Goal: Information Seeking & Learning: Learn about a topic

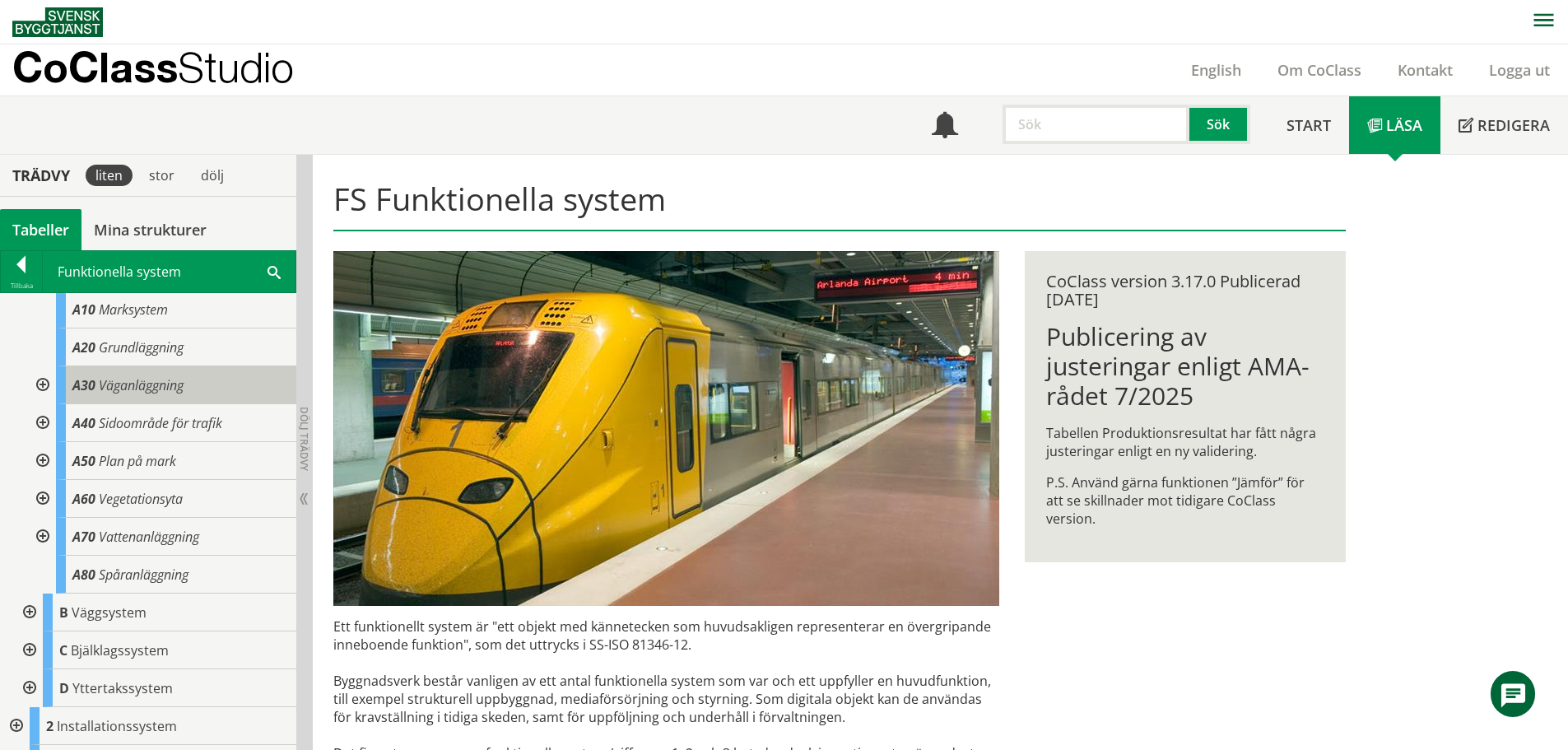
scroll to position [112, 0]
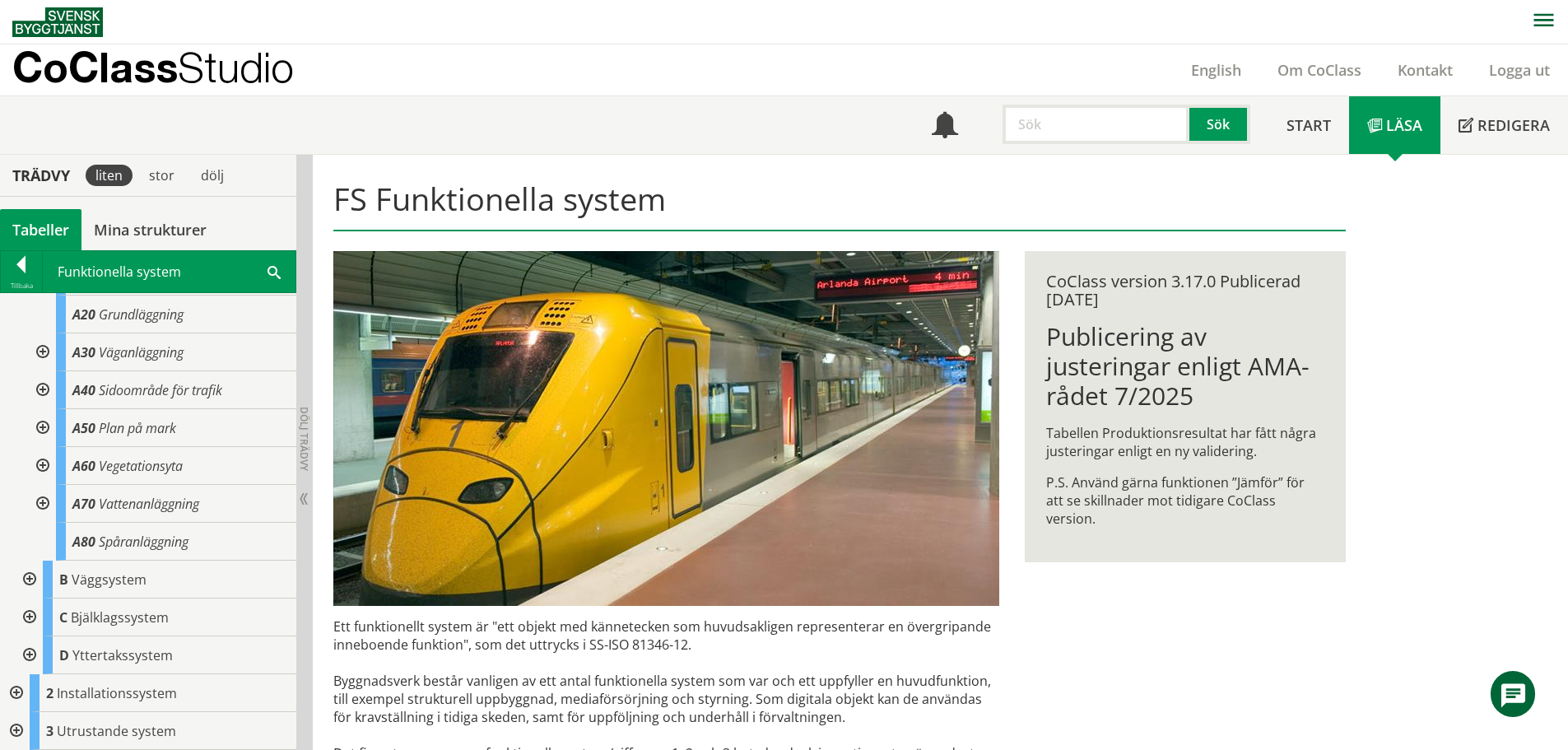
click at [10, 726] on div at bounding box center [14, 731] width 30 height 38
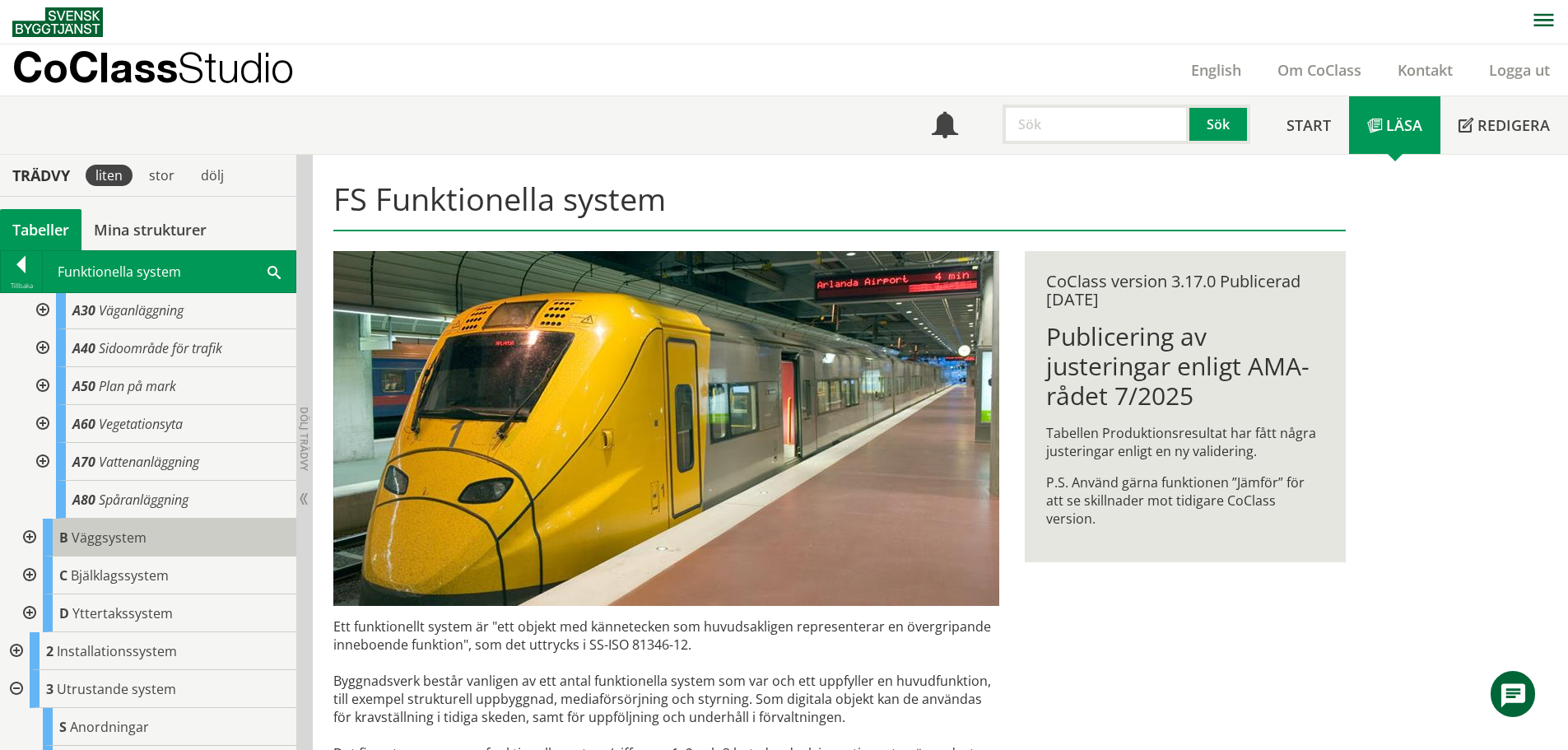
scroll to position [188, 0]
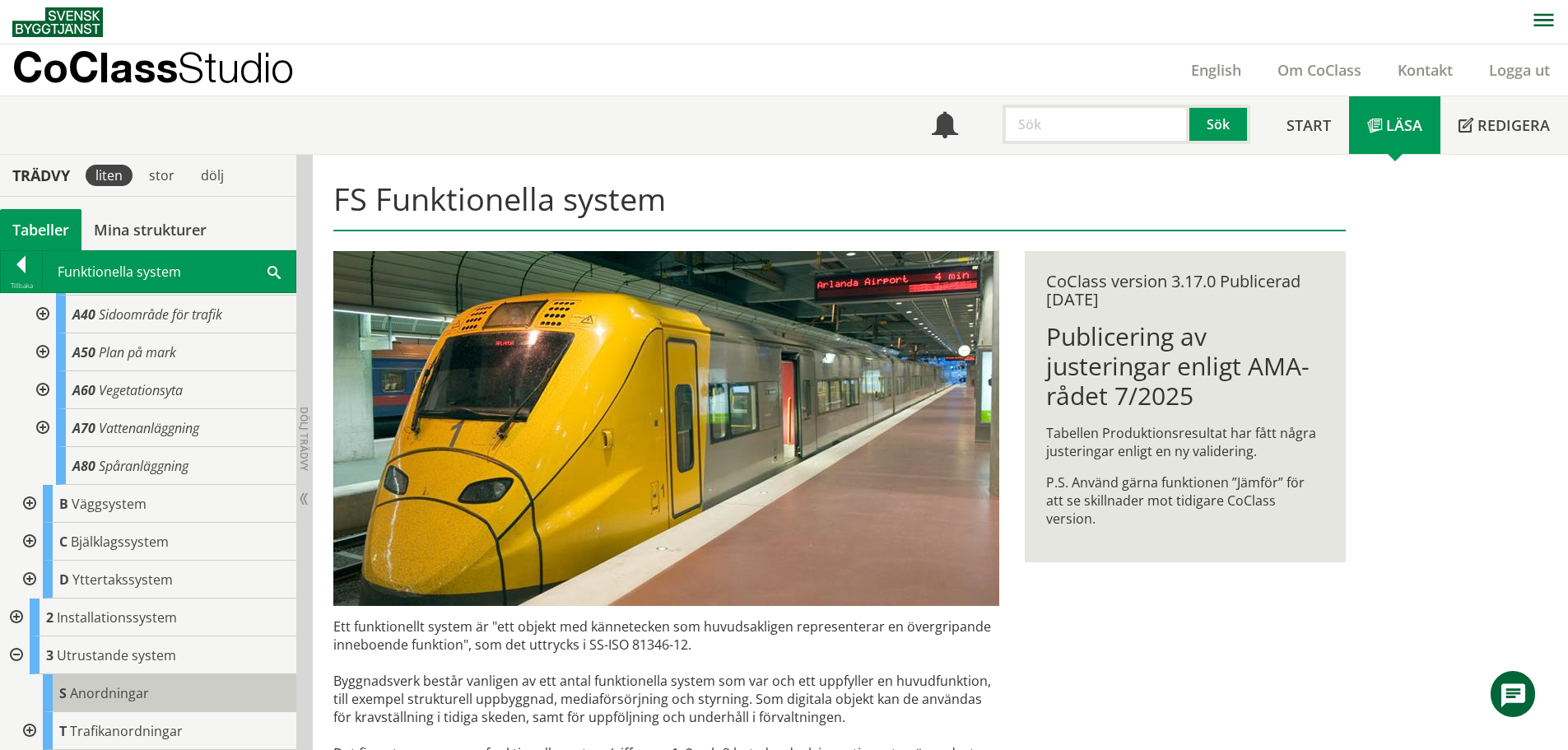
click at [75, 697] on span "Anordningar" at bounding box center [109, 694] width 79 height 18
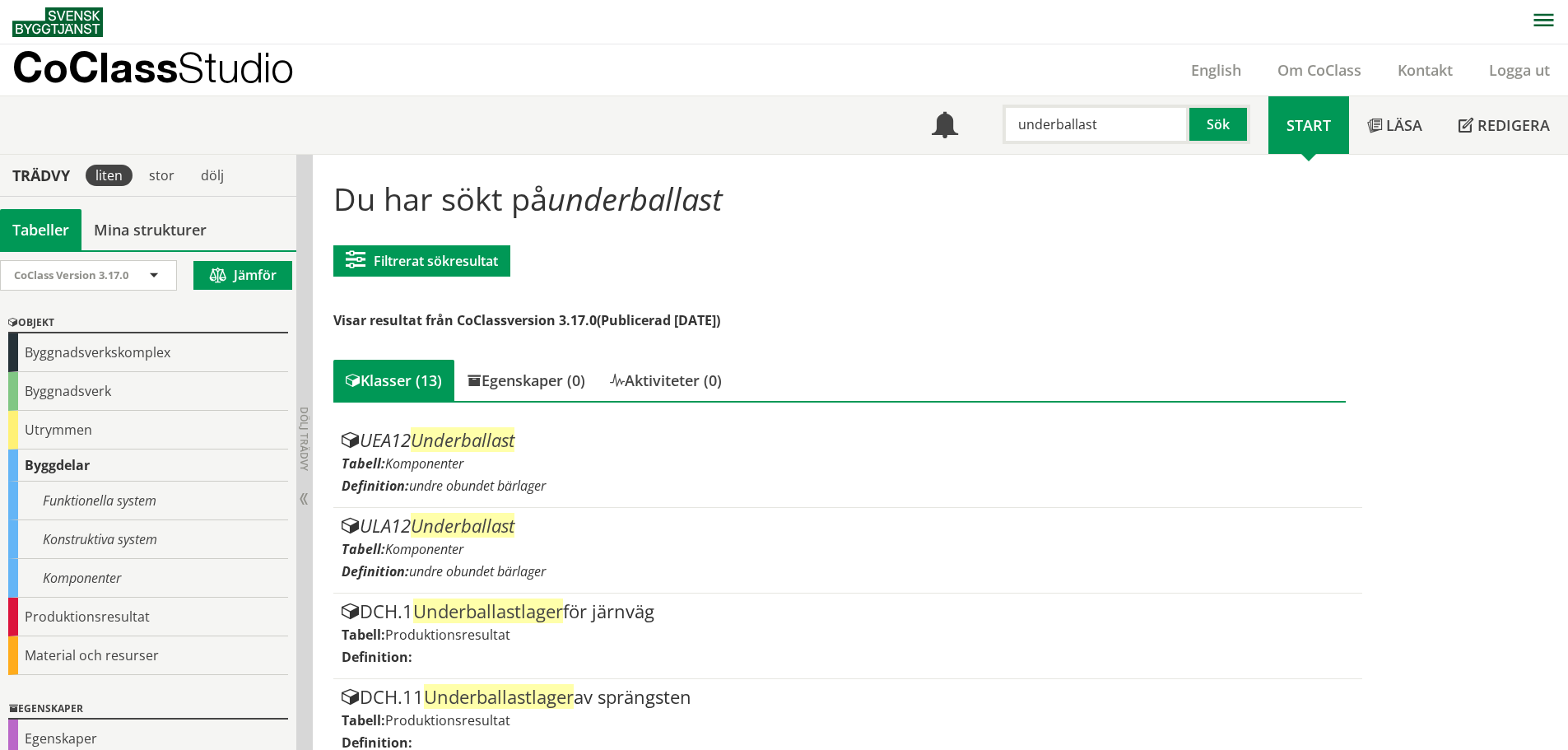
scroll to position [82, 0]
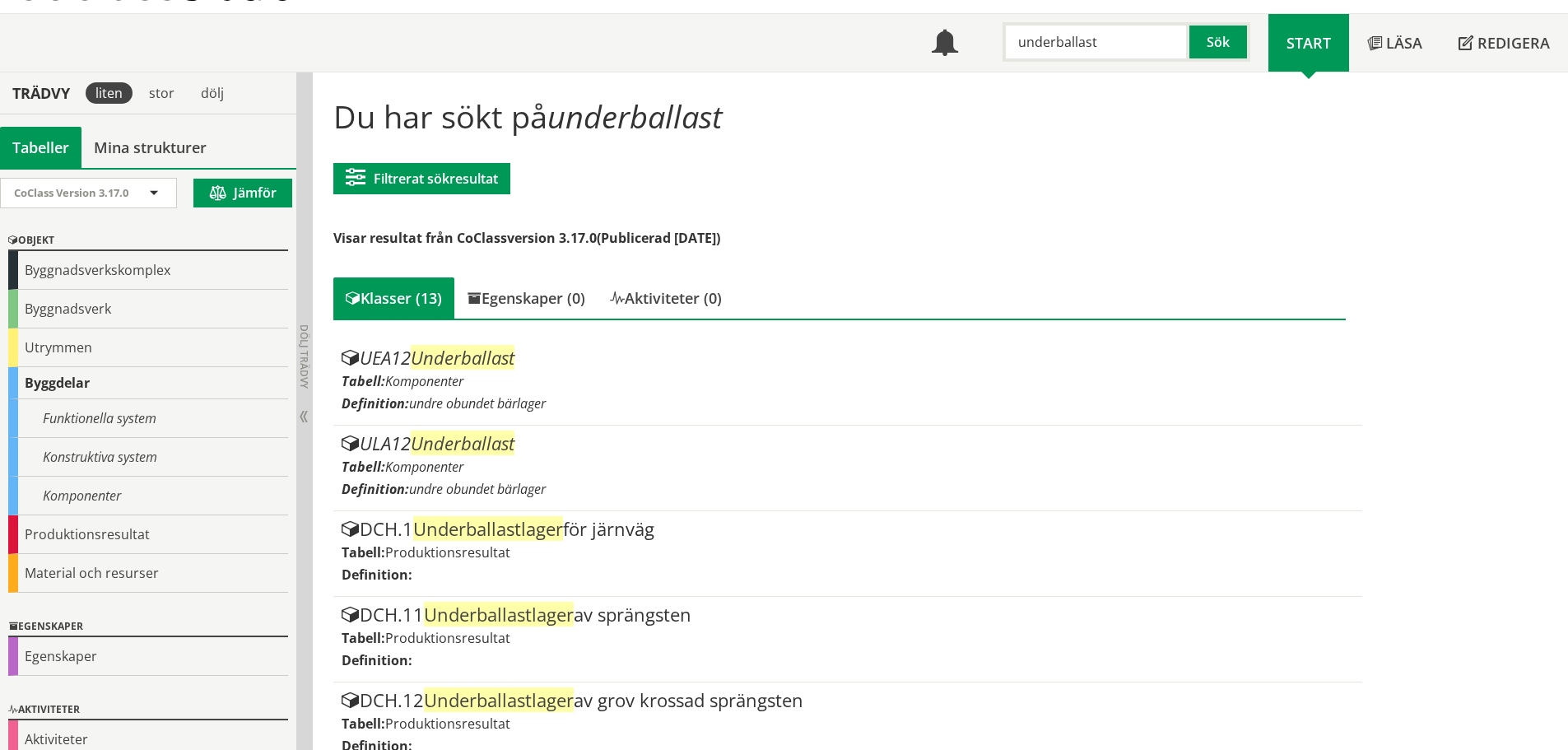
click at [1148, 49] on input "underballast" at bounding box center [1096, 42] width 187 height 39
type input "bullerskydd"
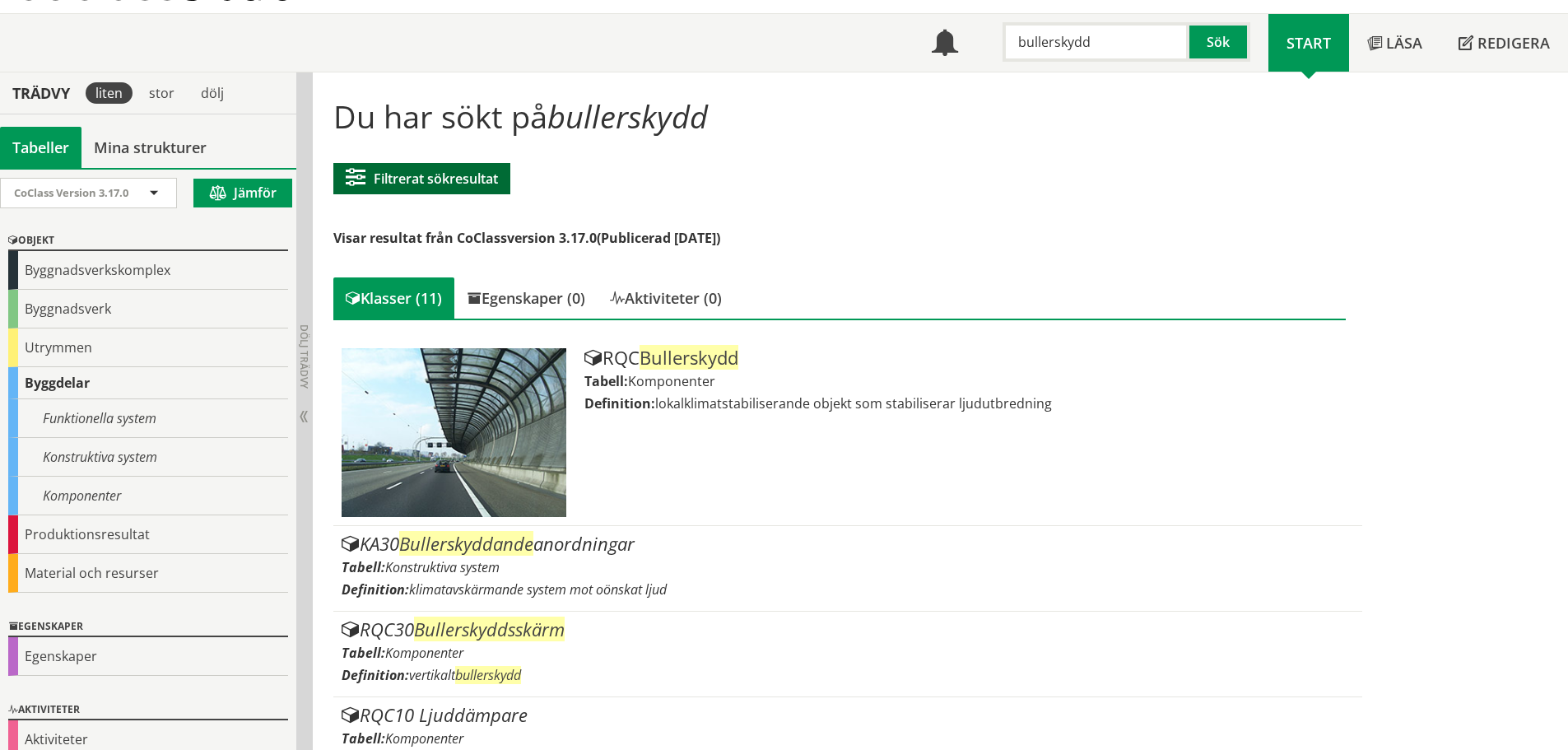
click at [488, 166] on button "Filtrerat sökresultat" at bounding box center [422, 178] width 177 height 31
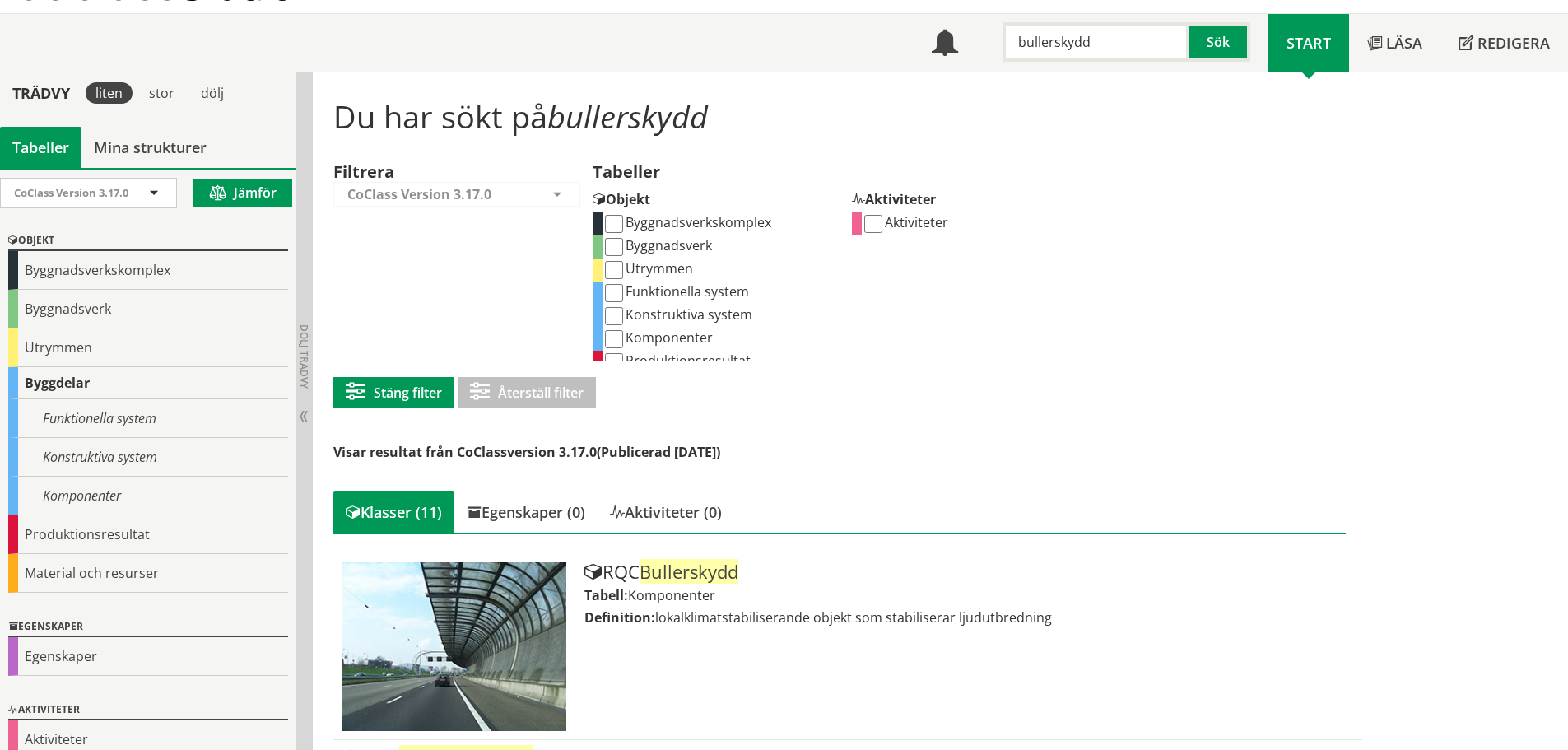
click at [615, 299] on input "Funktionella system" at bounding box center [614, 293] width 18 height 18
checkbox input "true"
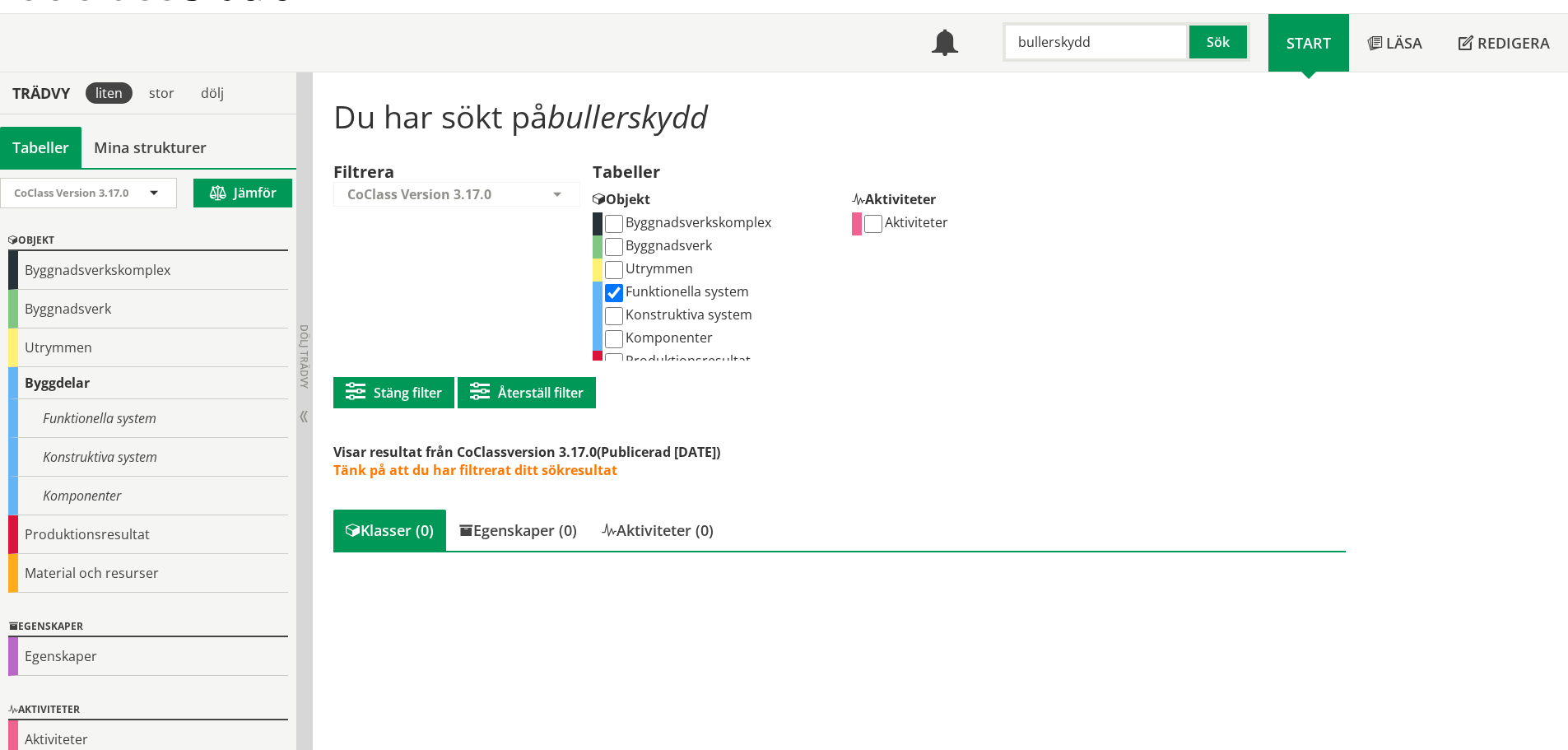
click at [622, 322] on input "Konstruktiva system" at bounding box center [614, 316] width 18 height 18
checkbox input "true"
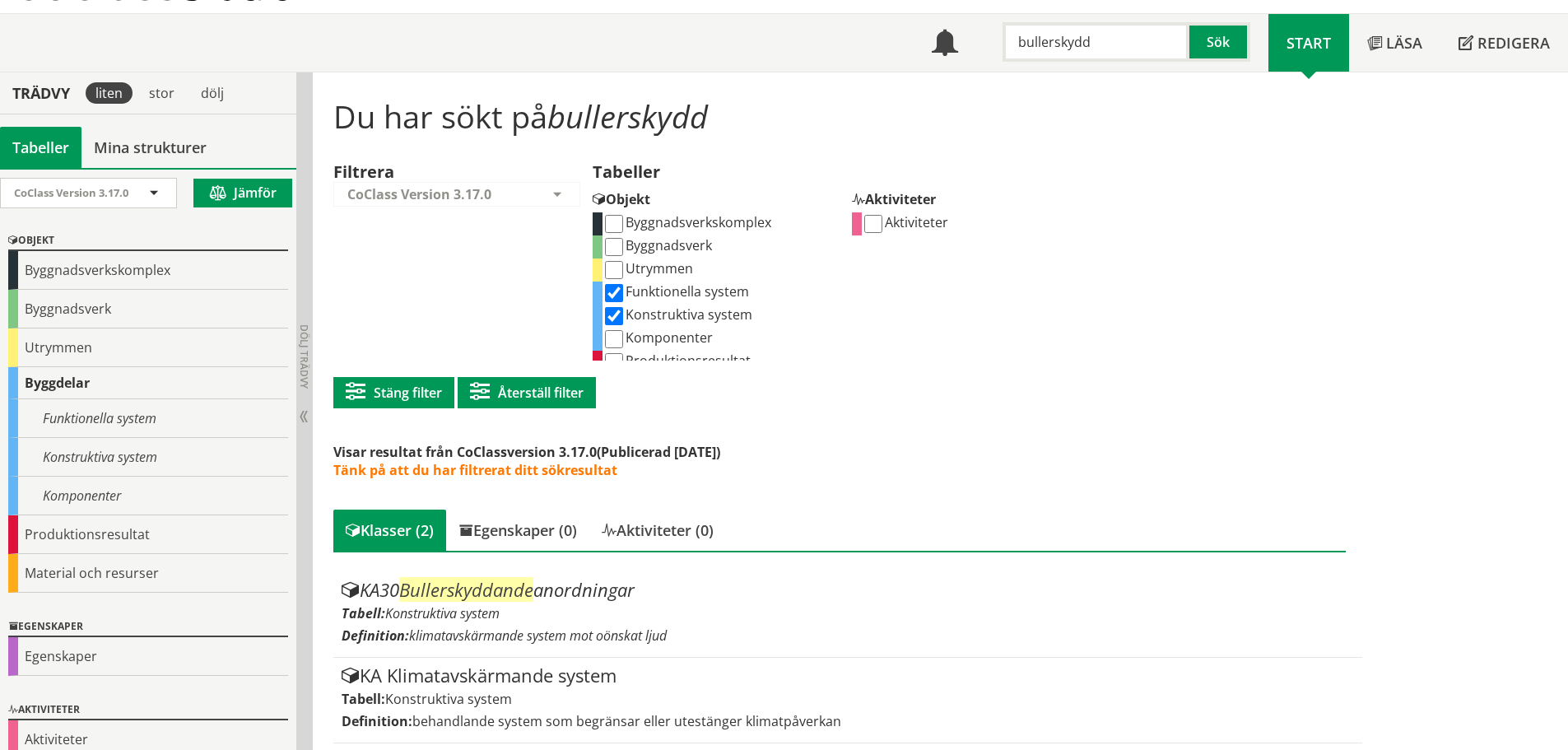
scroll to position [84, 0]
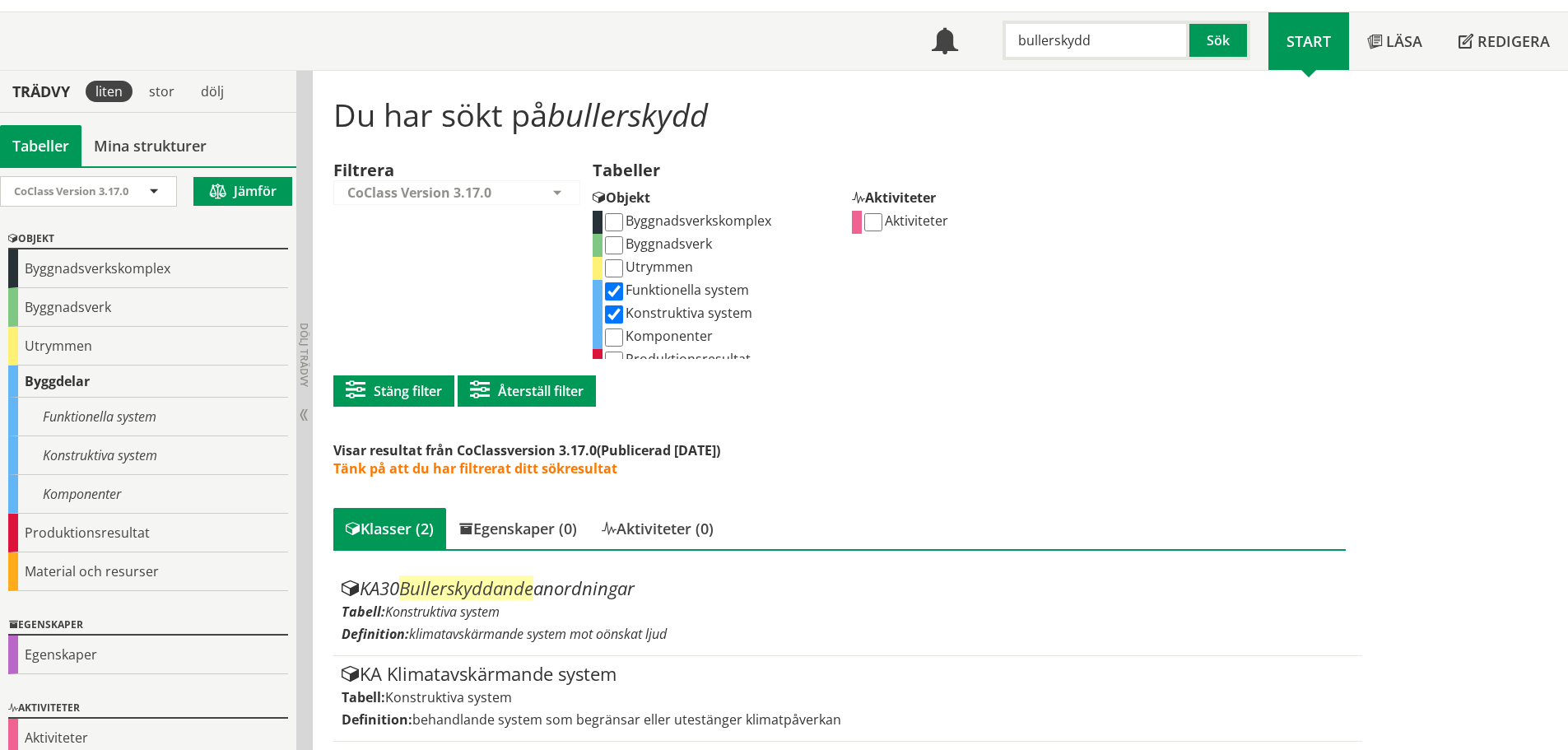
drag, startPoint x: 615, startPoint y: 318, endPoint x: 615, endPoint y: 327, distance: 9.0
click at [615, 318] on input "Konstruktiva system" at bounding box center [614, 314] width 18 height 18
checkbox input "false"
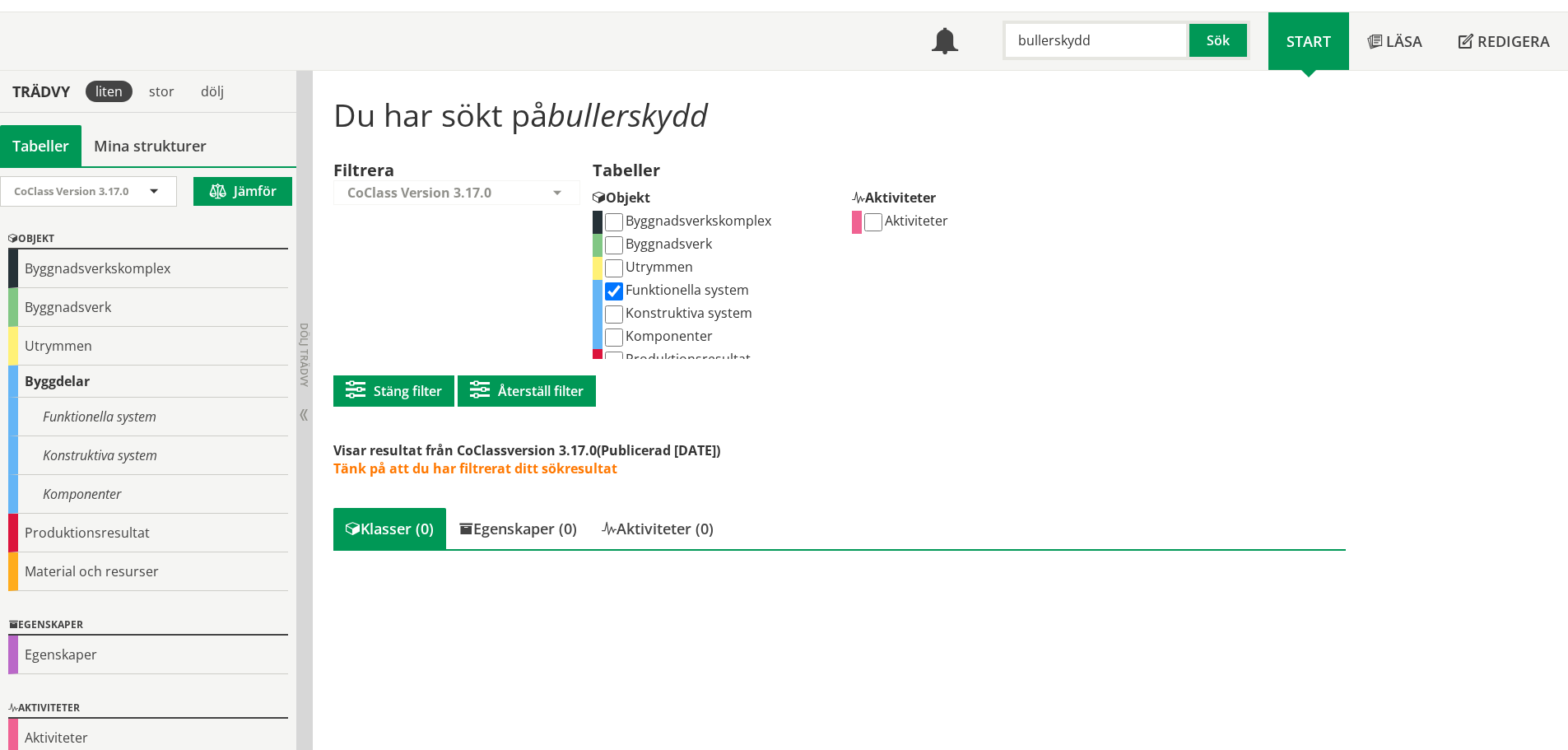
click at [616, 335] on input "Komponenter" at bounding box center [614, 337] width 18 height 18
checkbox input "true"
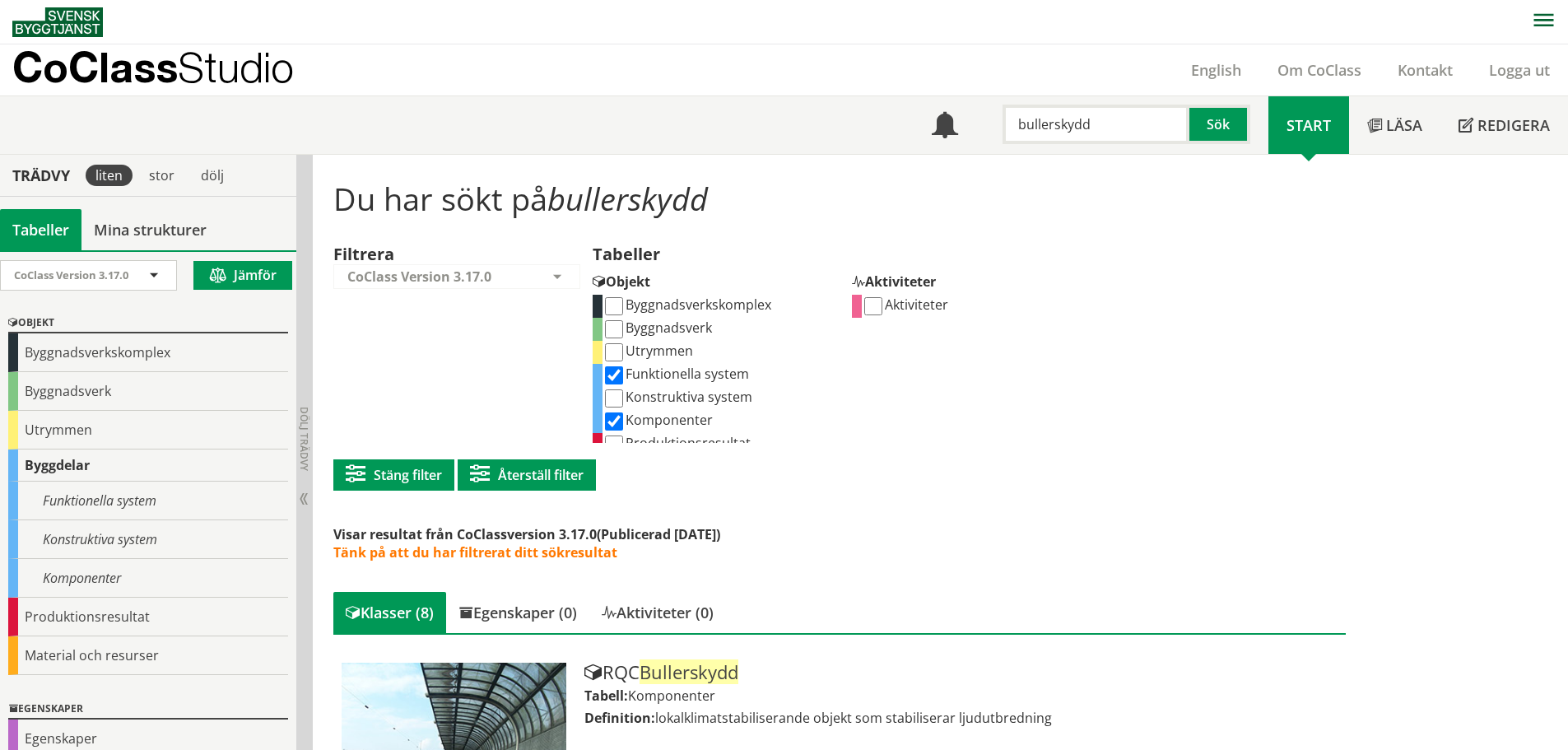
click at [1166, 126] on input "bullerskydd" at bounding box center [1096, 124] width 187 height 39
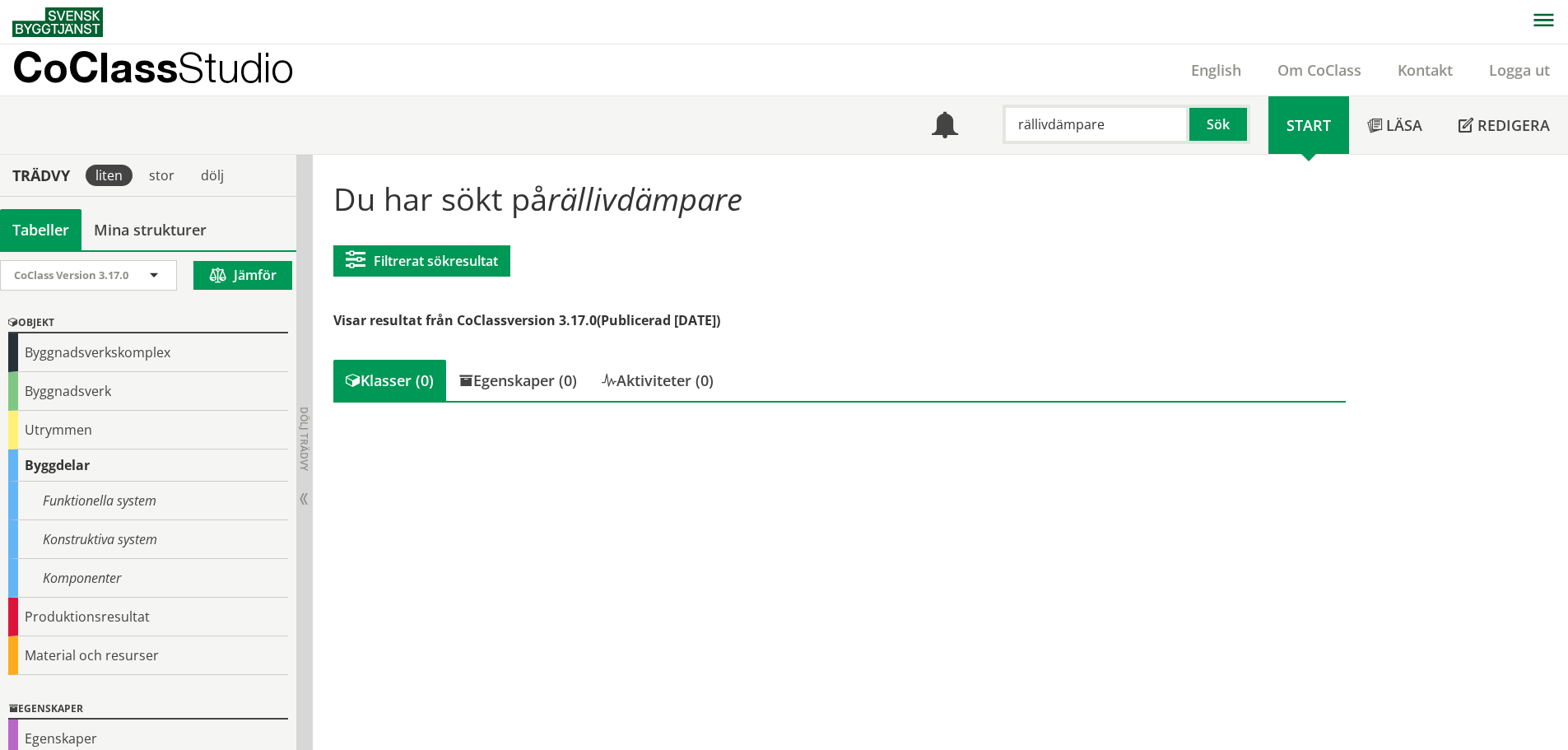
drag, startPoint x: 1109, startPoint y: 127, endPoint x: 1037, endPoint y: 146, distance: 74.5
click at [1037, 146] on div "Meny 458 rällivdämpare Sök" at bounding box center [1090, 125] width 355 height 57
click at [1066, 136] on input "rälliv" at bounding box center [1096, 124] width 187 height 39
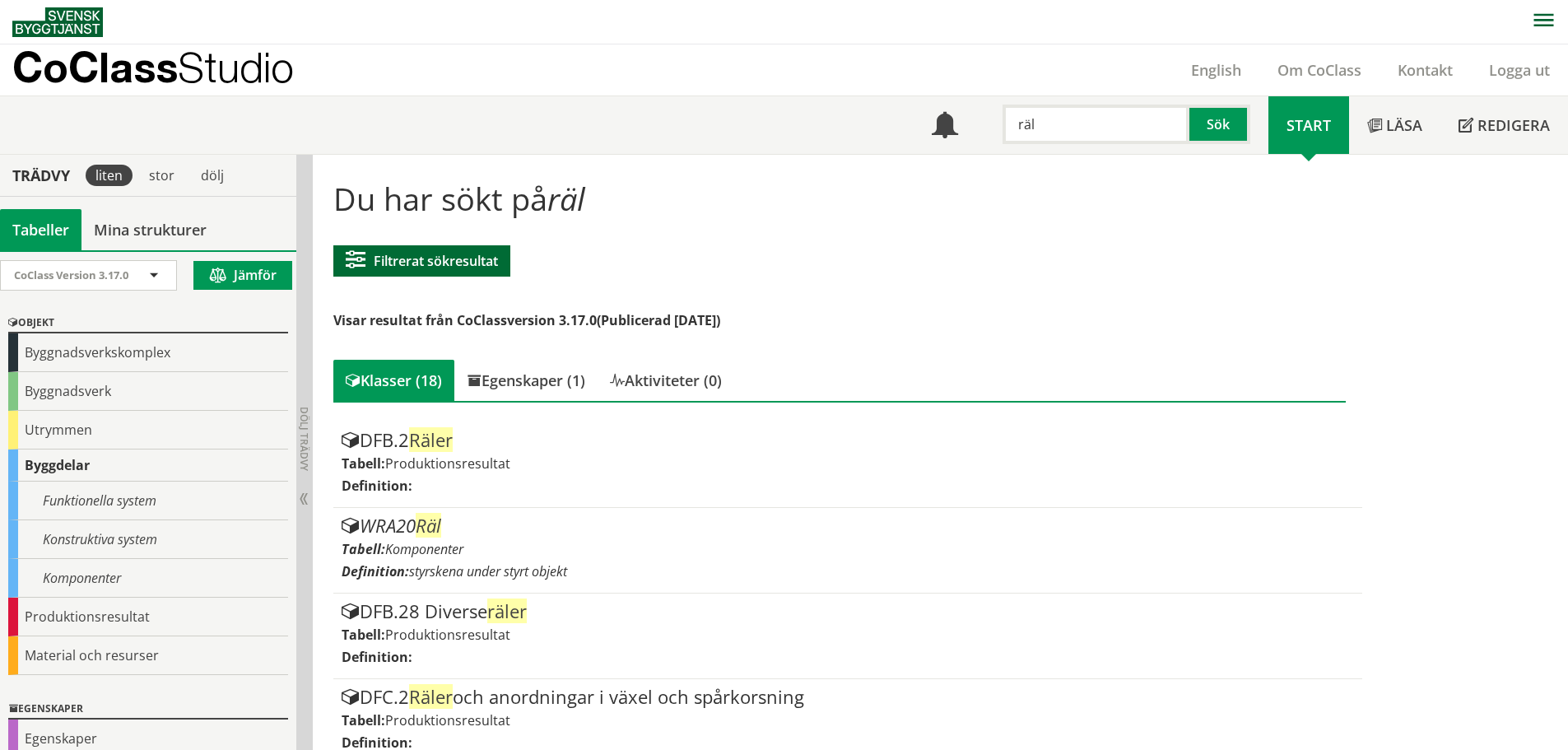
click at [400, 263] on button "Filtrerat sökresultat" at bounding box center [422, 260] width 177 height 31
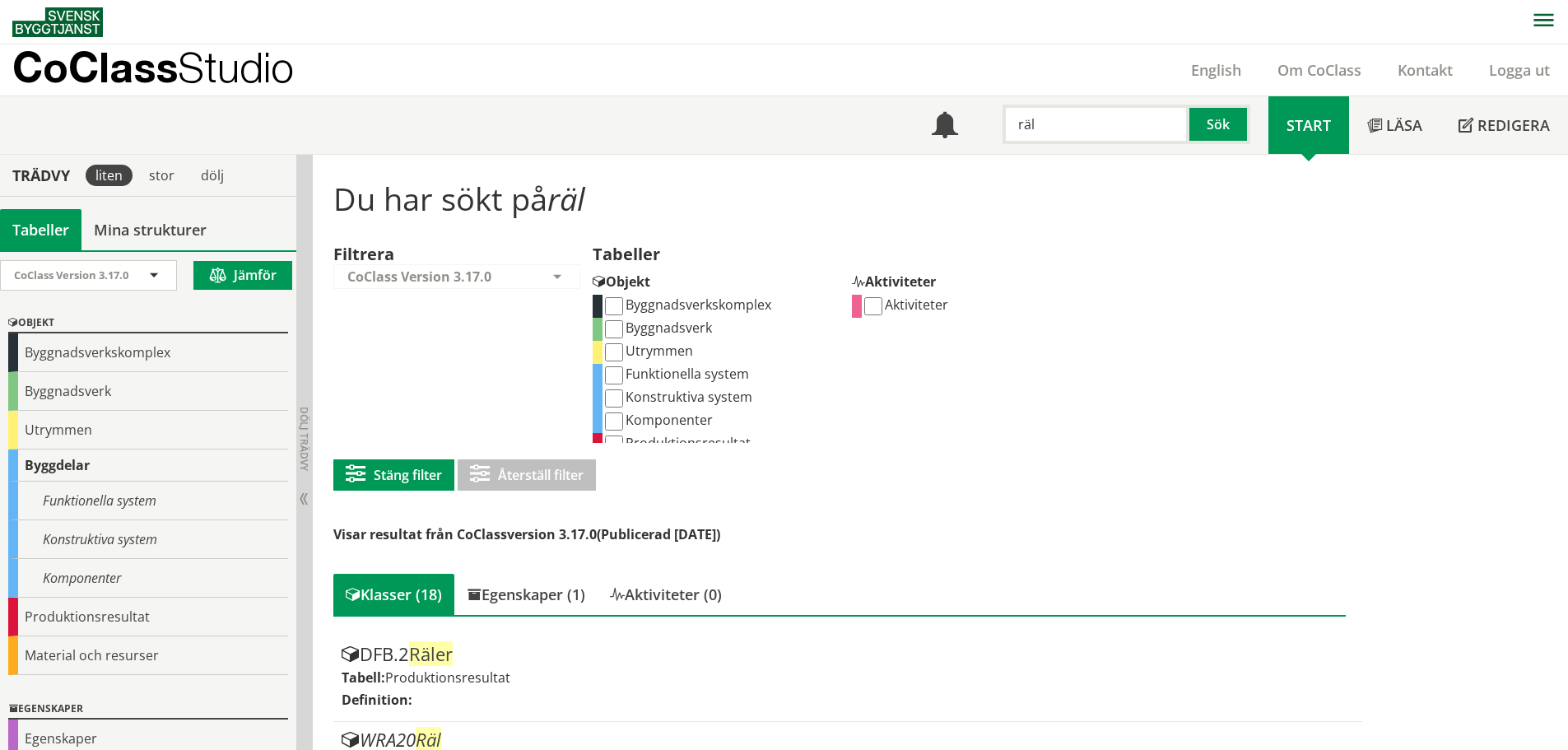
click at [1062, 124] on input "räl" at bounding box center [1096, 124] width 187 height 39
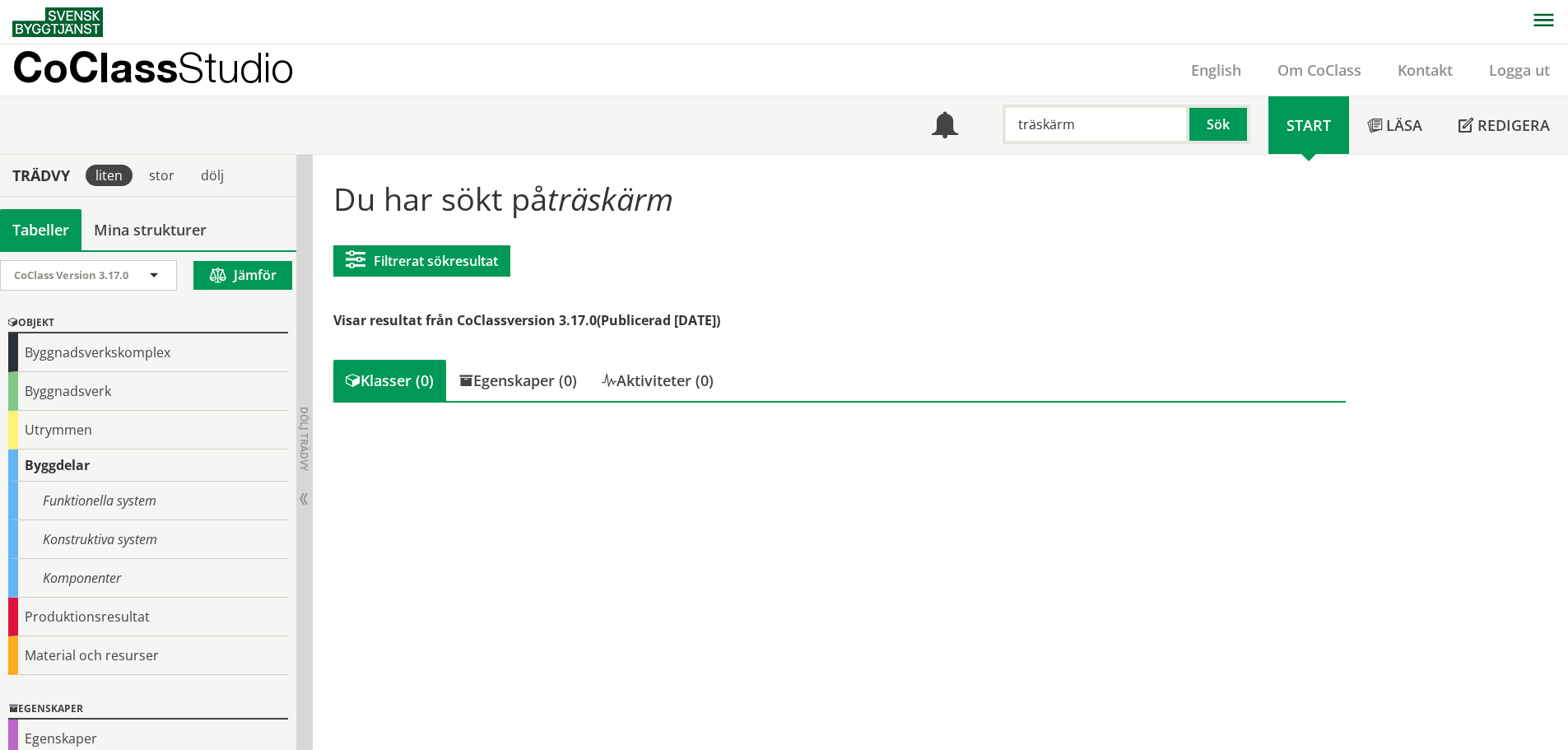
click at [1032, 126] on input "träskärm" at bounding box center [1096, 124] width 187 height 39
type input "skärm"
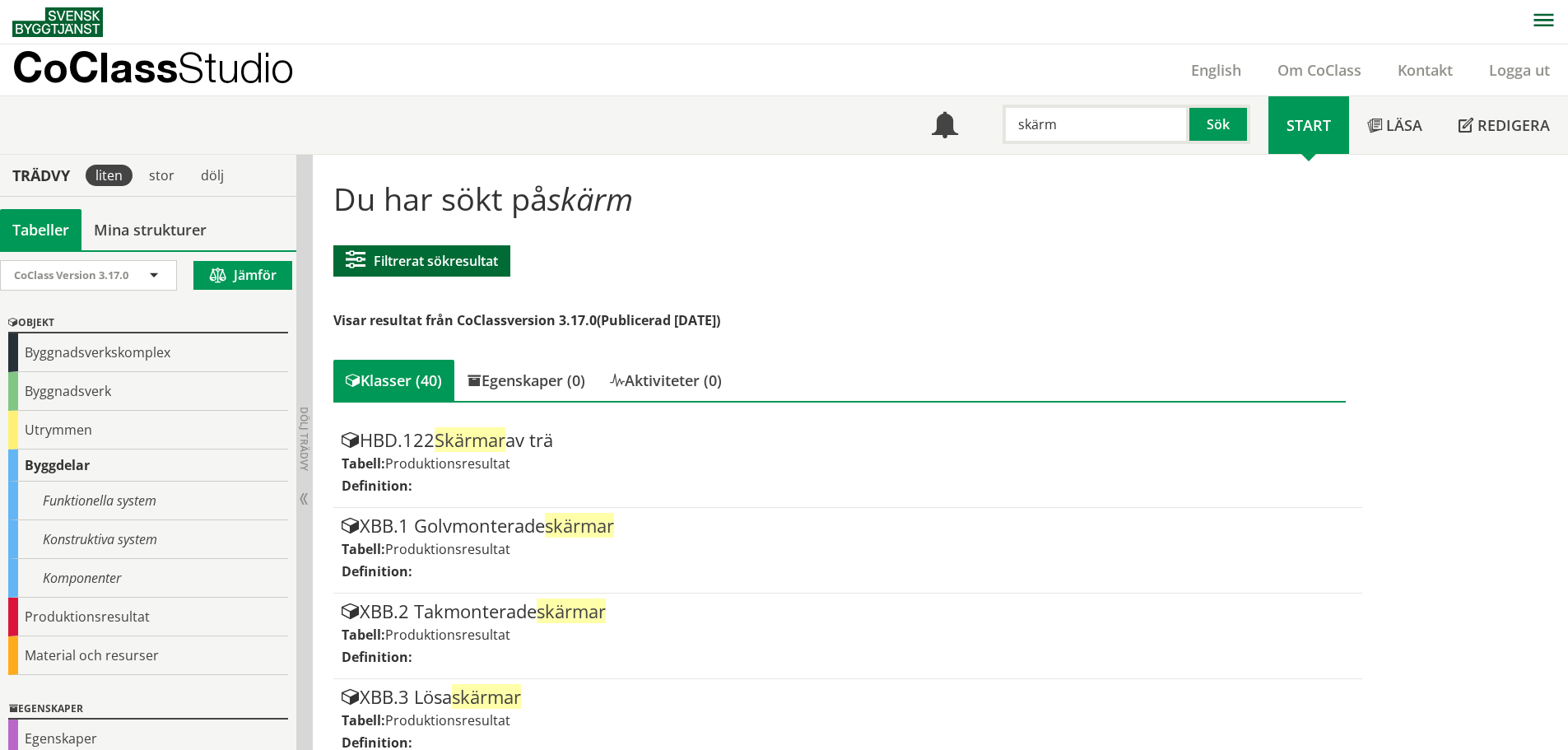
click at [444, 268] on button "Filtrerat sökresultat" at bounding box center [422, 260] width 177 height 31
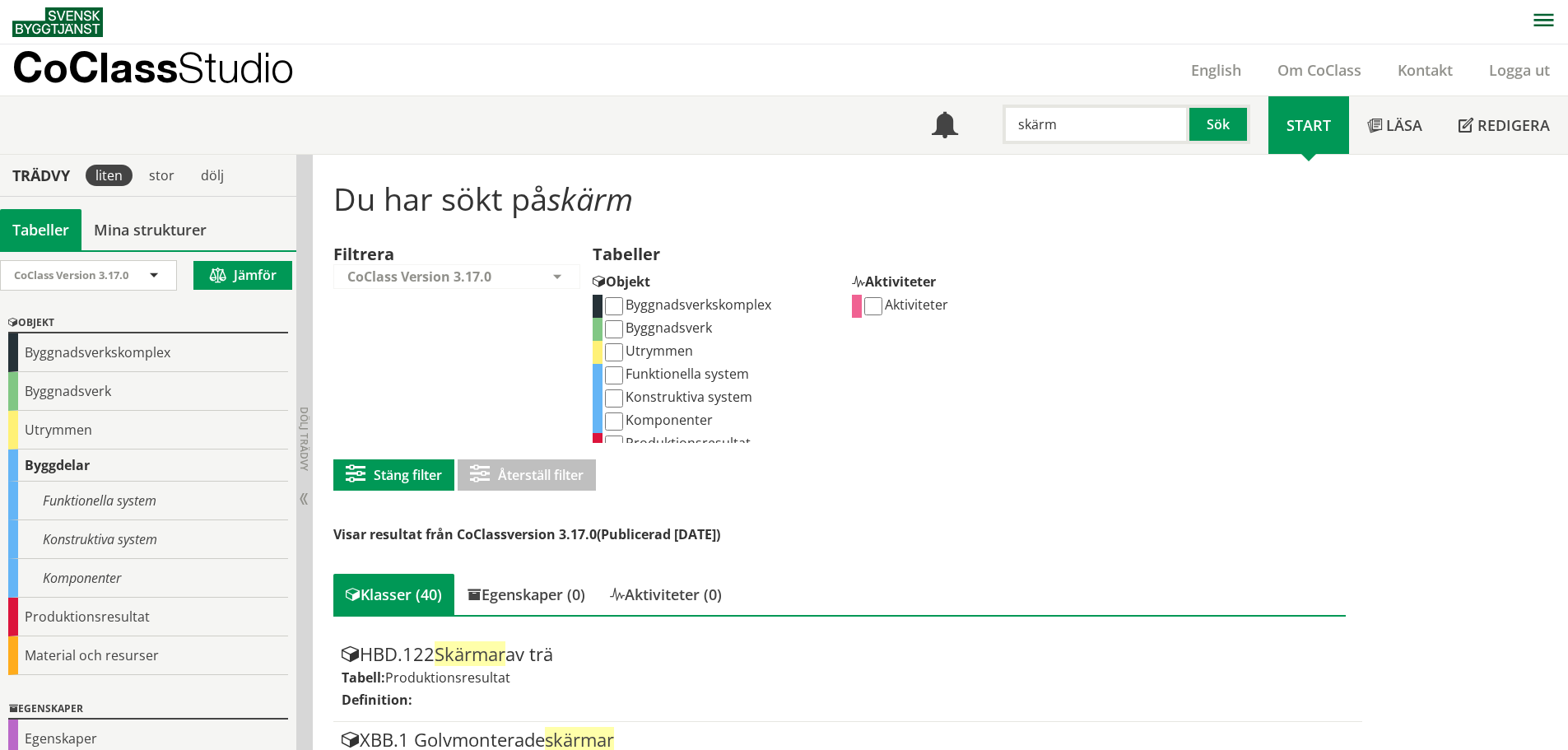
click at [612, 417] on input "Komponenter" at bounding box center [614, 422] width 18 height 18
checkbox input "true"
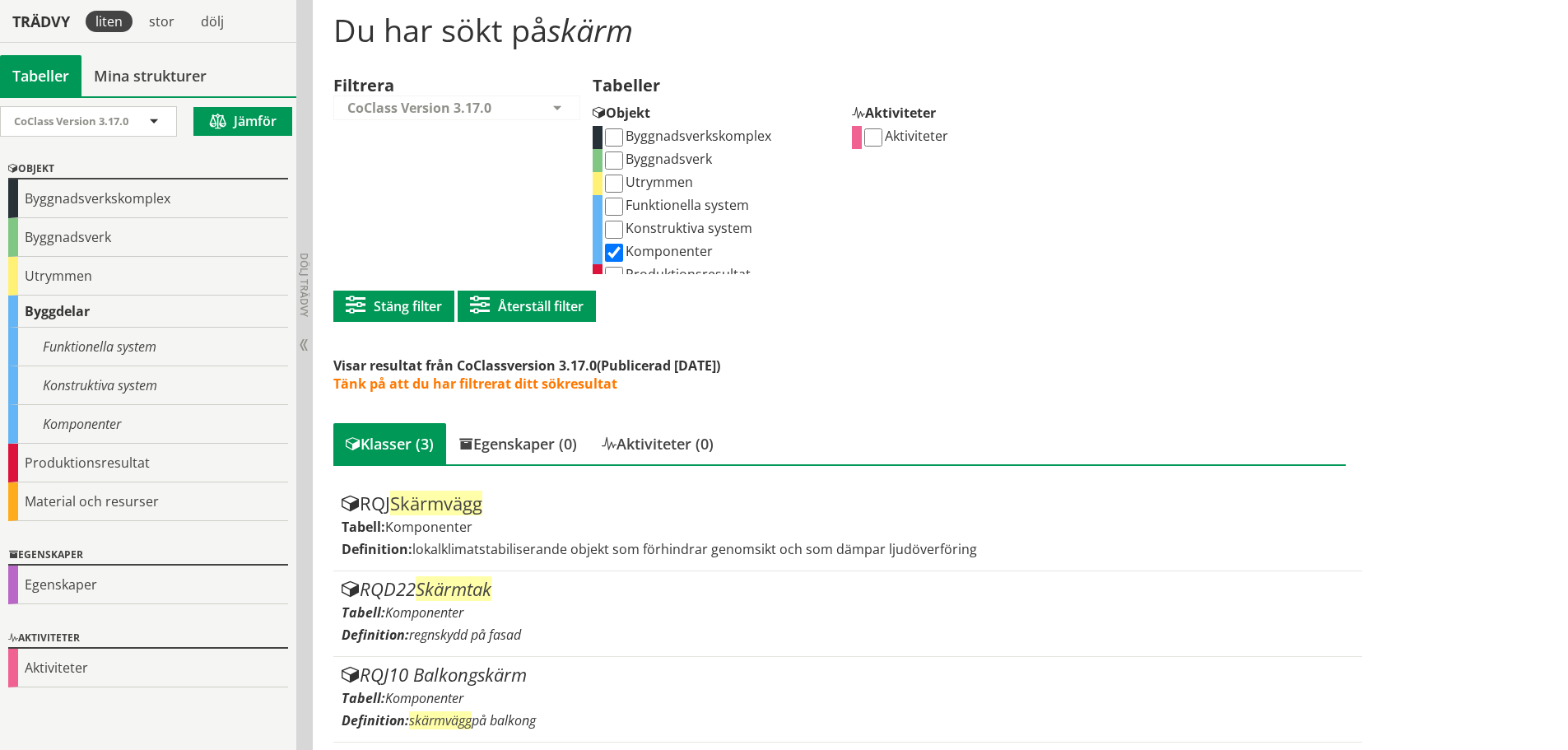
scroll to position [170, 0]
click at [665, 228] on label "Konstruktiva system" at bounding box center [677, 227] width 149 height 18
click at [623, 228] on input "Konstruktiva system" at bounding box center [614, 229] width 18 height 18
checkbox input "true"
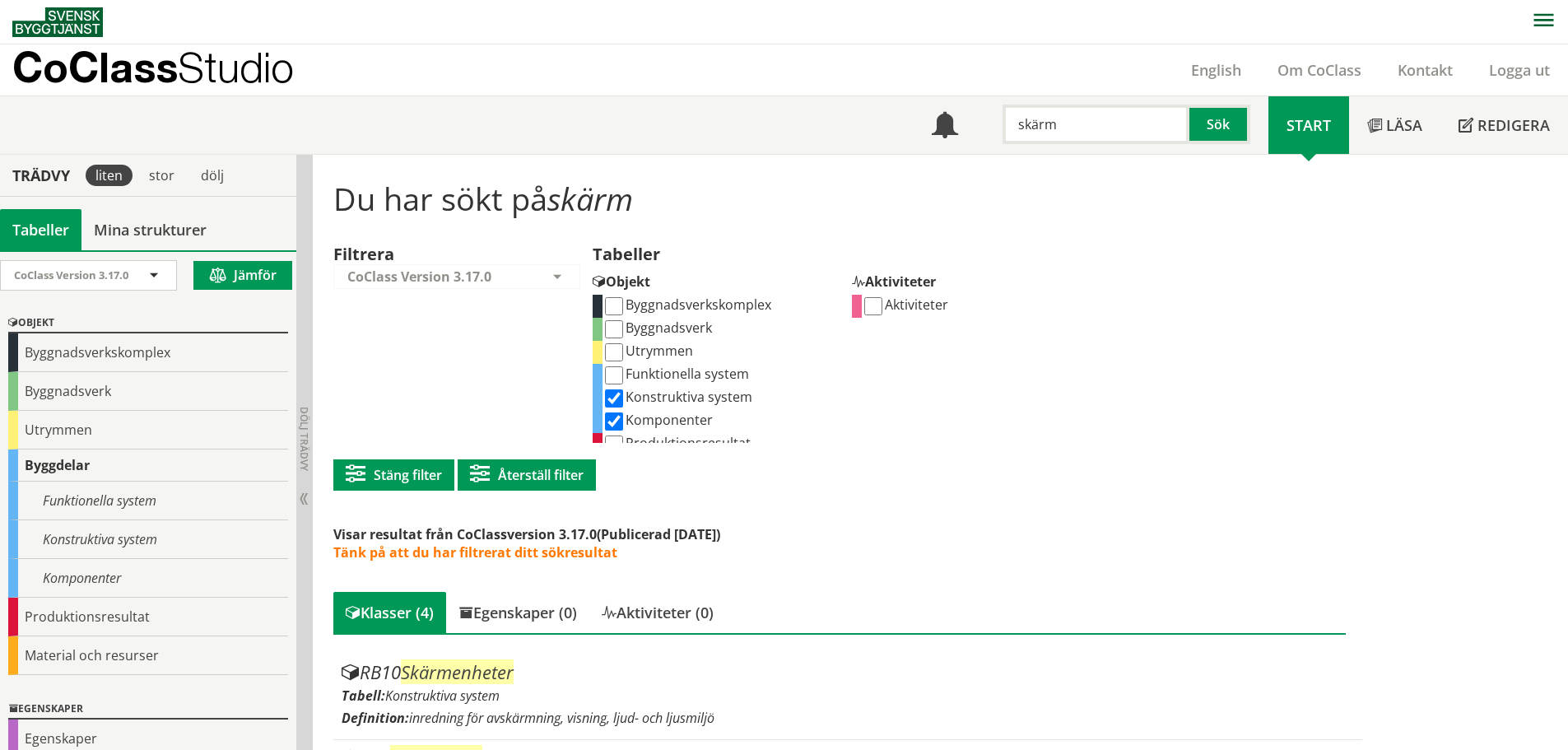
click at [1035, 127] on input "skärm" at bounding box center [1096, 124] width 187 height 39
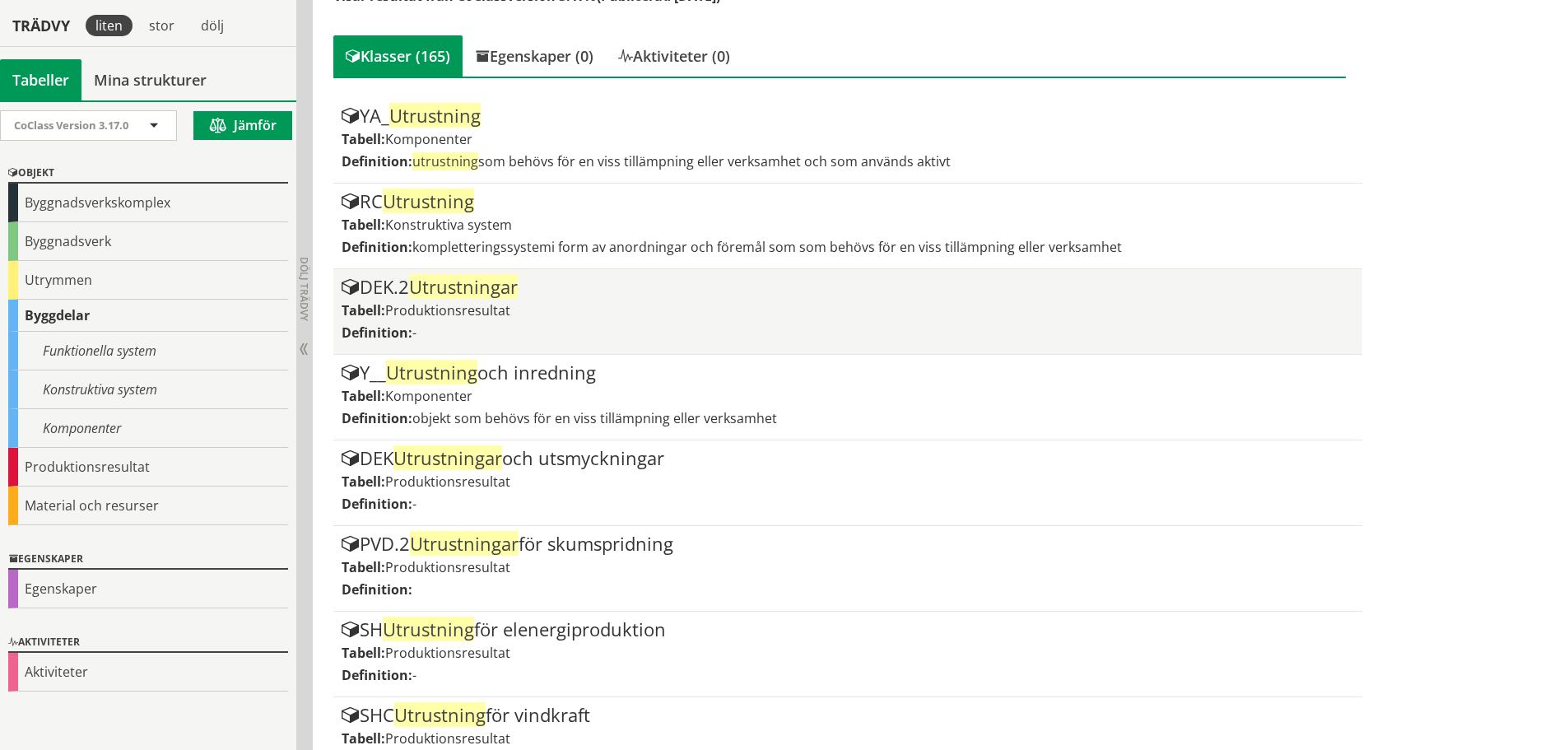
scroll to position [82, 0]
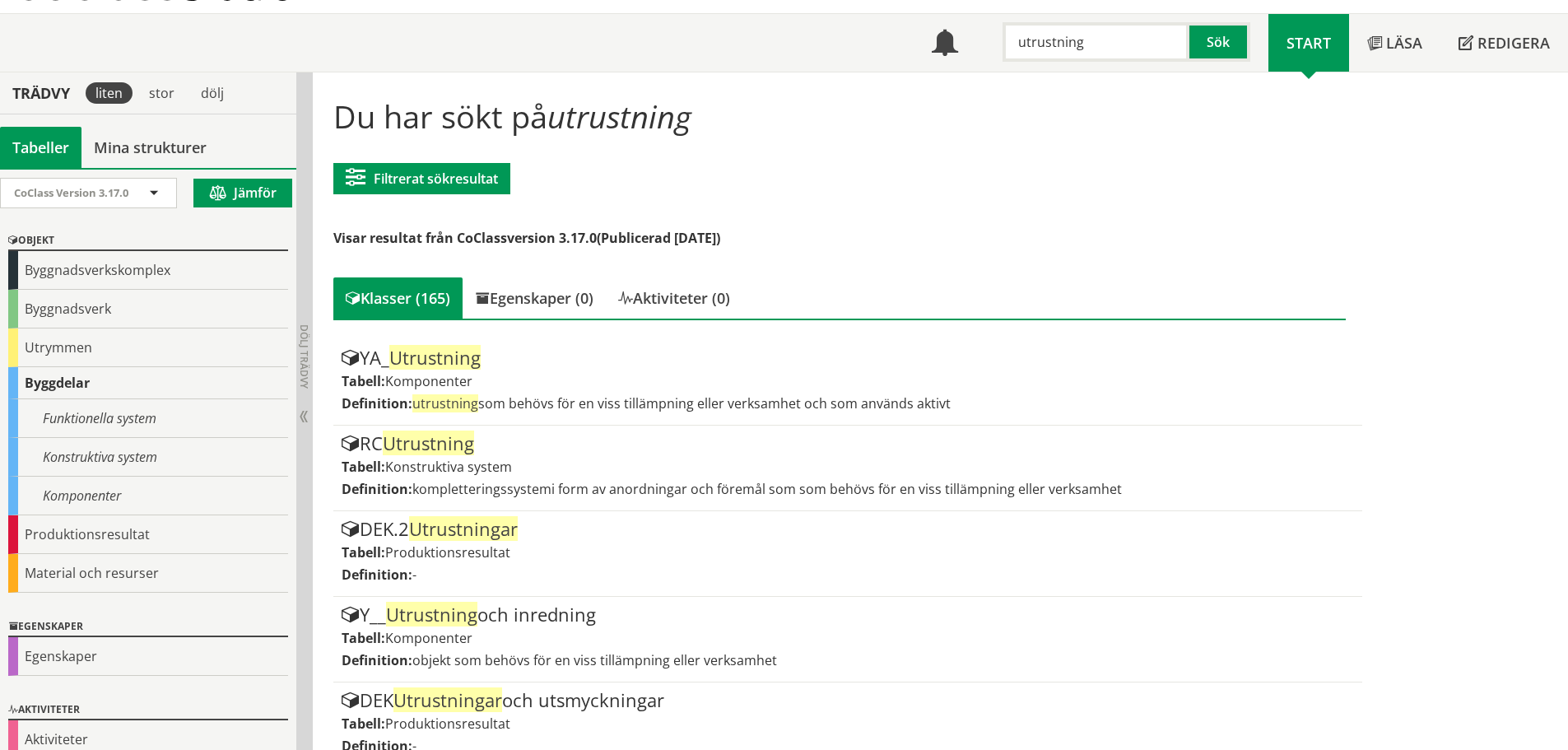
click at [1040, 41] on input "utrustning" at bounding box center [1096, 42] width 187 height 39
type input "schakt"
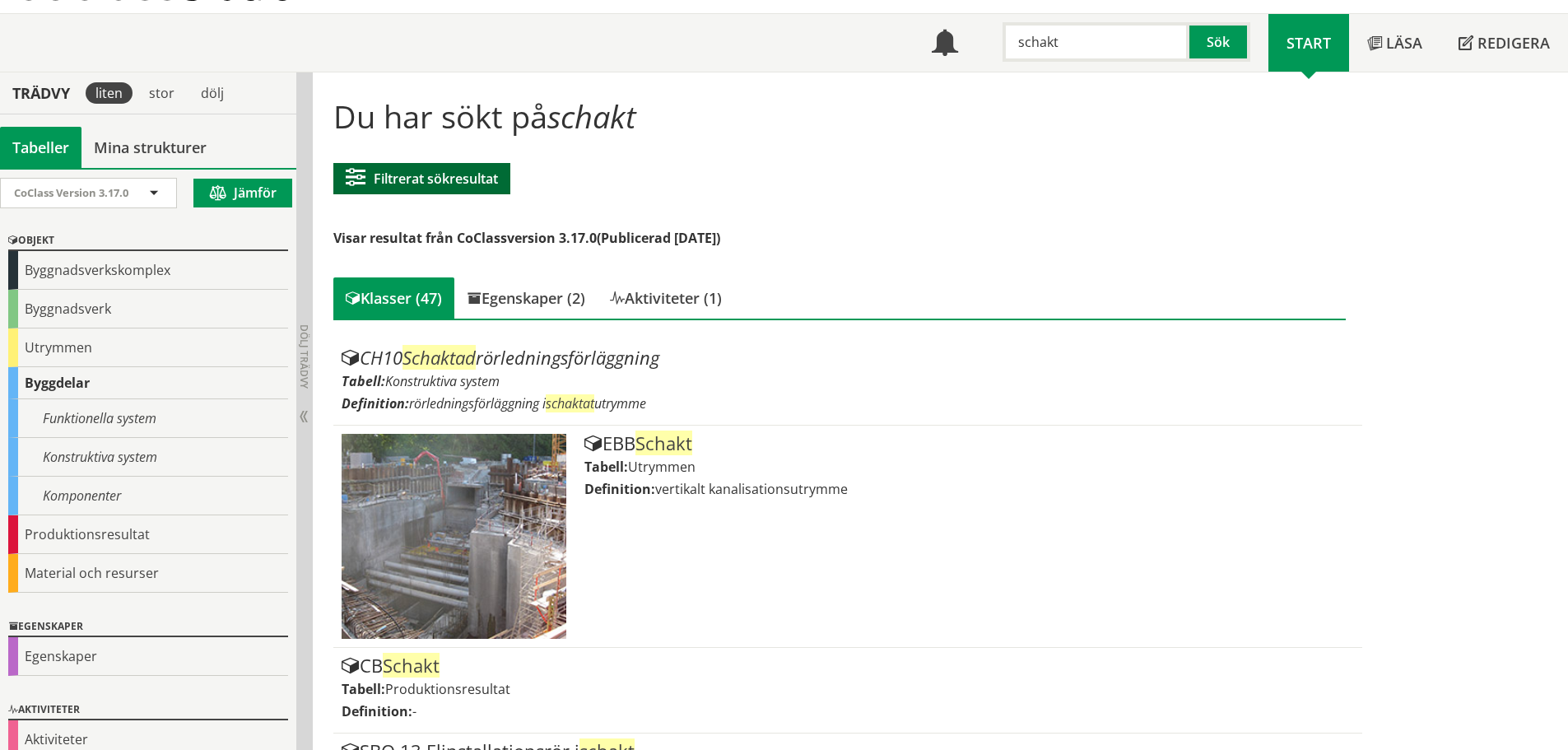
click at [486, 175] on button "Filtrerat sökresultat" at bounding box center [422, 178] width 177 height 31
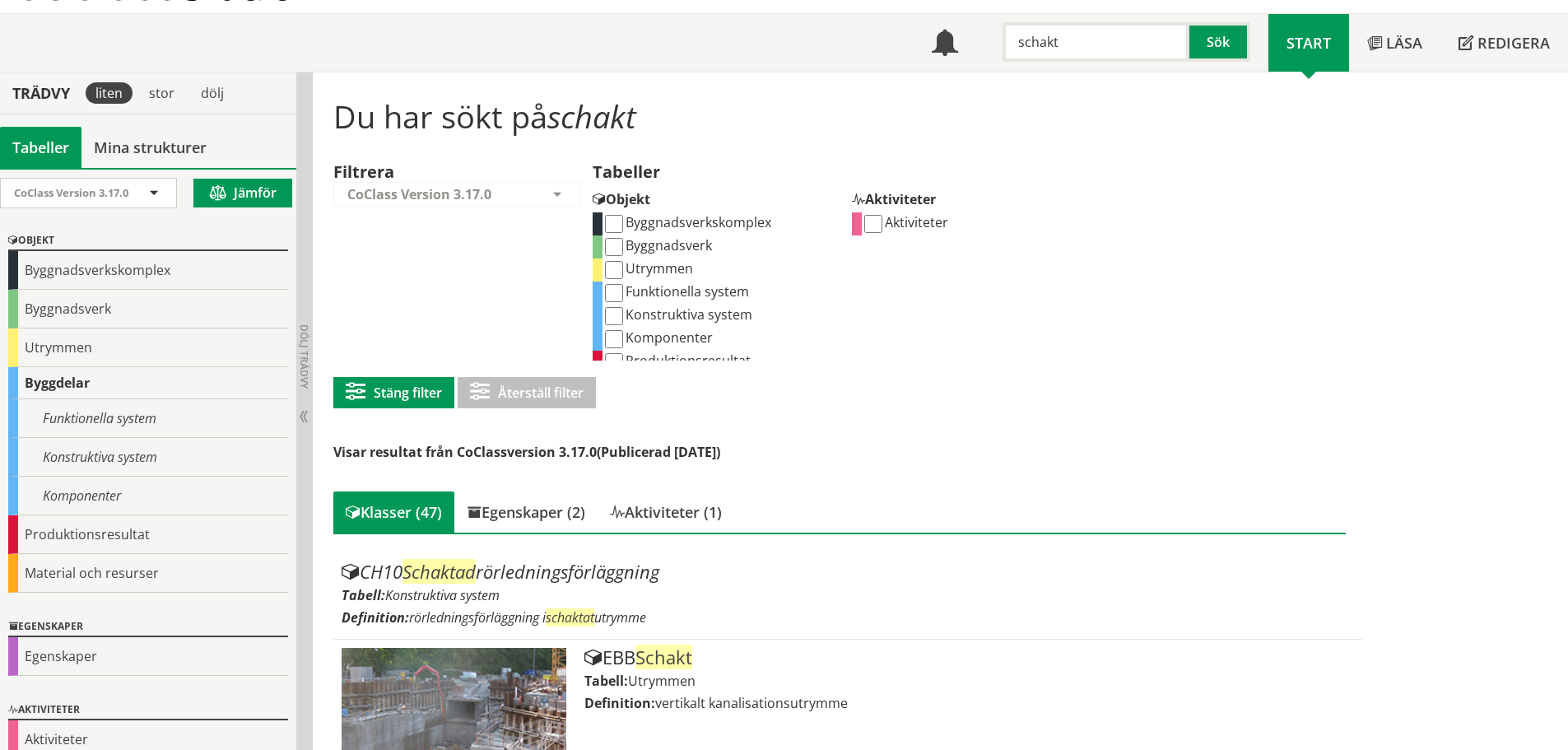
click at [623, 337] on input "Komponenter" at bounding box center [614, 339] width 18 height 18
checkbox input "true"
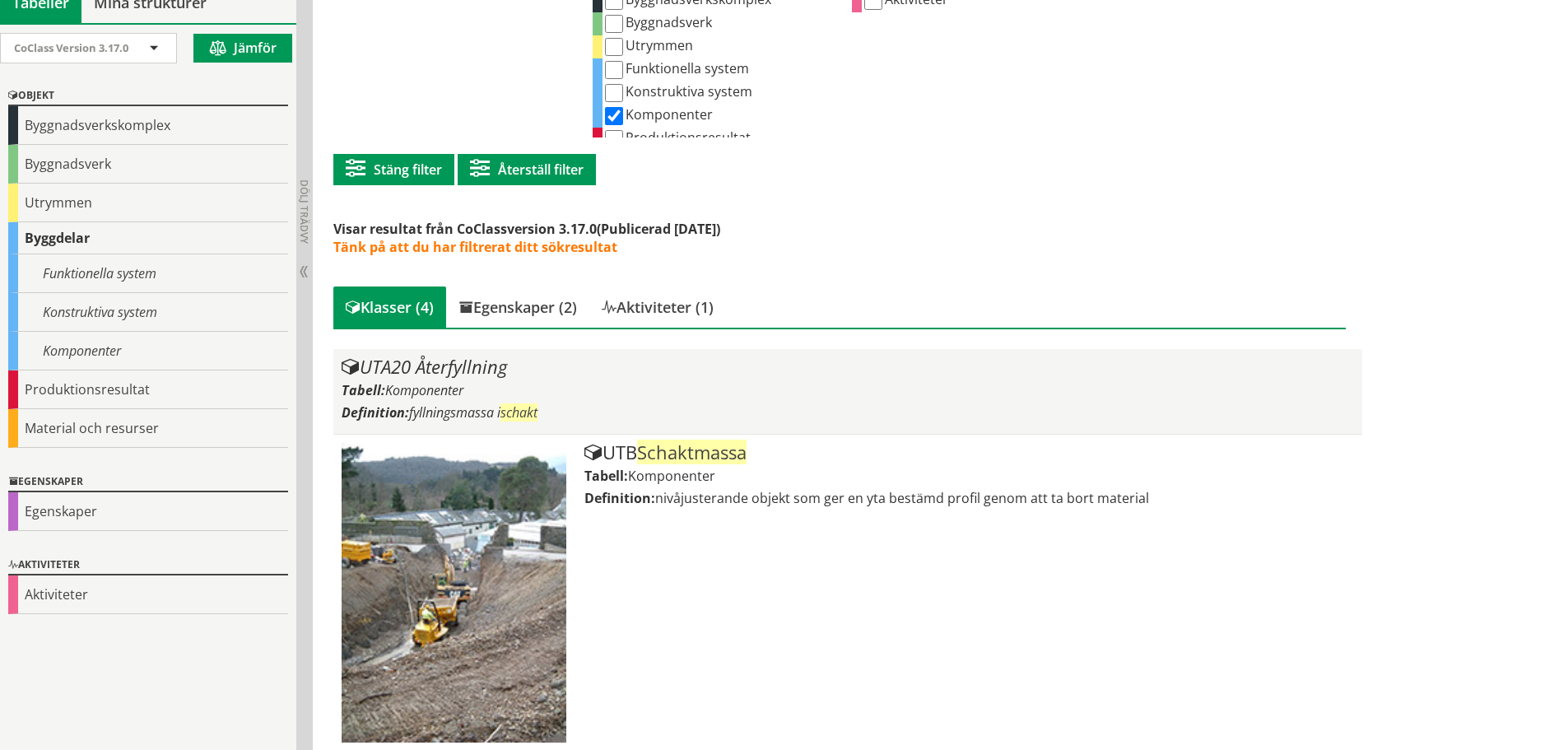
scroll to position [75, 0]
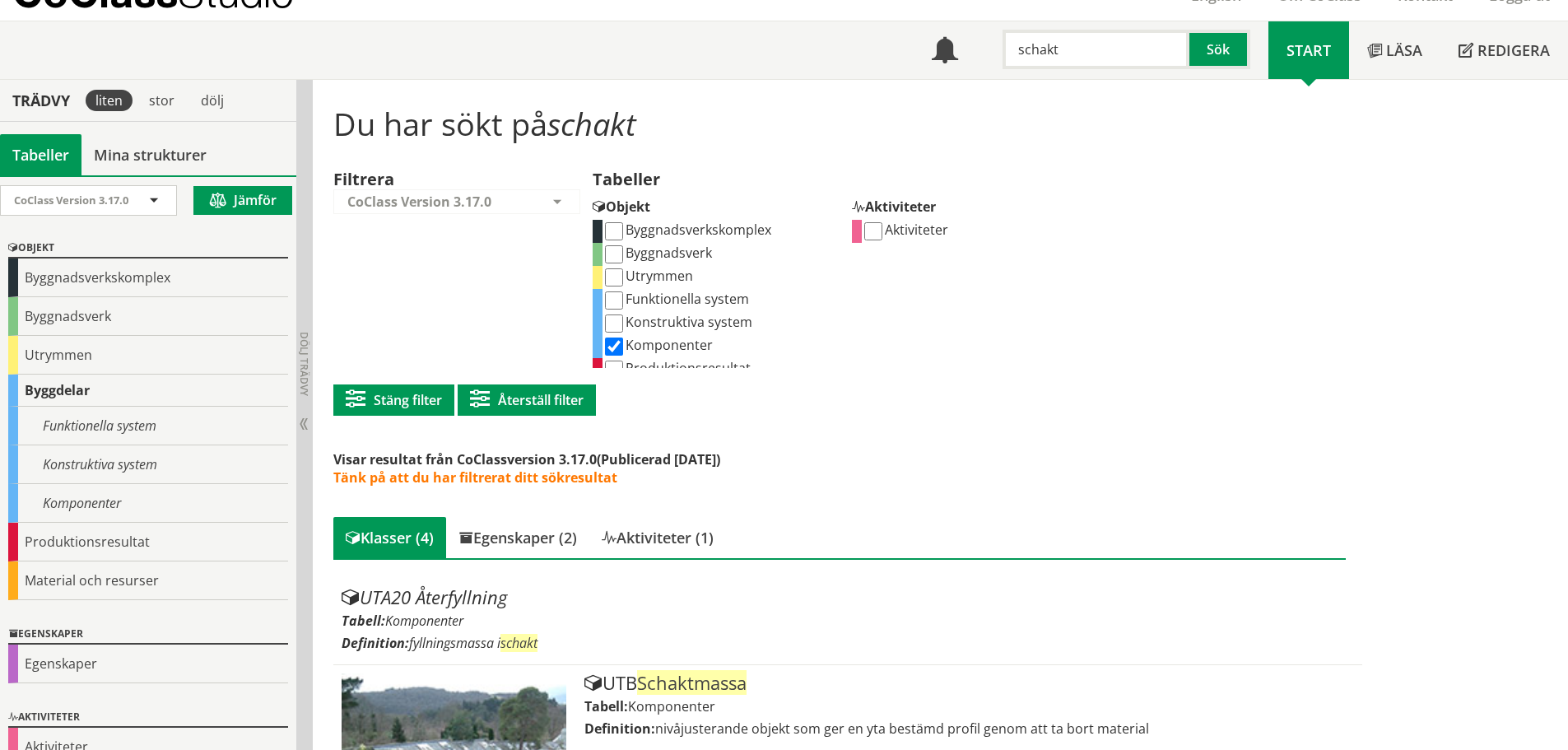
click at [1064, 52] on input "schakt" at bounding box center [1096, 49] width 187 height 39
type input "brunn"
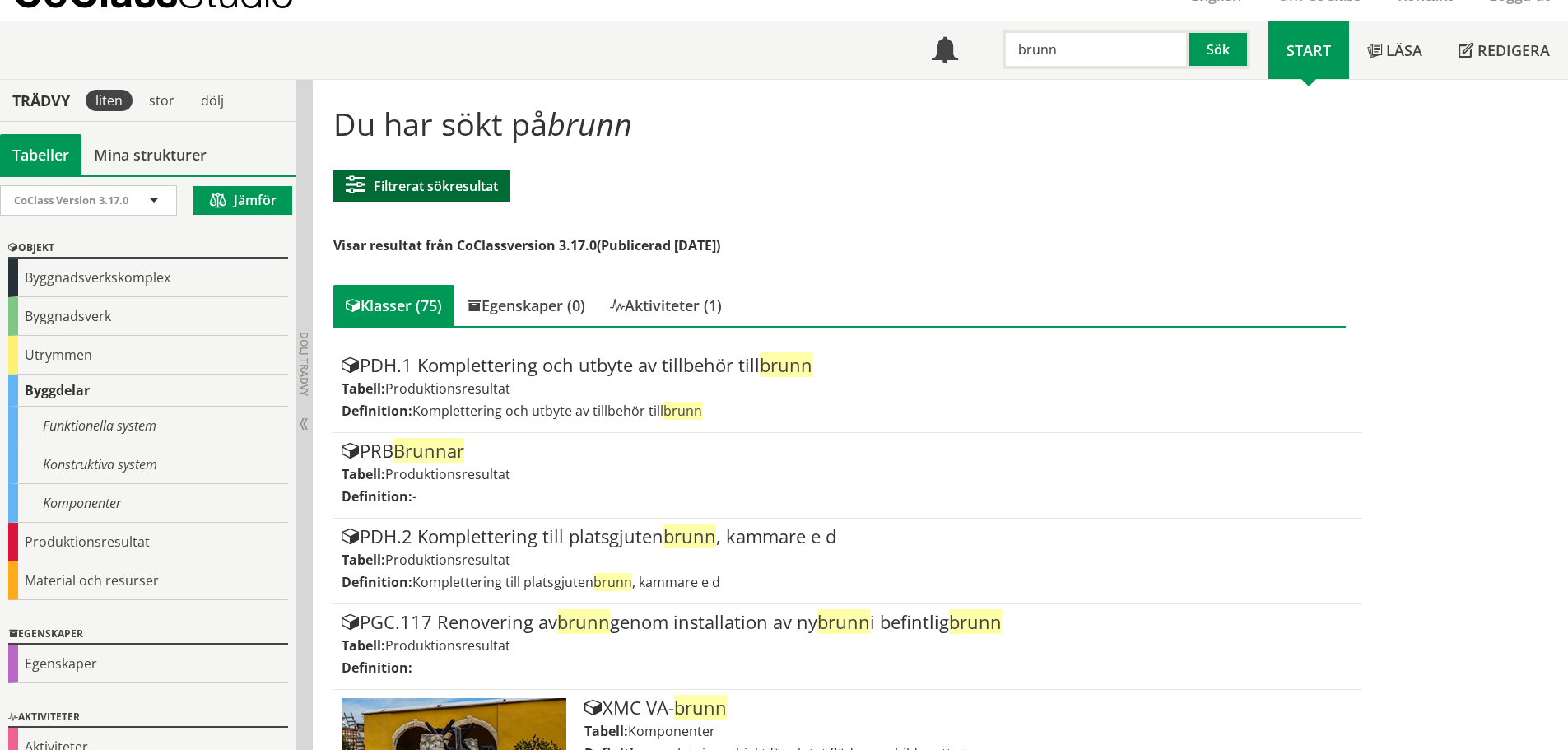
click at [427, 184] on button "Filtrerat sökresultat" at bounding box center [422, 185] width 177 height 31
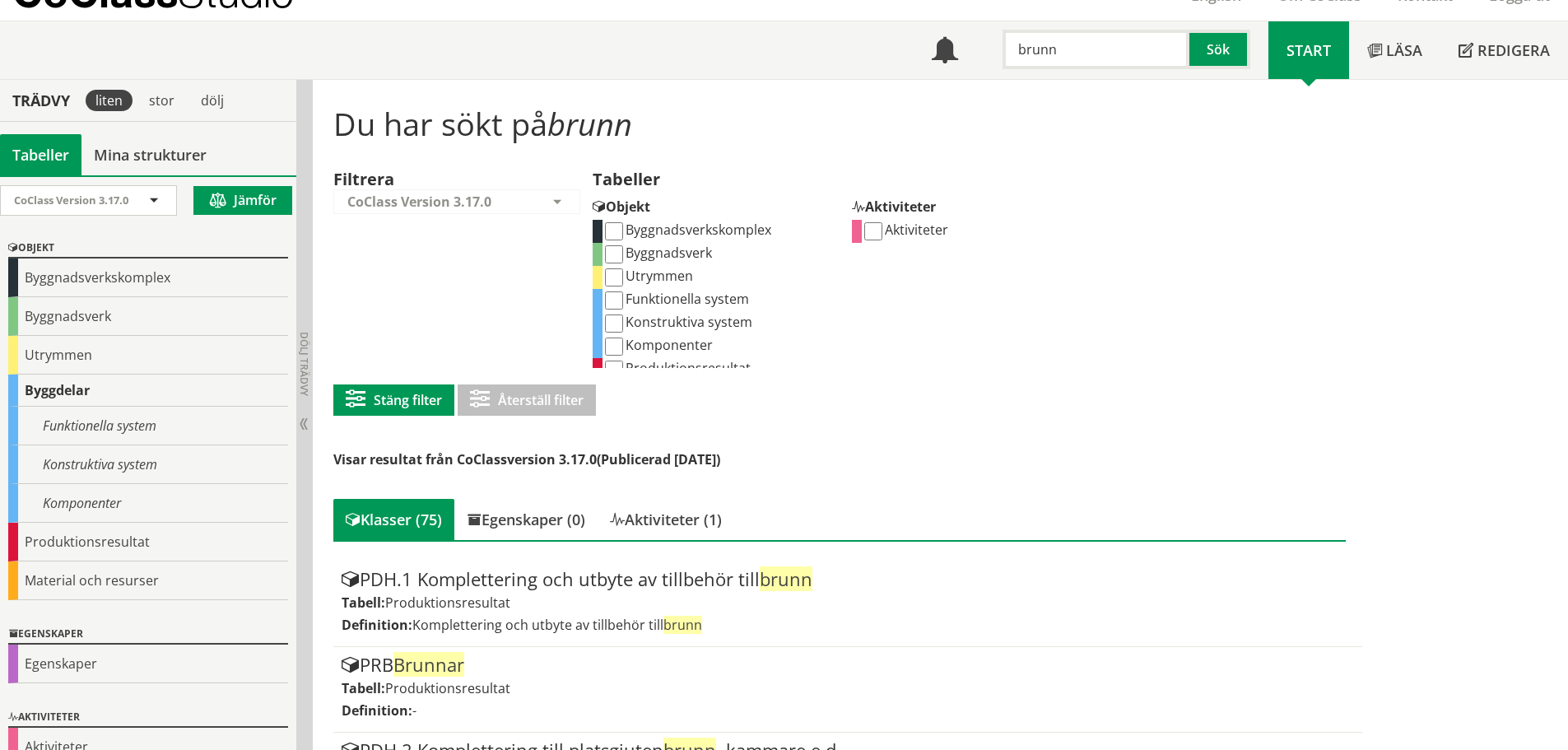
click at [617, 302] on input "Funktionella system" at bounding box center [614, 301] width 18 height 18
checkbox input "true"
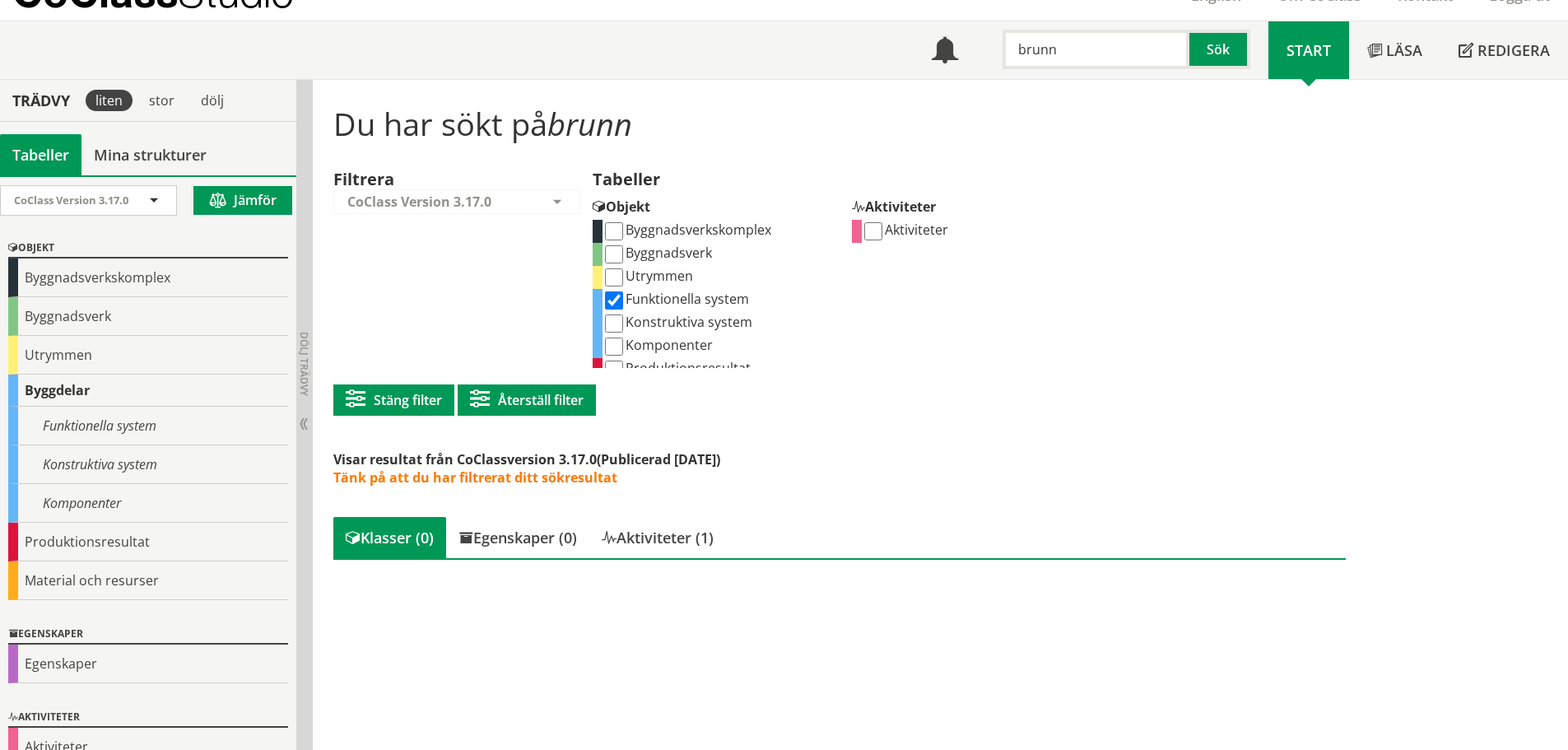
click at [618, 327] on input "Konstruktiva system" at bounding box center [614, 324] width 18 height 18
checkbox input "true"
click at [617, 346] on input "Komponenter" at bounding box center [614, 346] width 18 height 18
checkbox input "true"
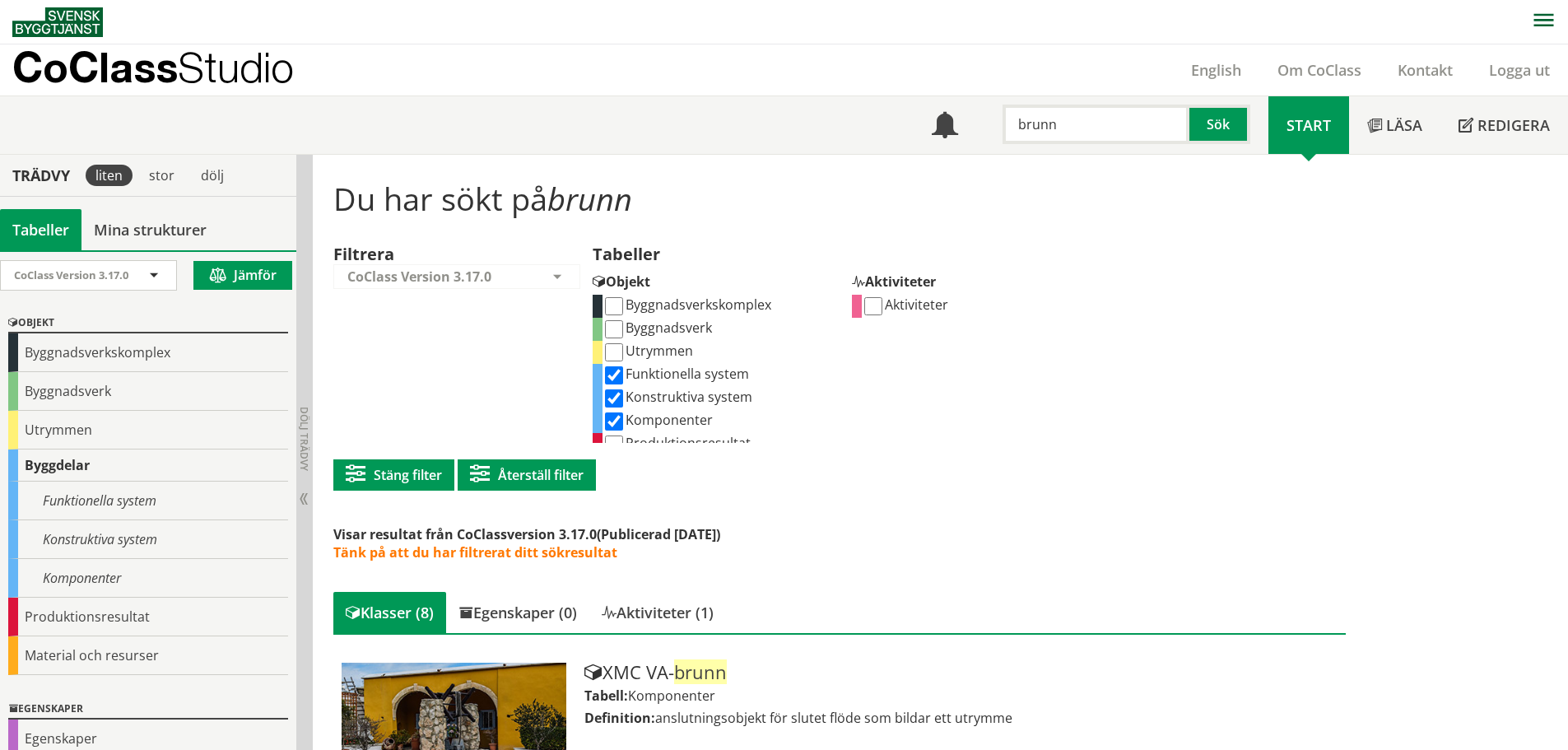
click at [1048, 129] on input "brunn" at bounding box center [1096, 124] width 187 height 39
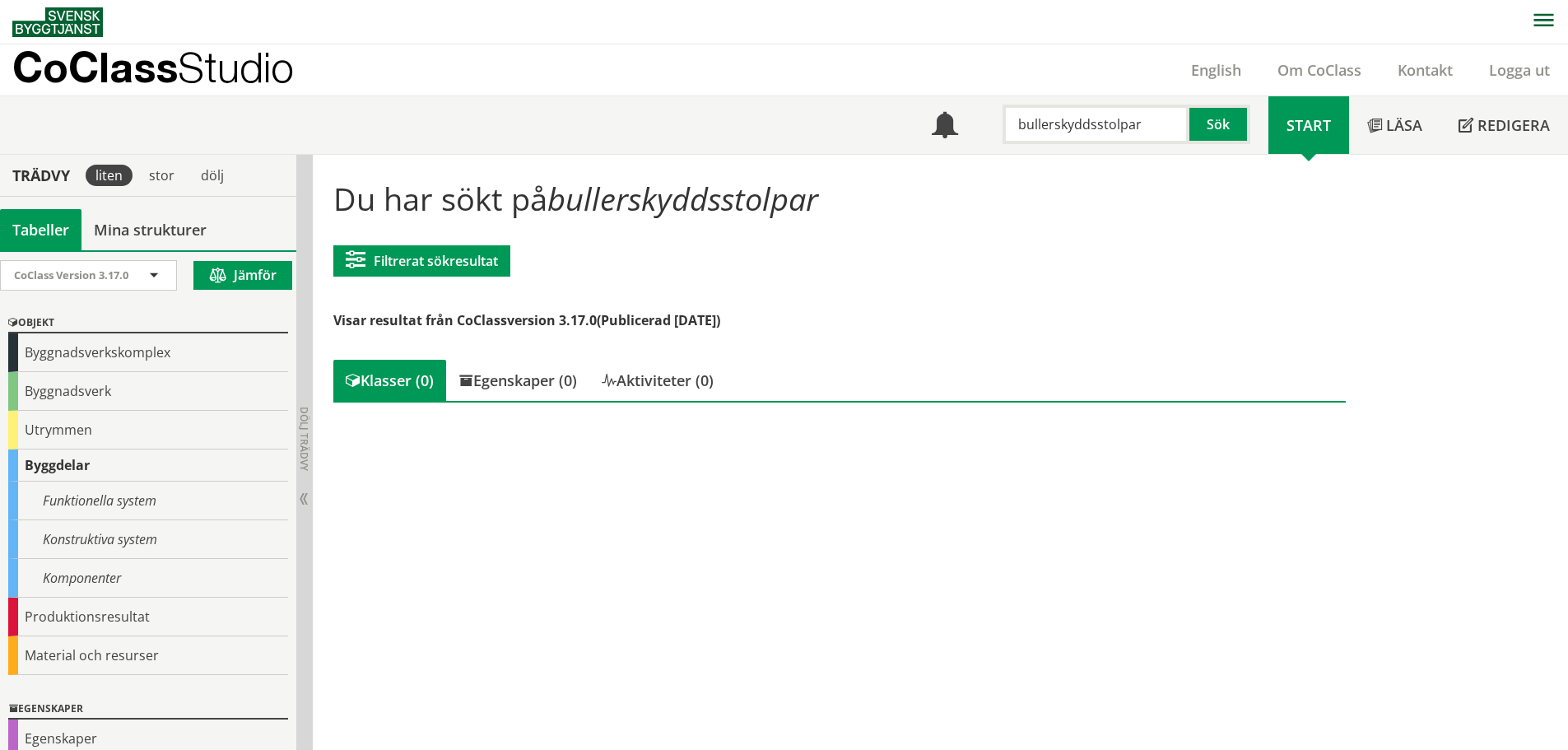
click at [1148, 127] on input "bullerskyddsstolpar" at bounding box center [1096, 124] width 187 height 39
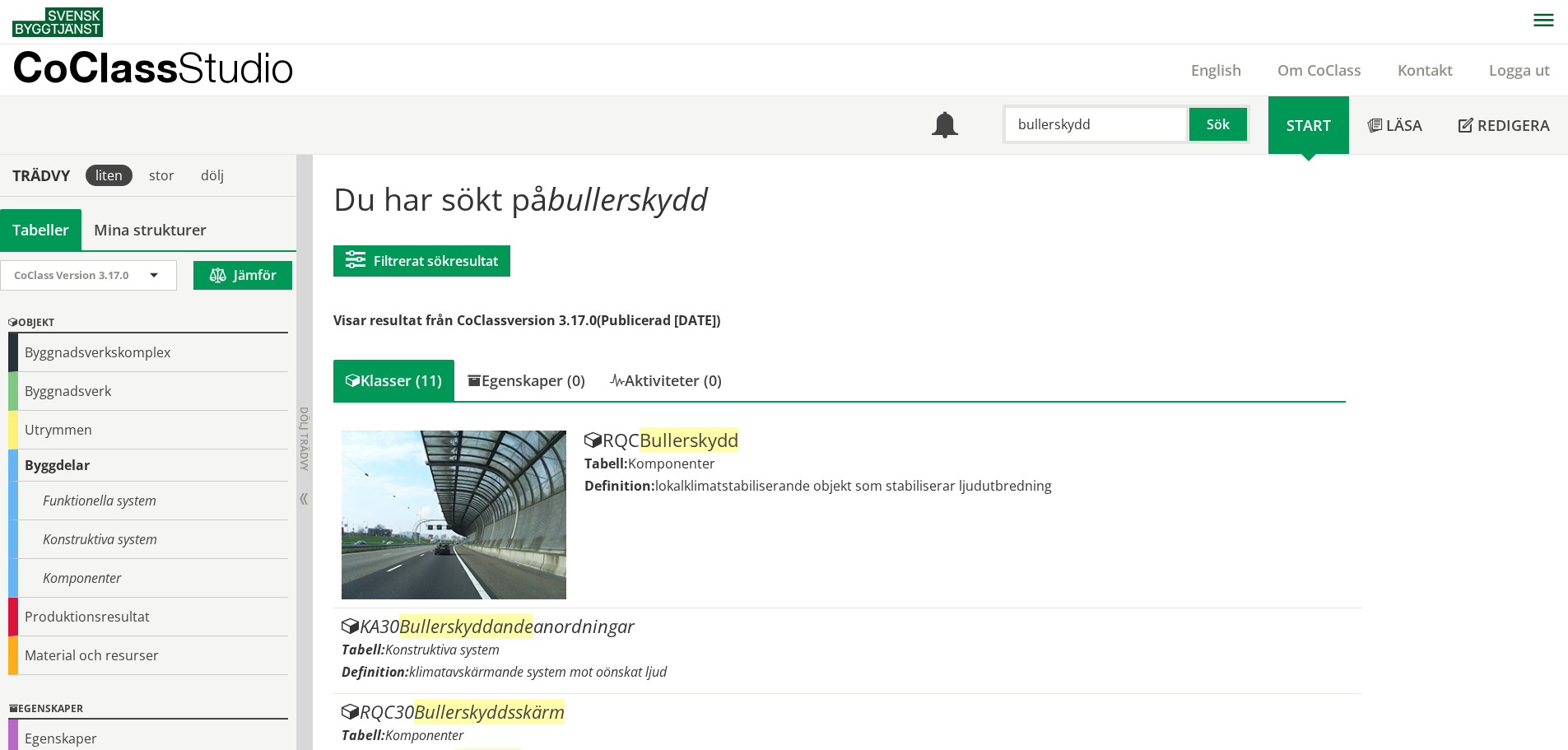
click at [1132, 131] on input "bullerskydd" at bounding box center [1096, 124] width 187 height 39
click at [1132, 132] on input "bullerskydd" at bounding box center [1096, 124] width 187 height 39
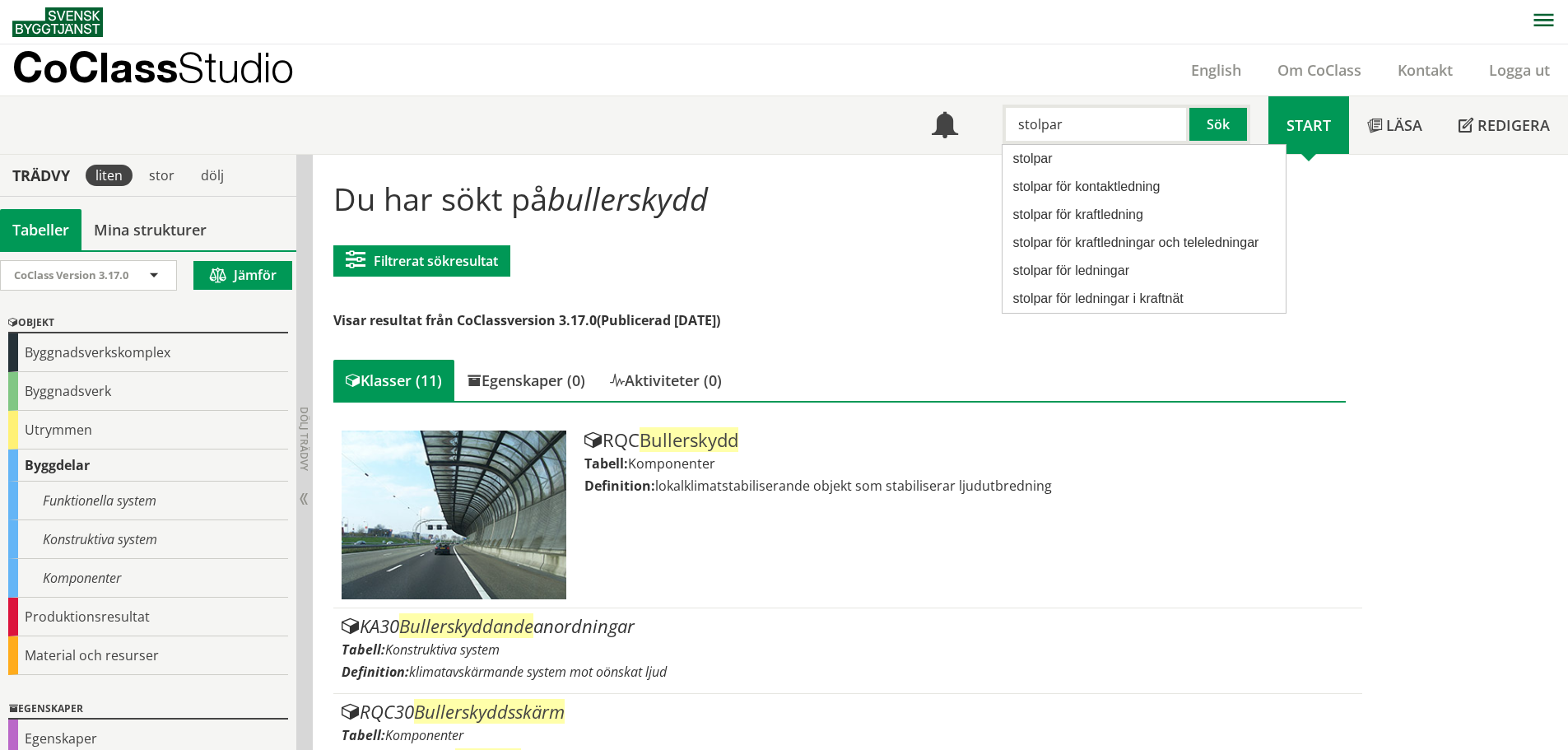
type input "stolpar"
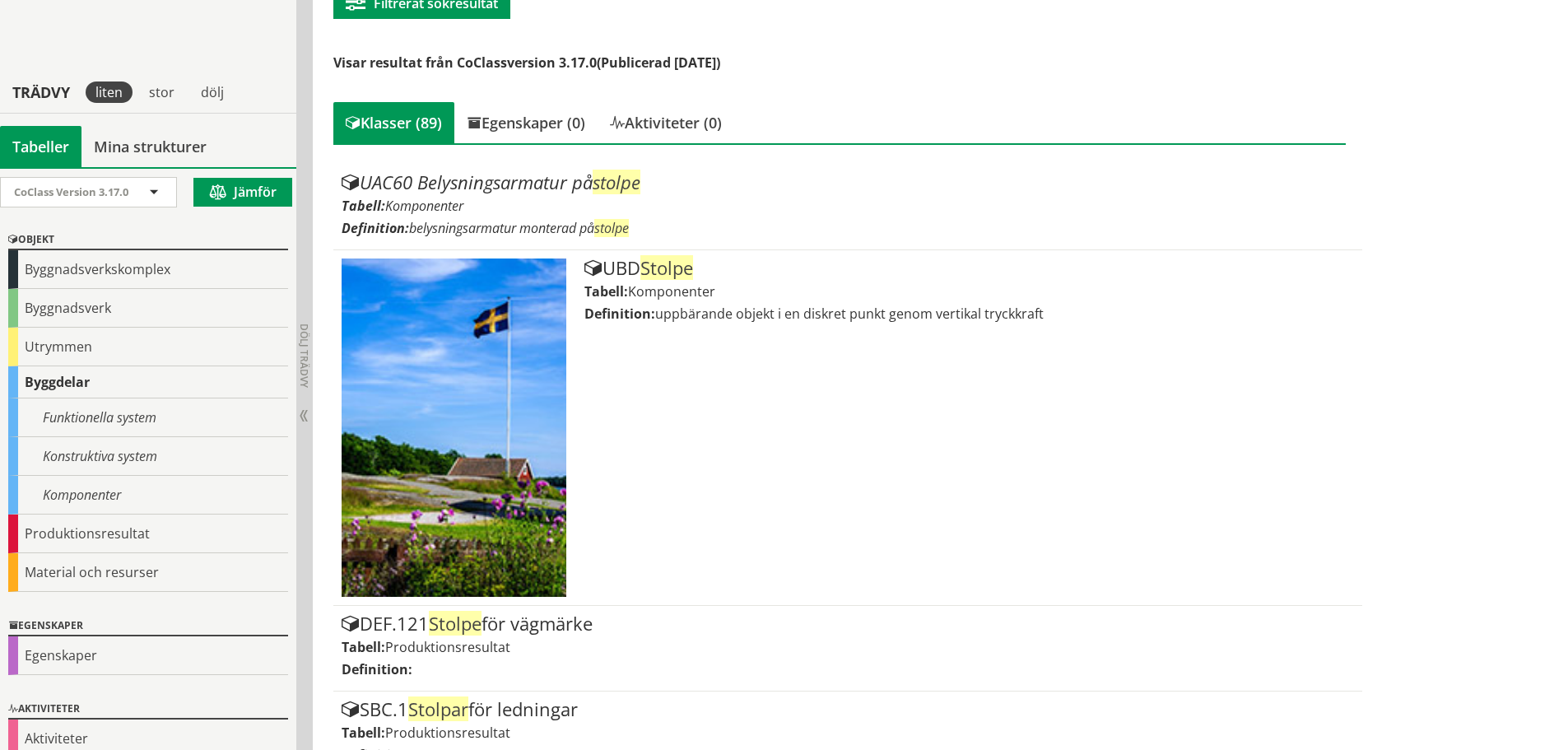
scroll to position [165, 0]
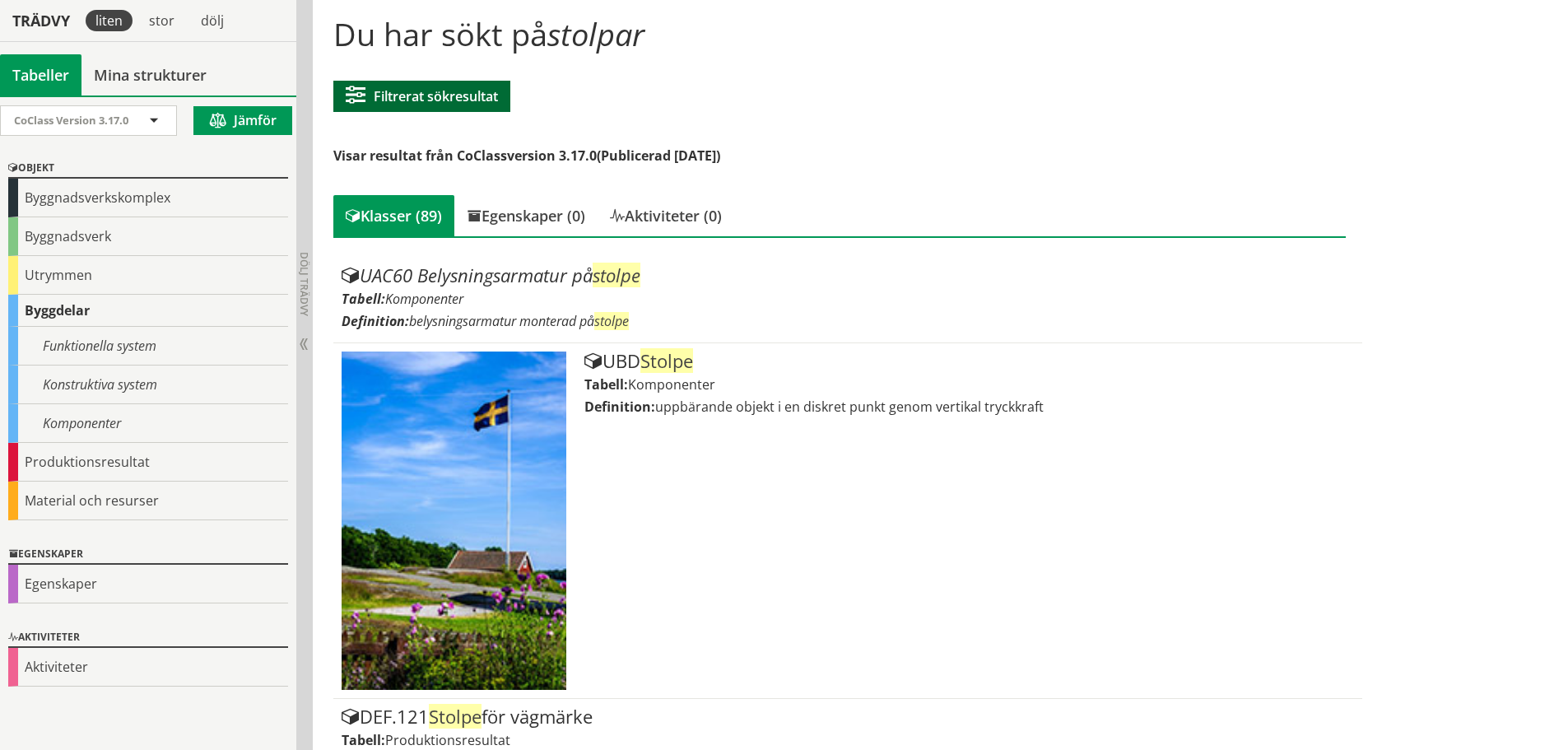
click at [449, 98] on button "Filtrerat sökresultat" at bounding box center [422, 96] width 177 height 31
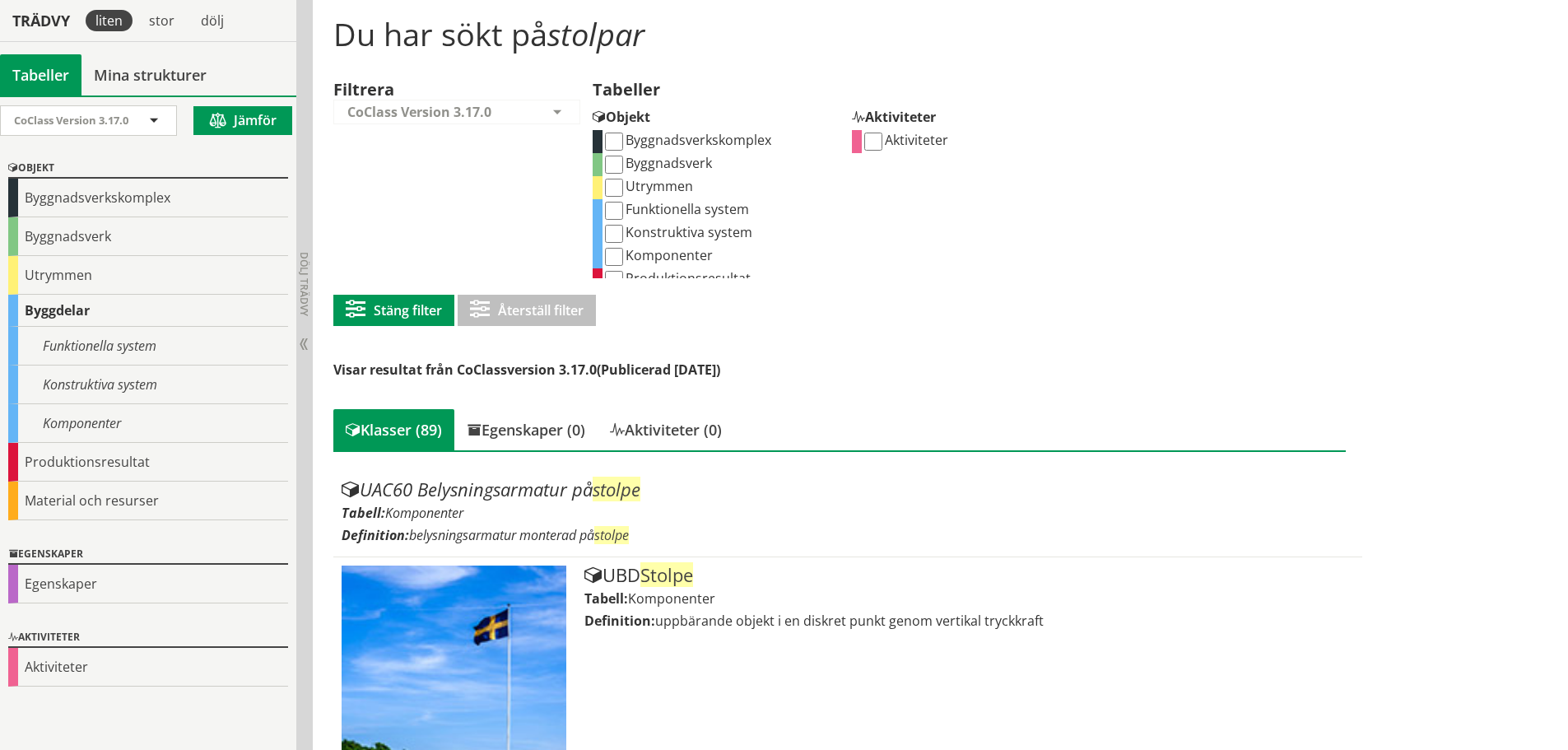
click at [612, 259] on input "Komponenter" at bounding box center [614, 257] width 18 height 18
checkbox input "true"
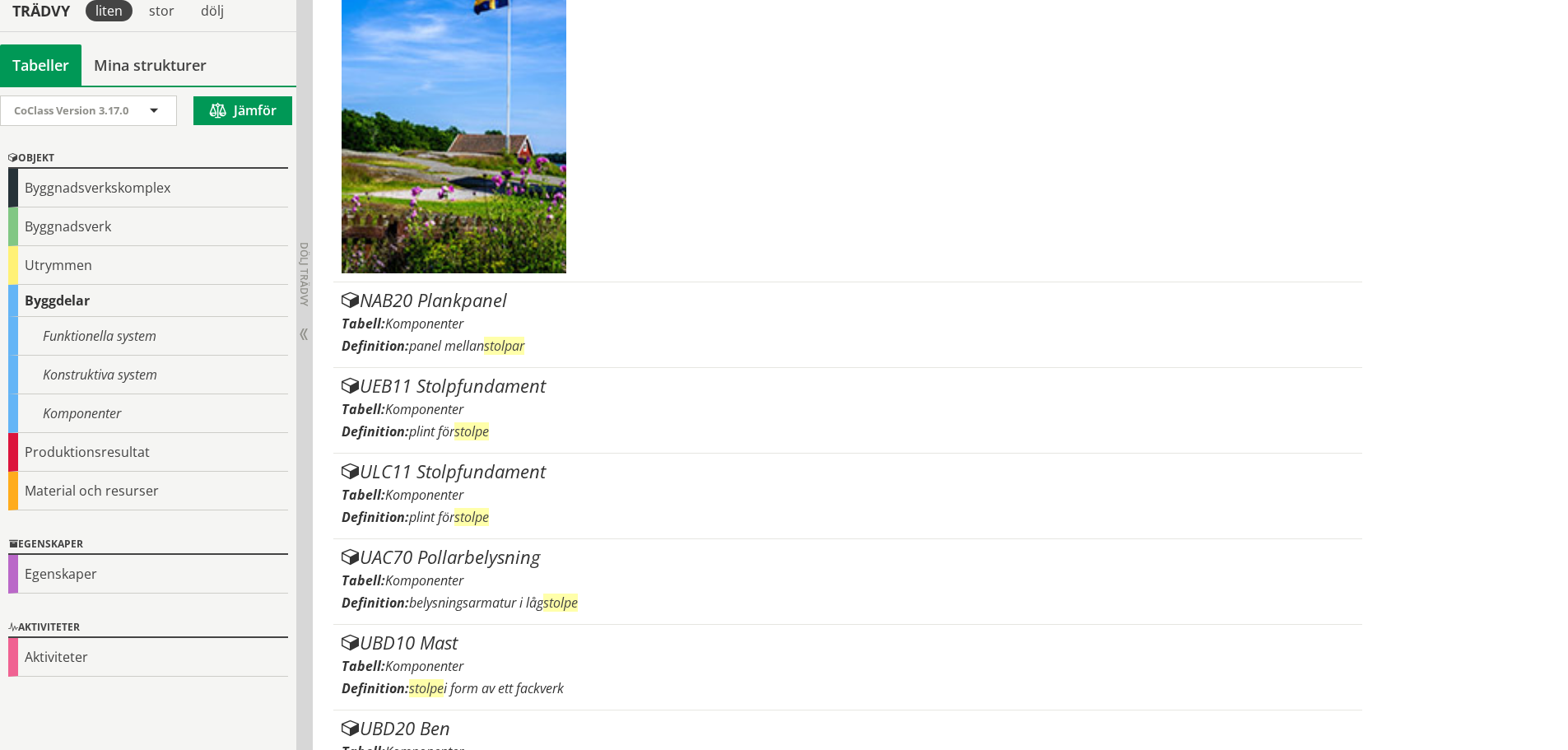
scroll to position [786, 0]
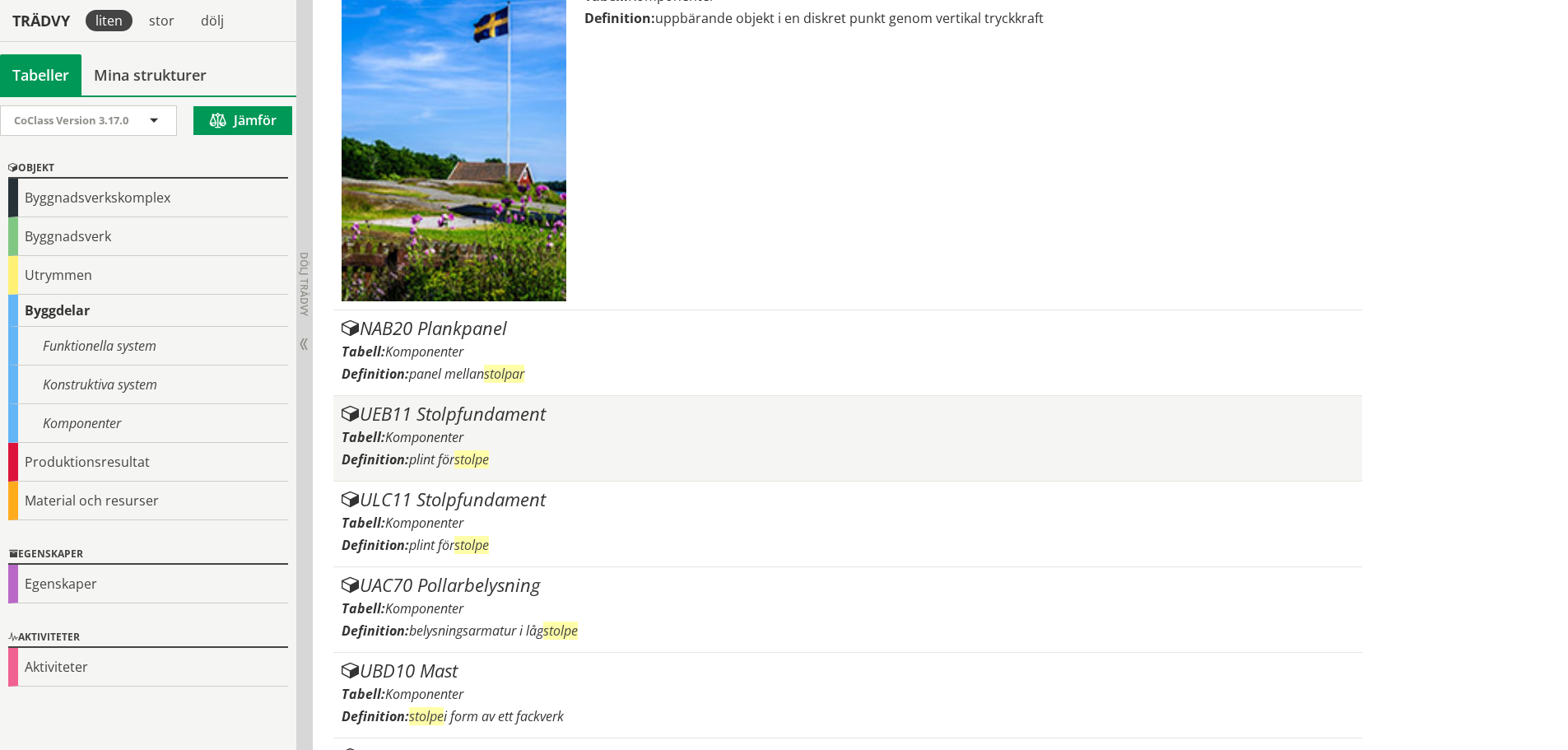
click at [496, 413] on div "UEB11 Stolpfundament" at bounding box center [847, 414] width 1012 height 20
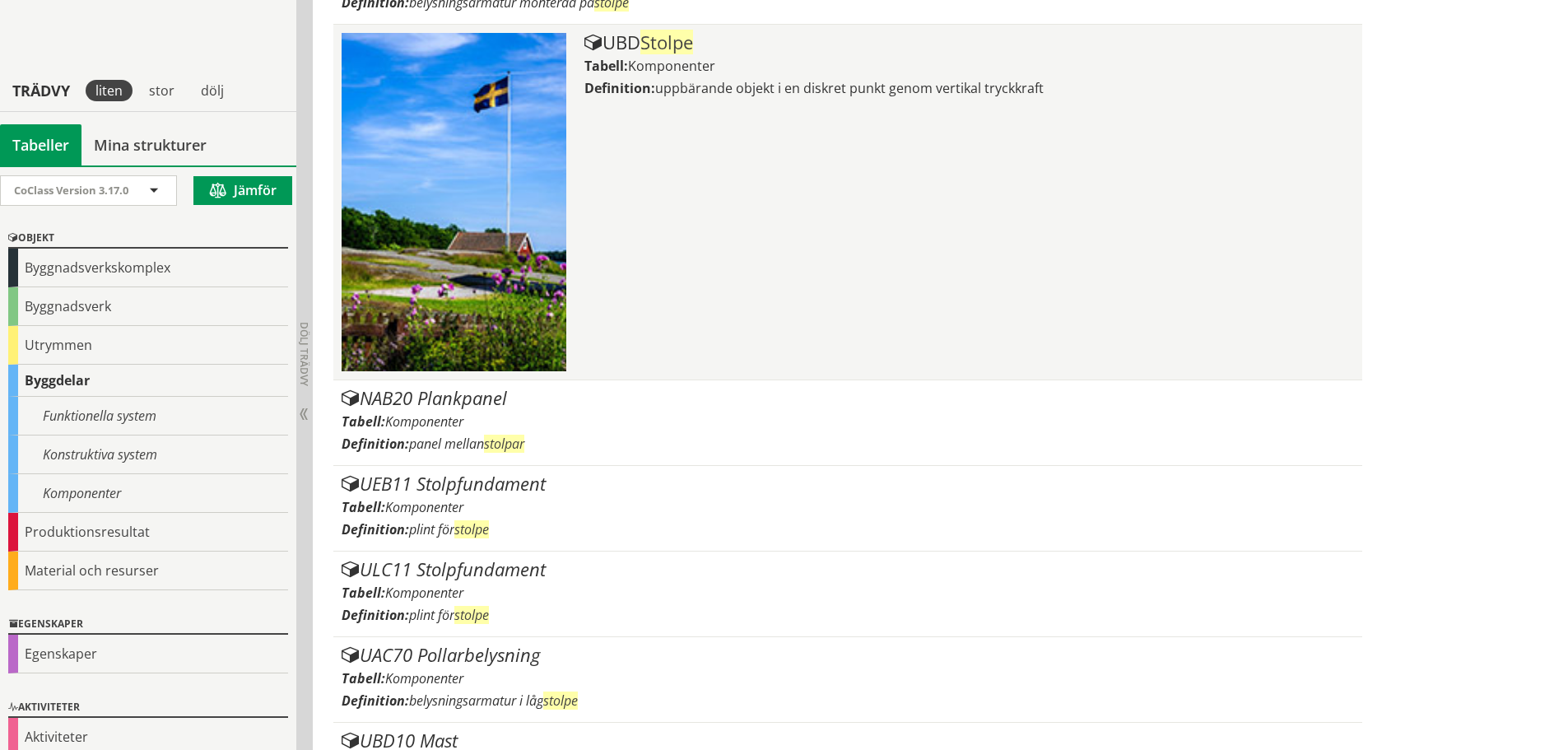
scroll to position [456, 0]
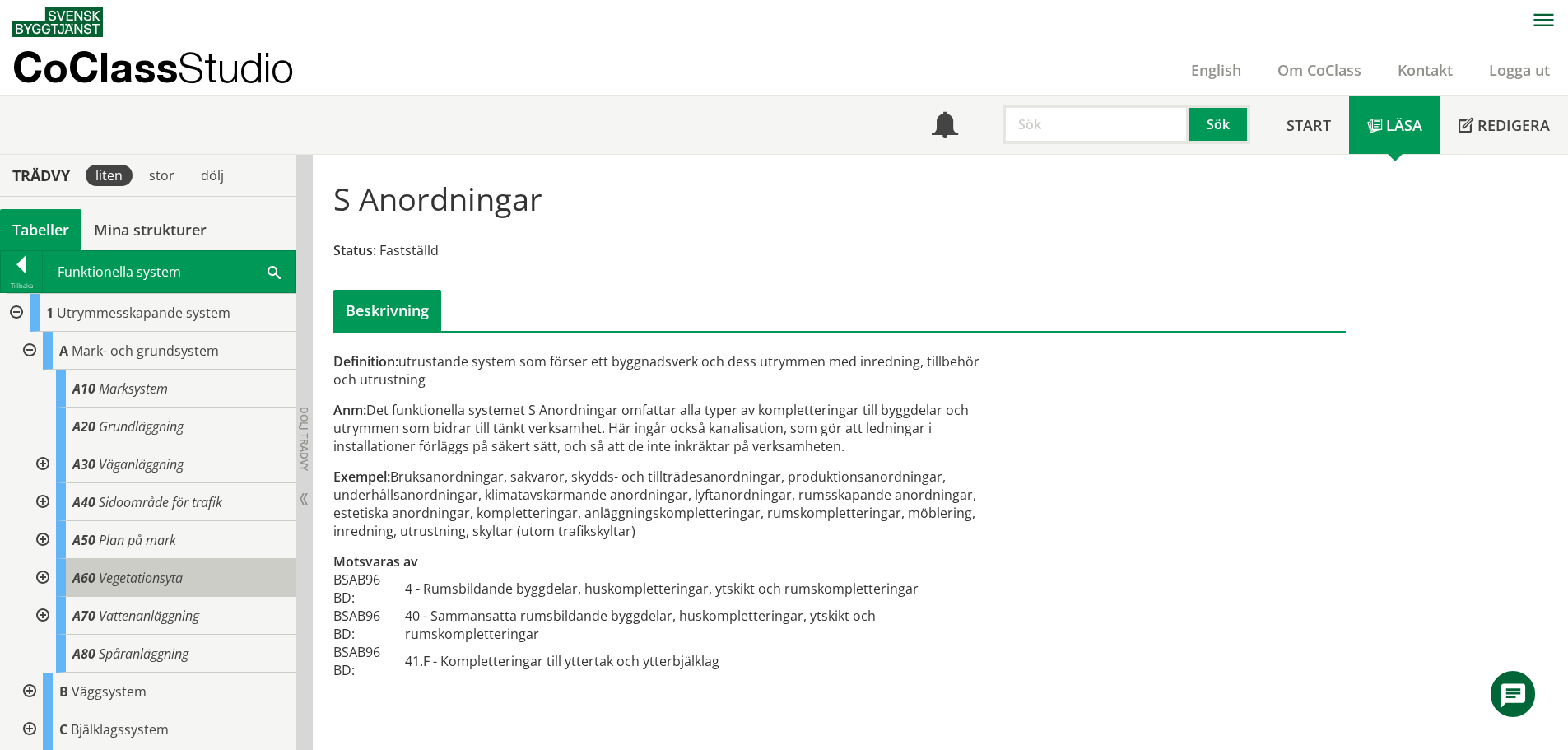
scroll to position [188, 0]
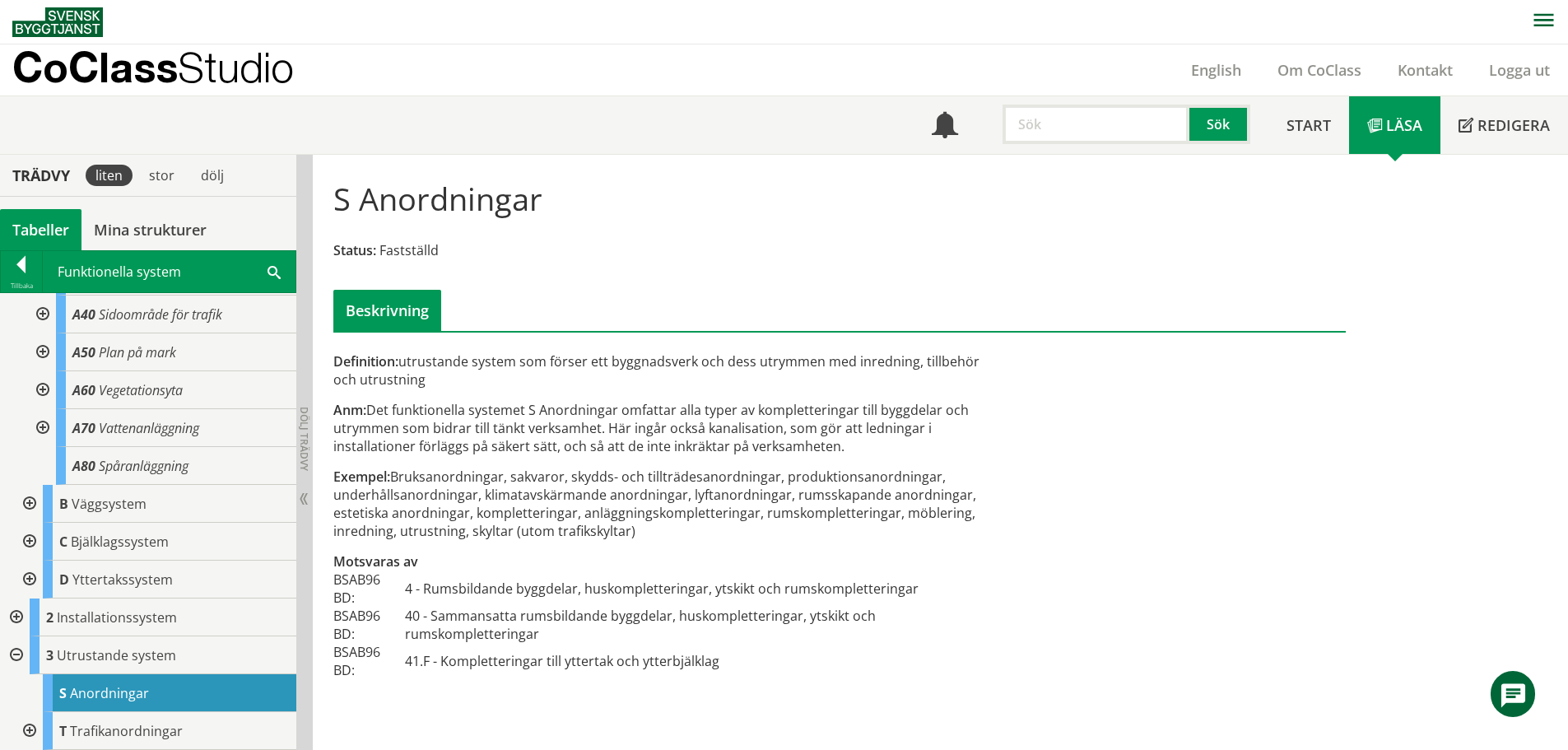
click at [19, 615] on div at bounding box center [14, 618] width 30 height 38
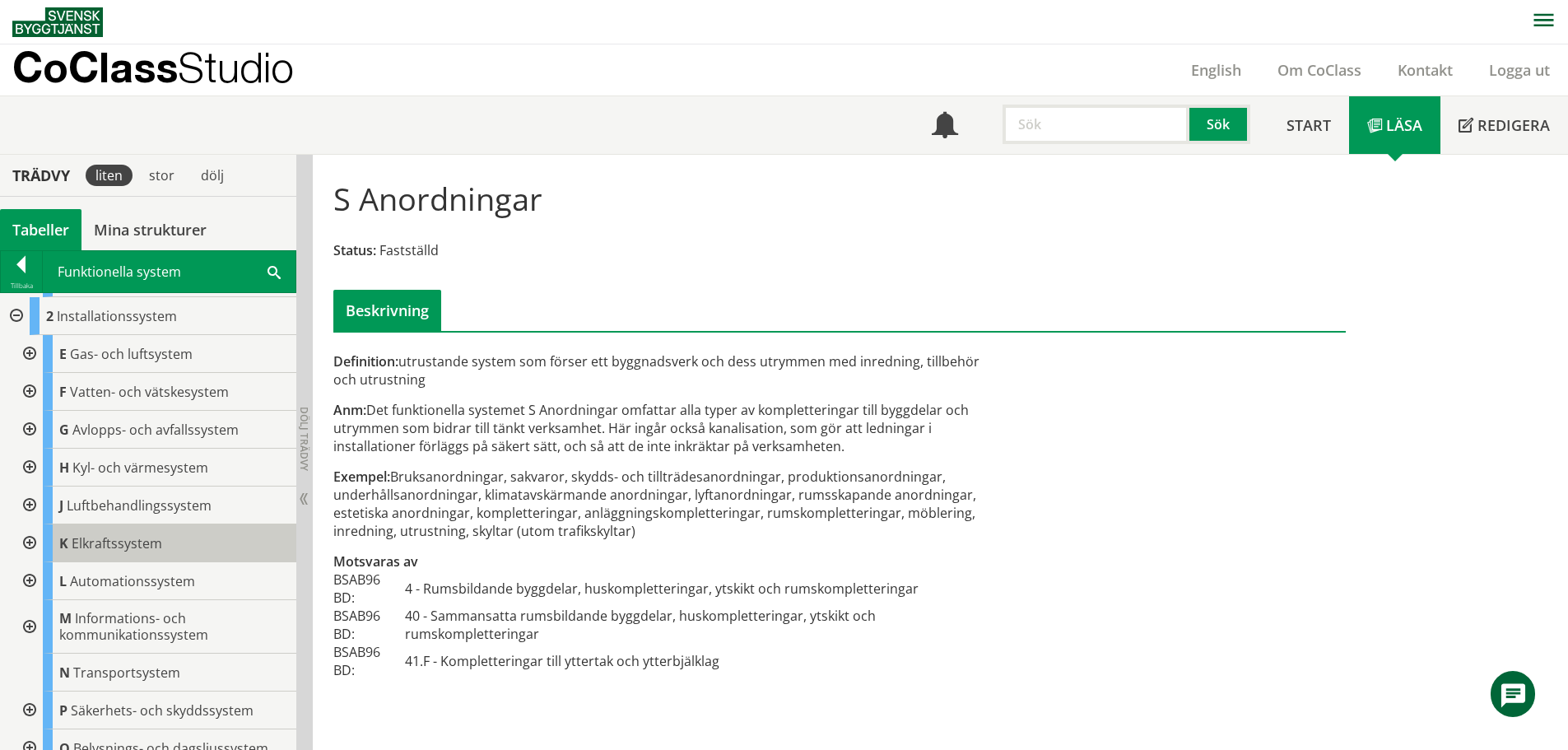
scroll to position [517, 0]
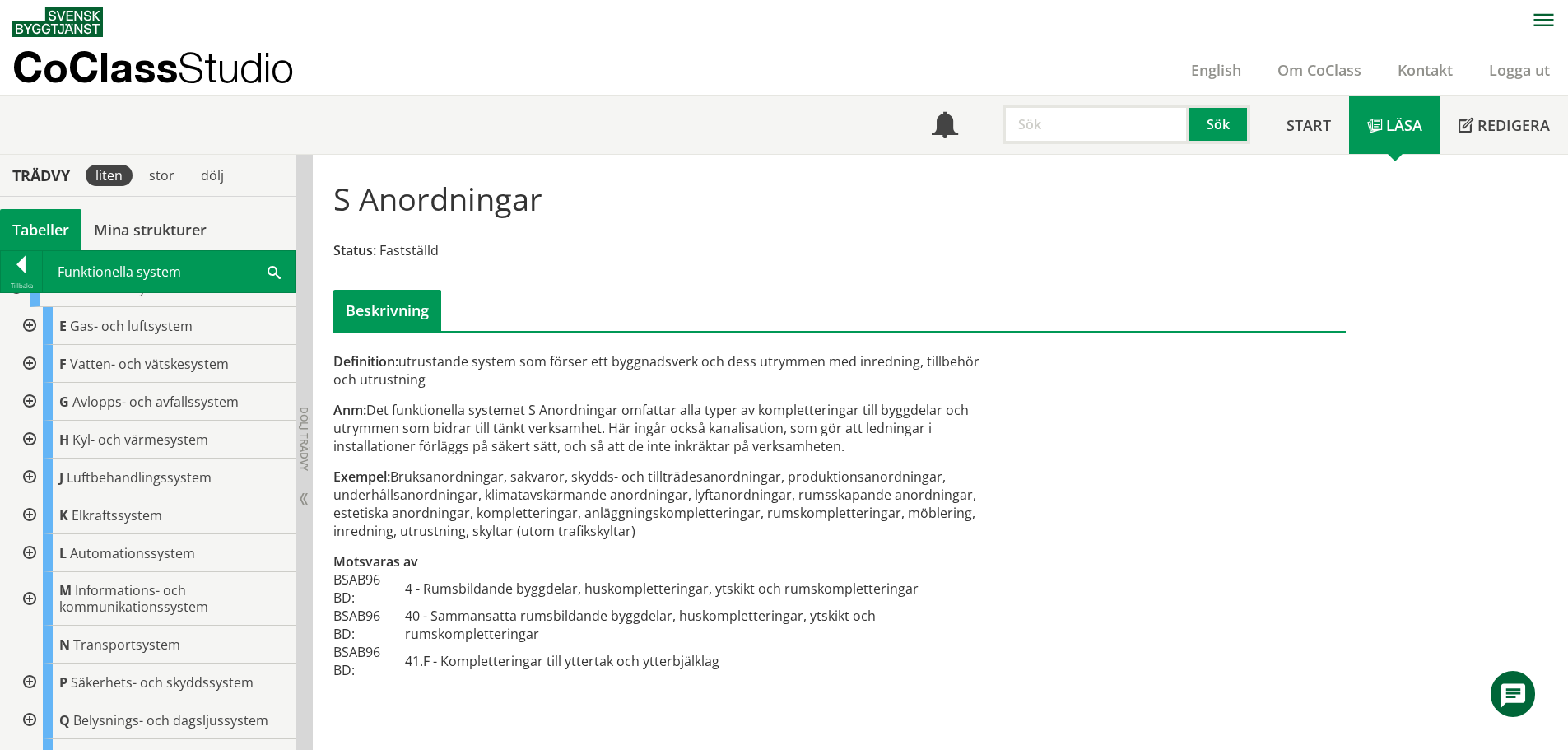
click at [30, 402] on div at bounding box center [28, 402] width 30 height 38
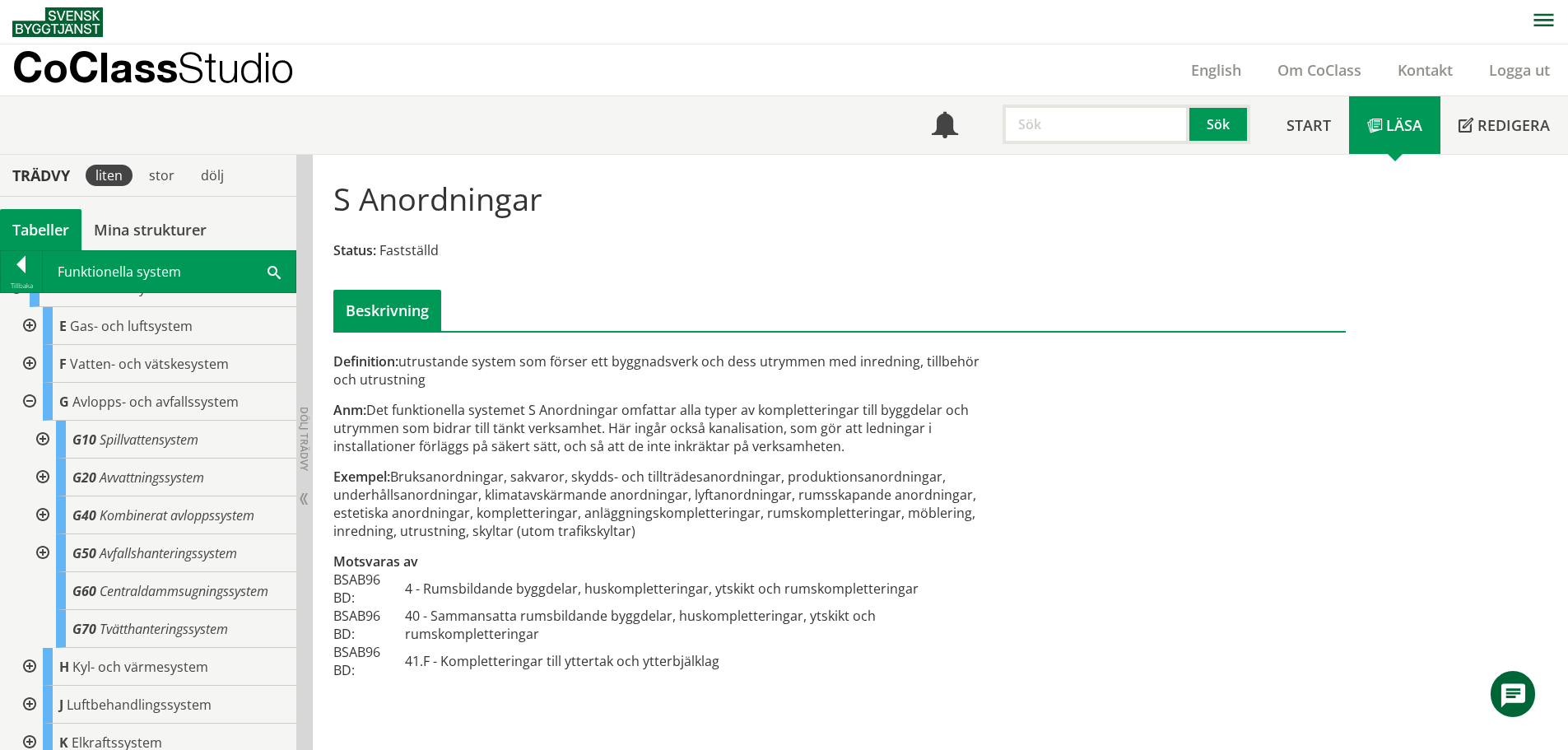
click at [23, 367] on div at bounding box center [28, 364] width 30 height 38
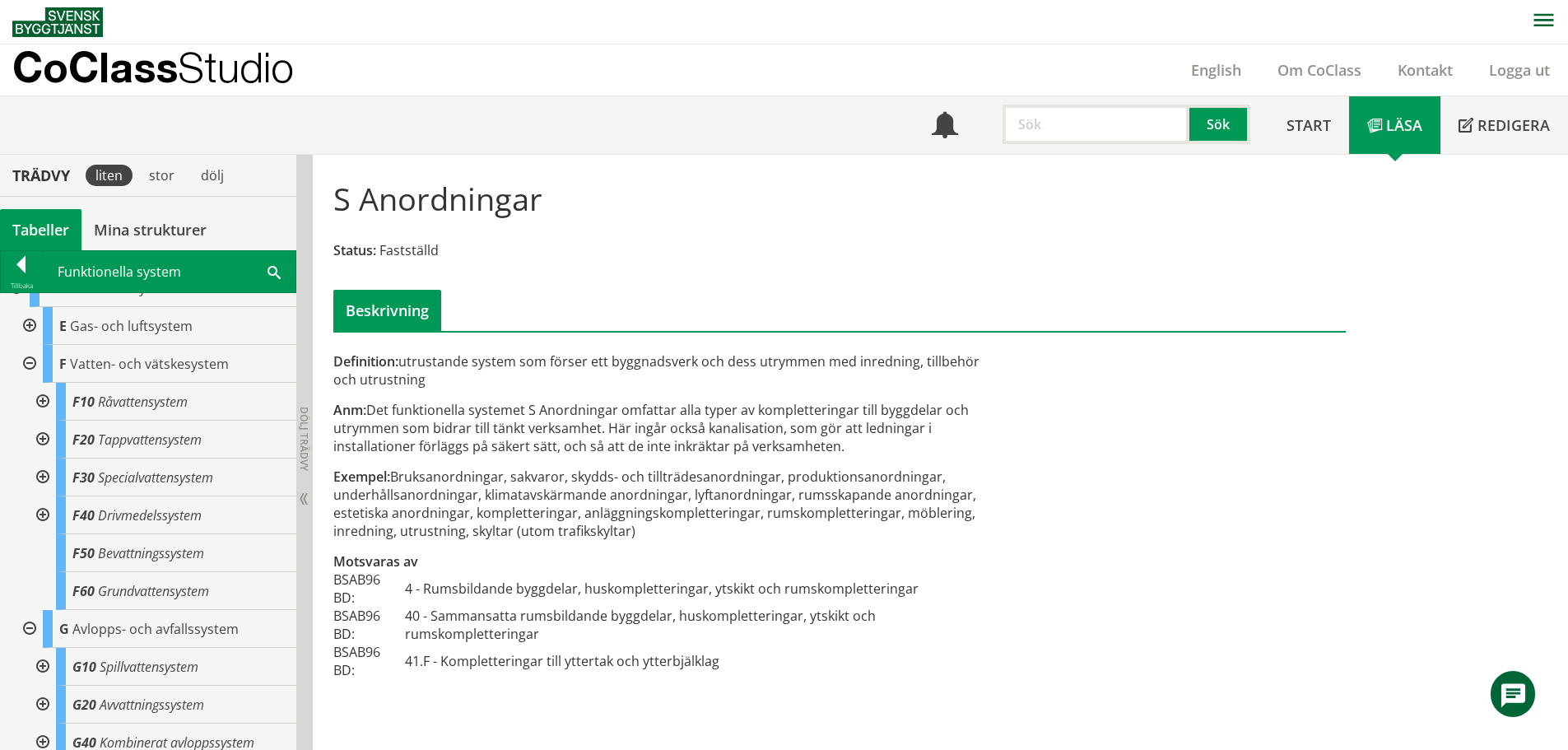
click at [23, 367] on div at bounding box center [28, 364] width 30 height 38
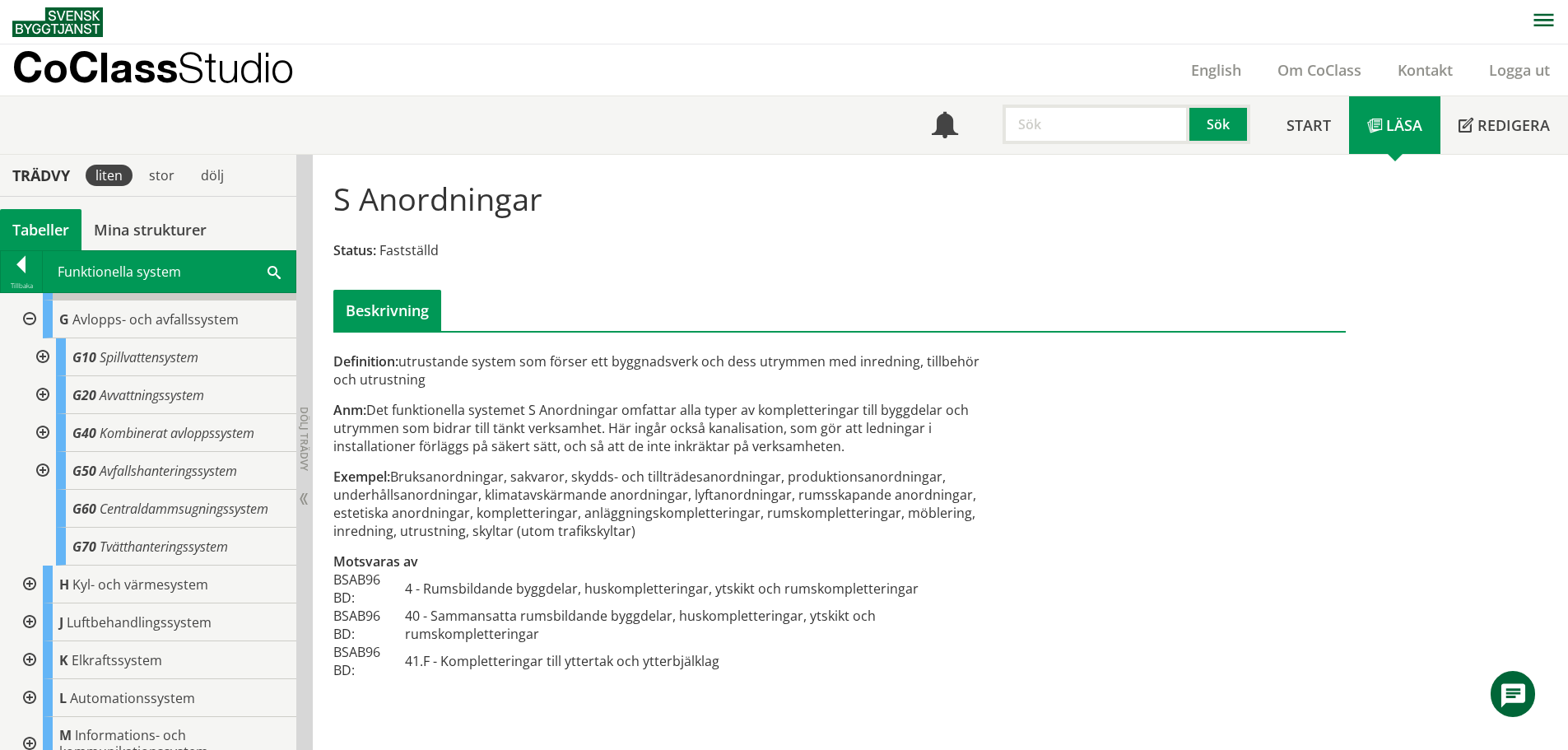
scroll to position [682, 0]
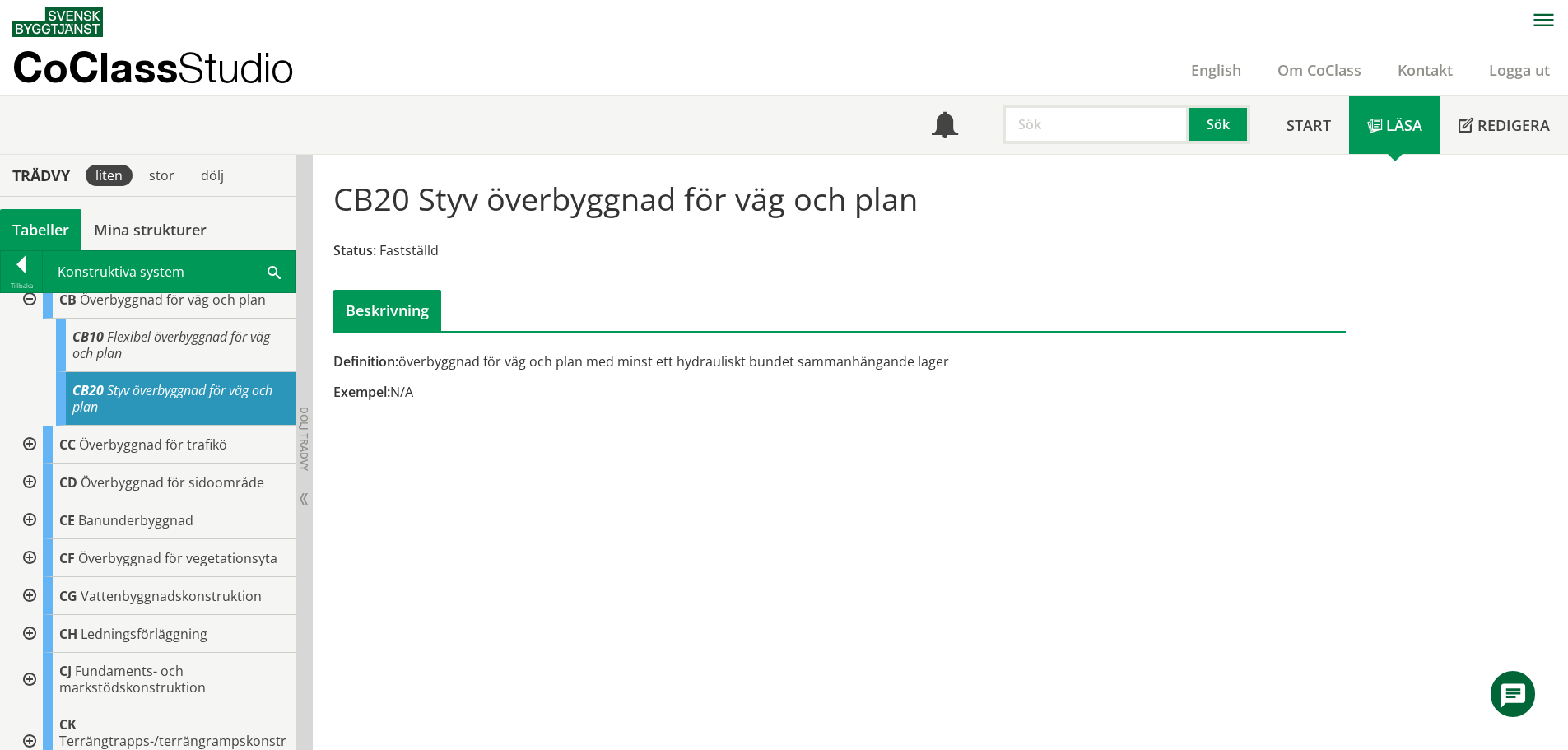
scroll to position [247, 0]
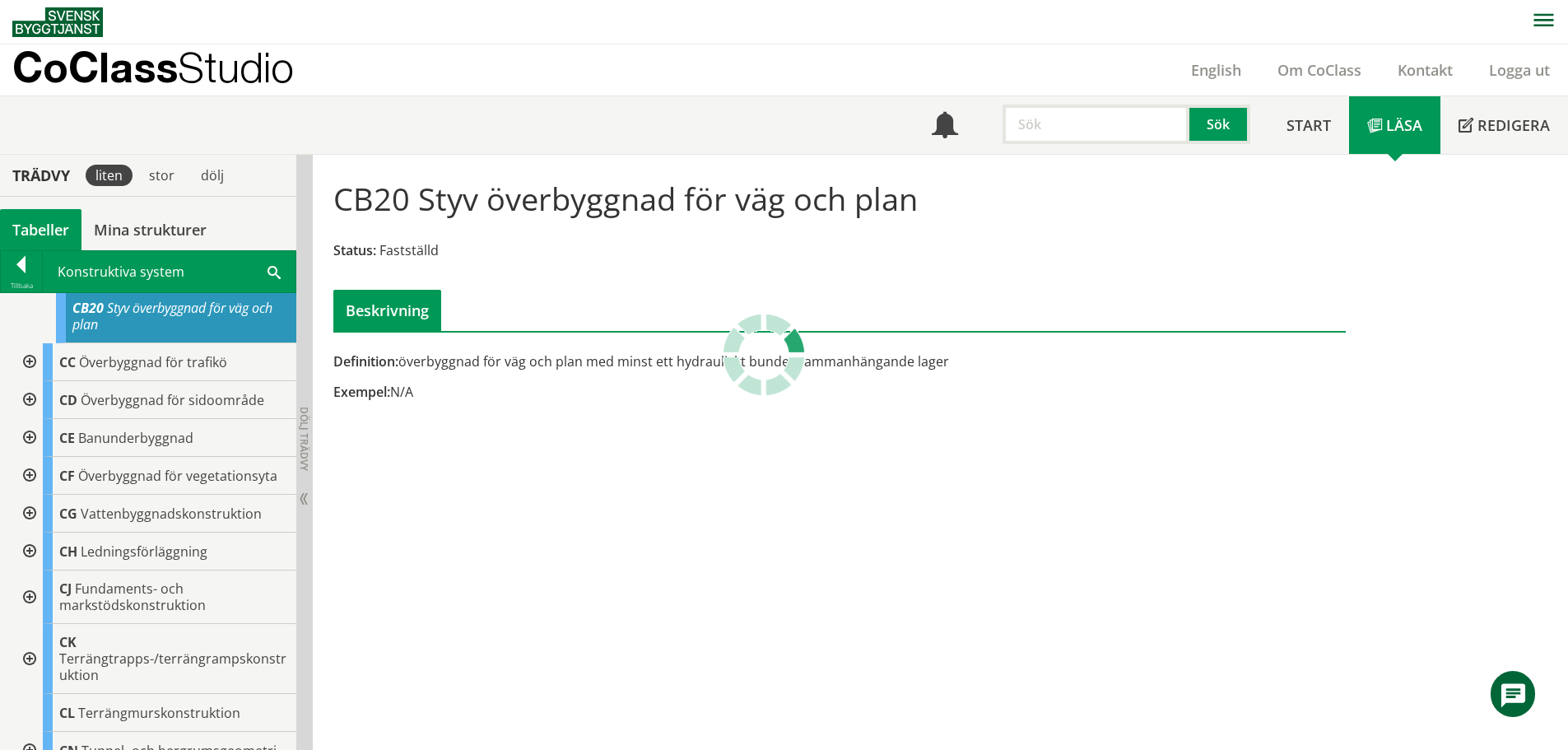
click at [34, 547] on div at bounding box center [28, 551] width 30 height 38
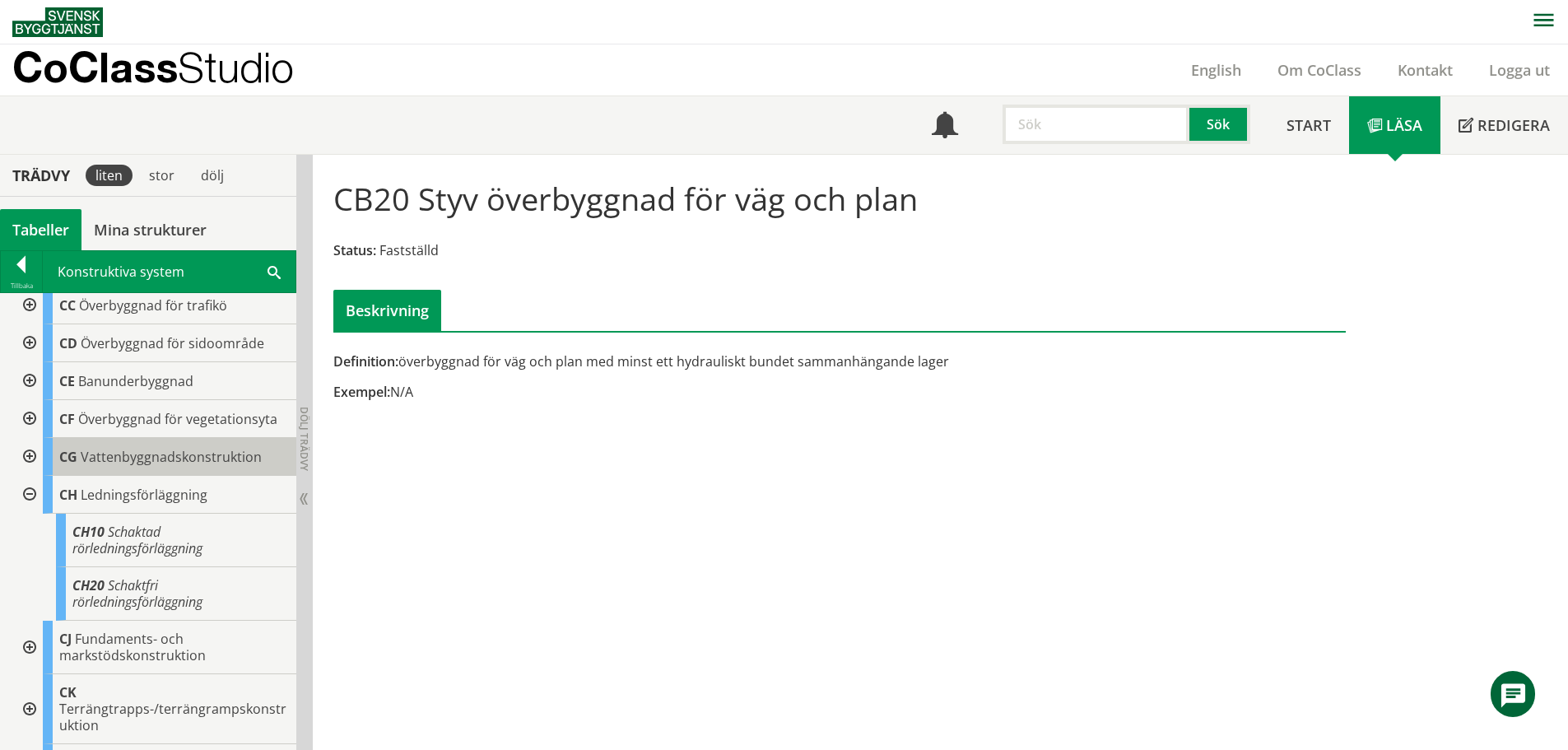
scroll to position [329, 0]
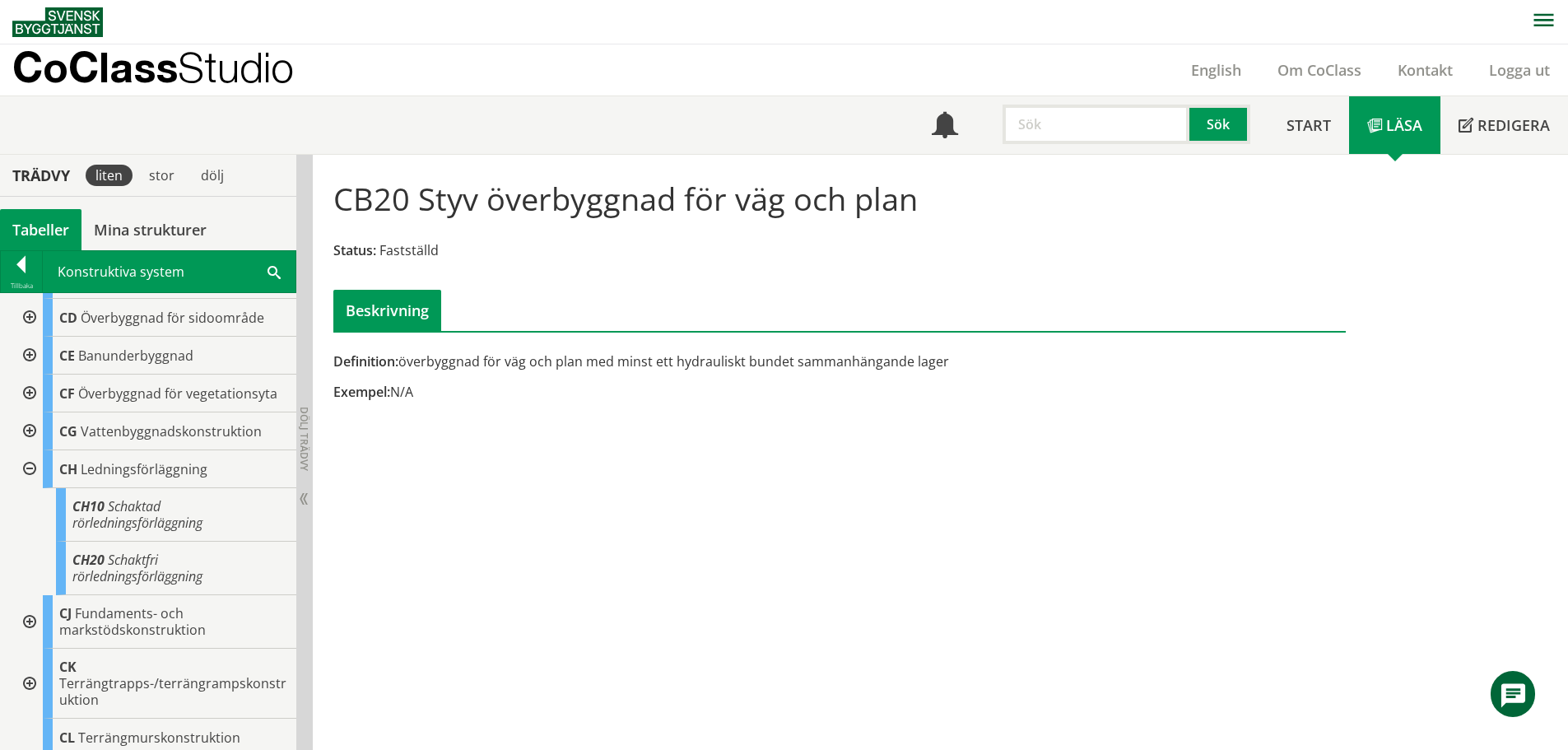
click at [26, 474] on div at bounding box center [28, 469] width 30 height 38
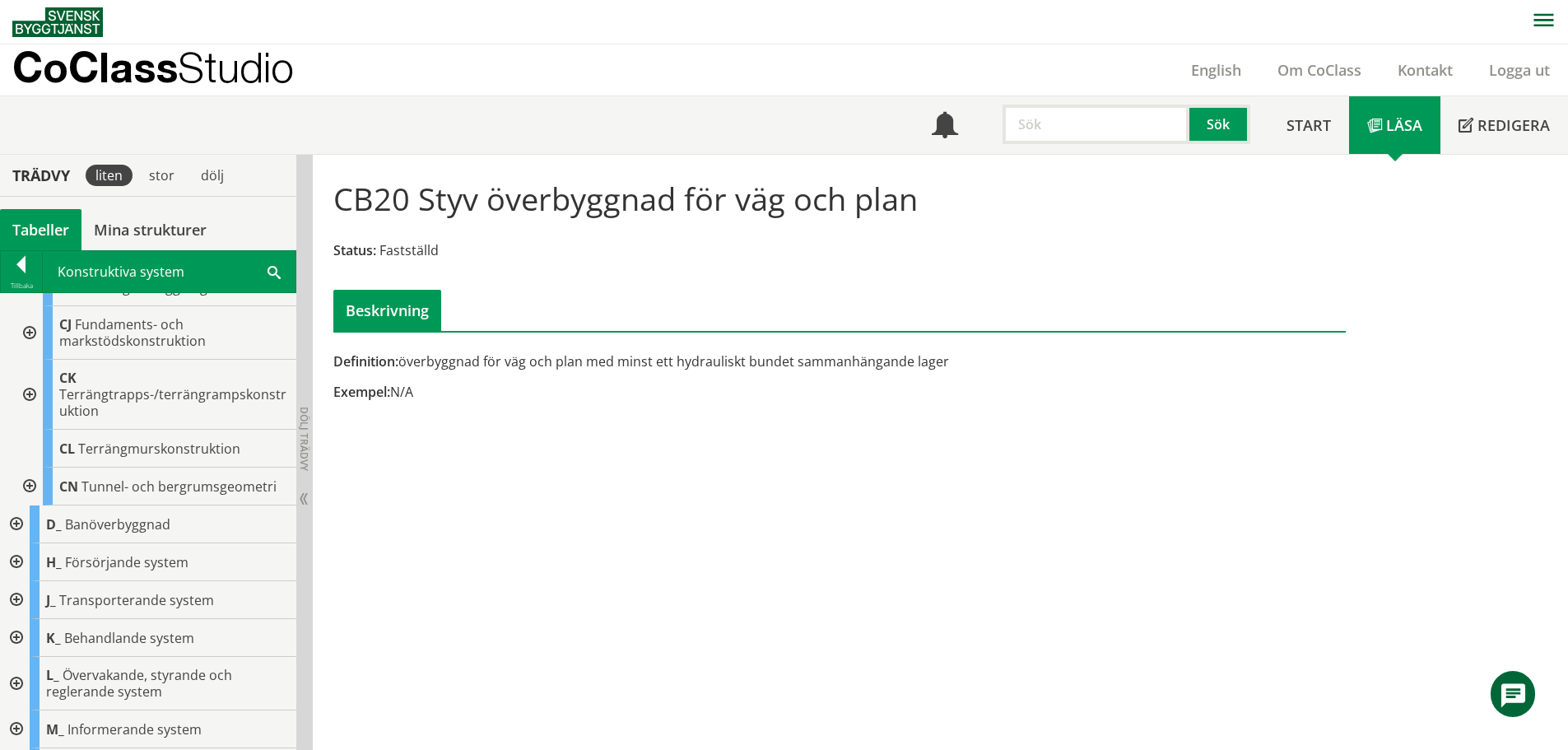
scroll to position [576, 0]
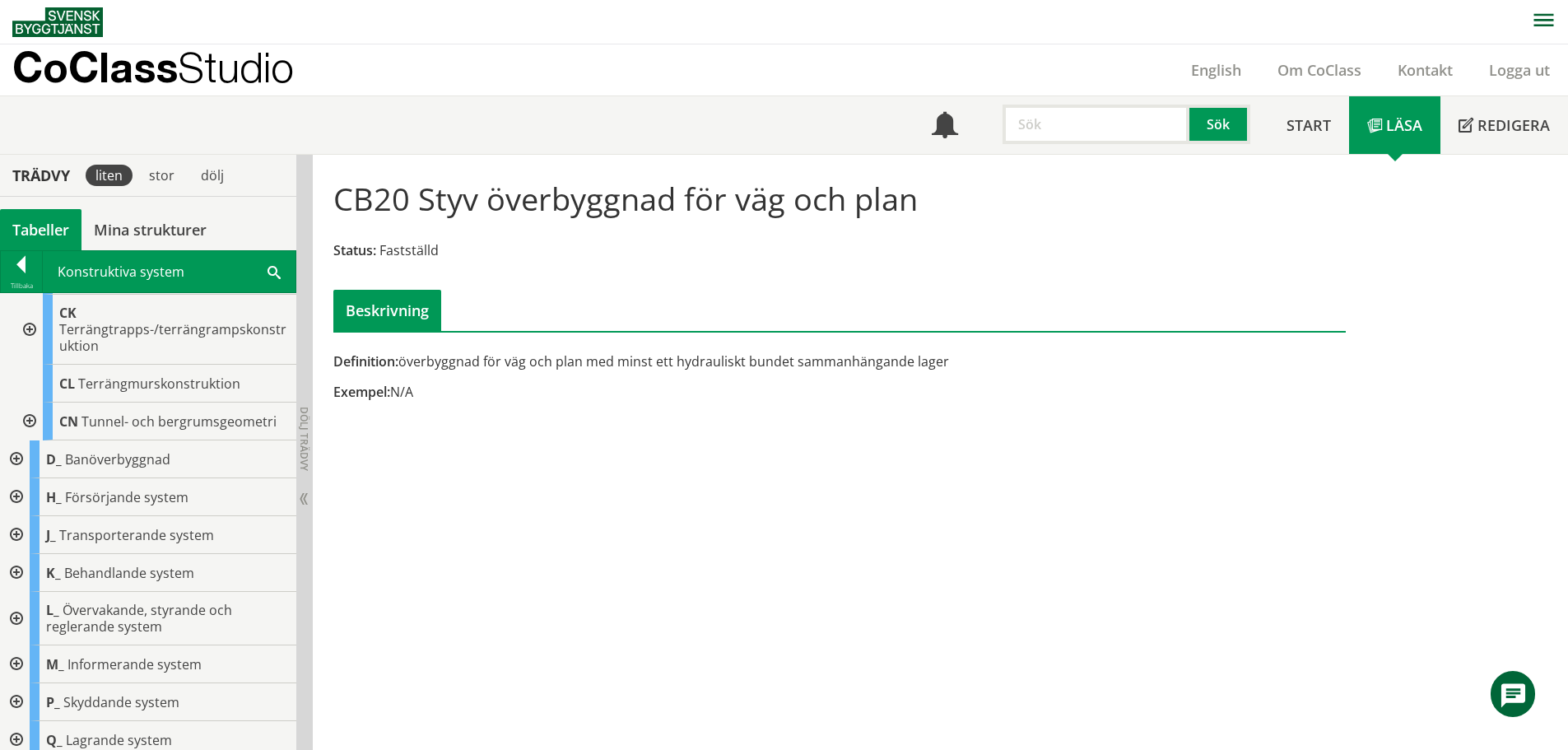
click at [15, 529] on div at bounding box center [14, 535] width 30 height 38
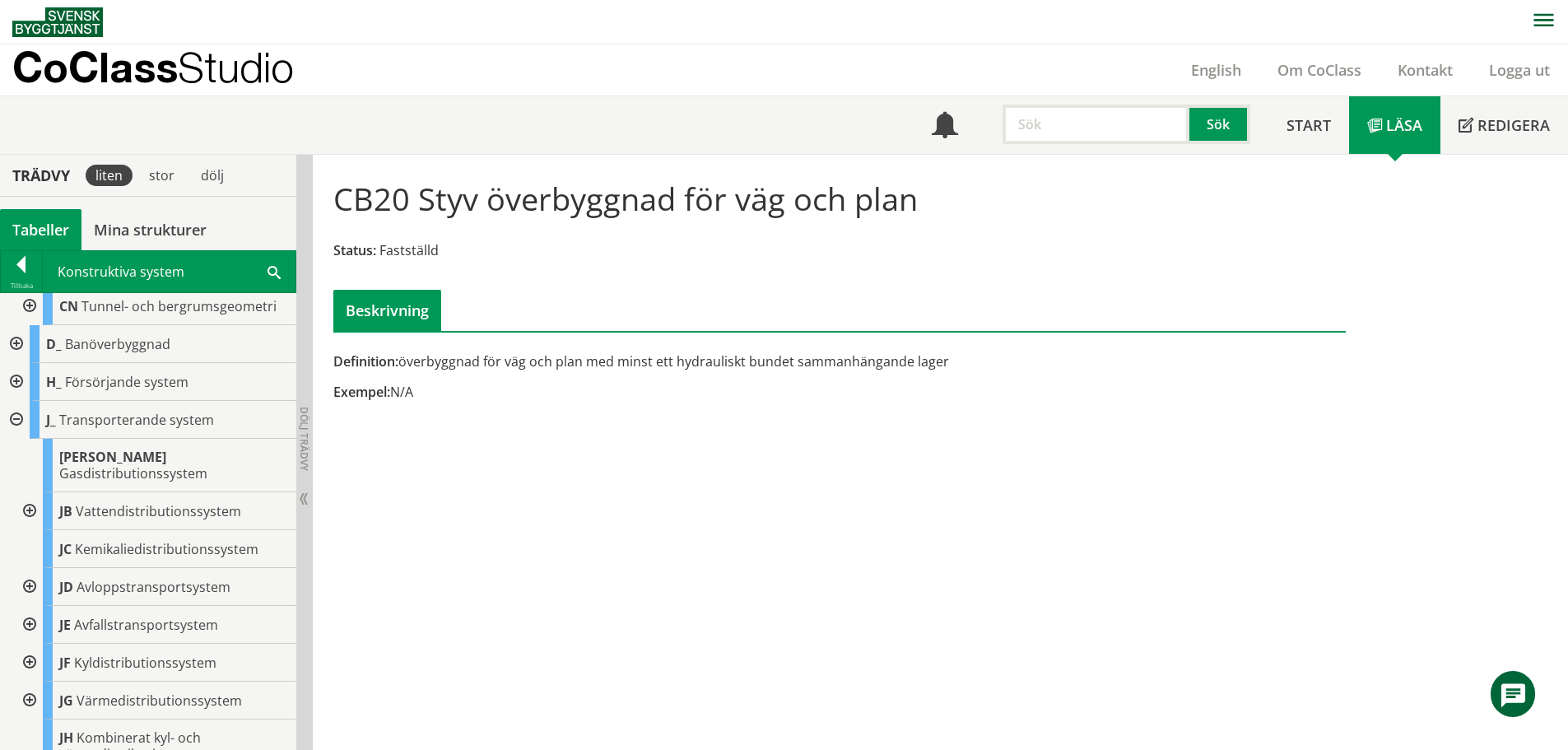
scroll to position [741, 0]
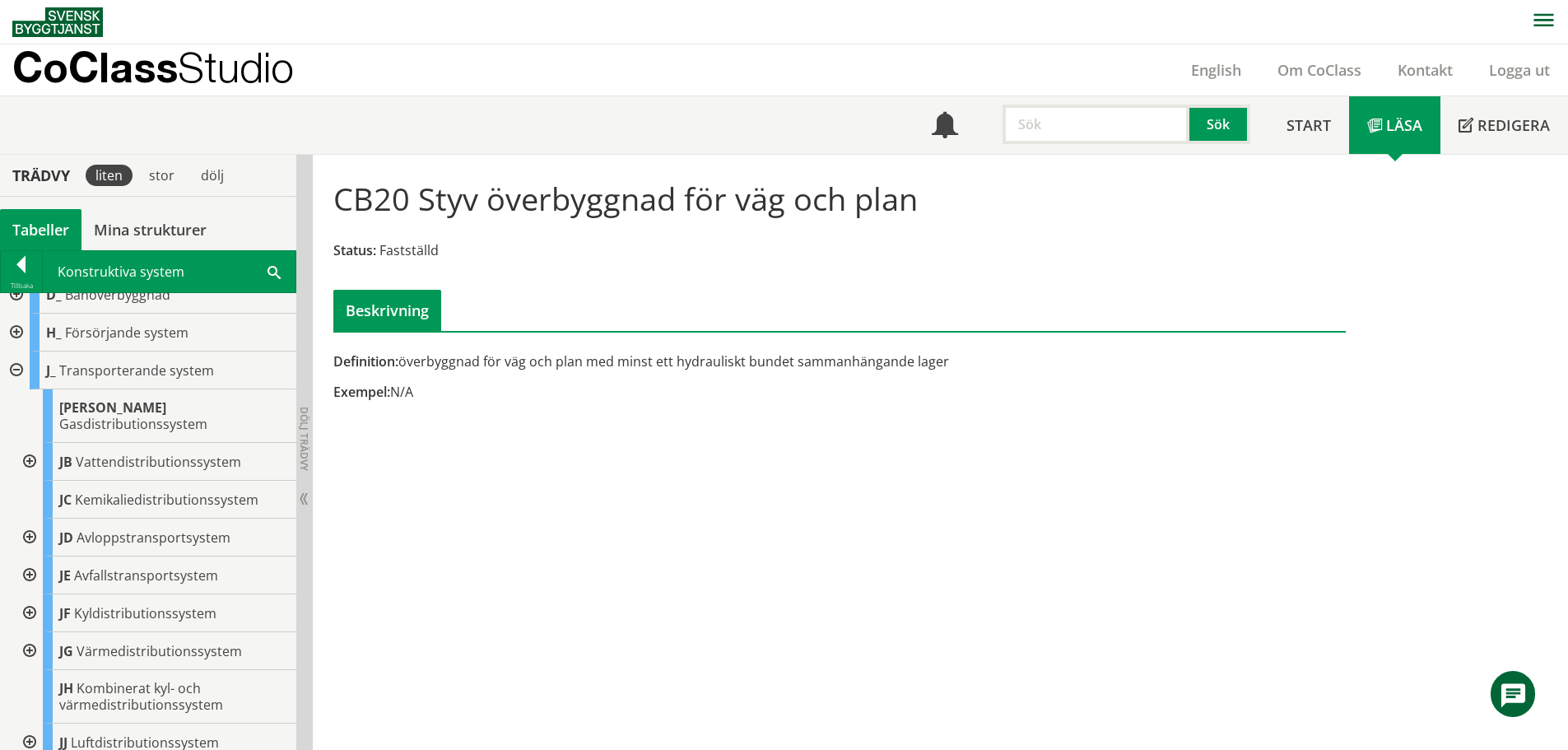
click at [26, 519] on div at bounding box center [28, 538] width 30 height 38
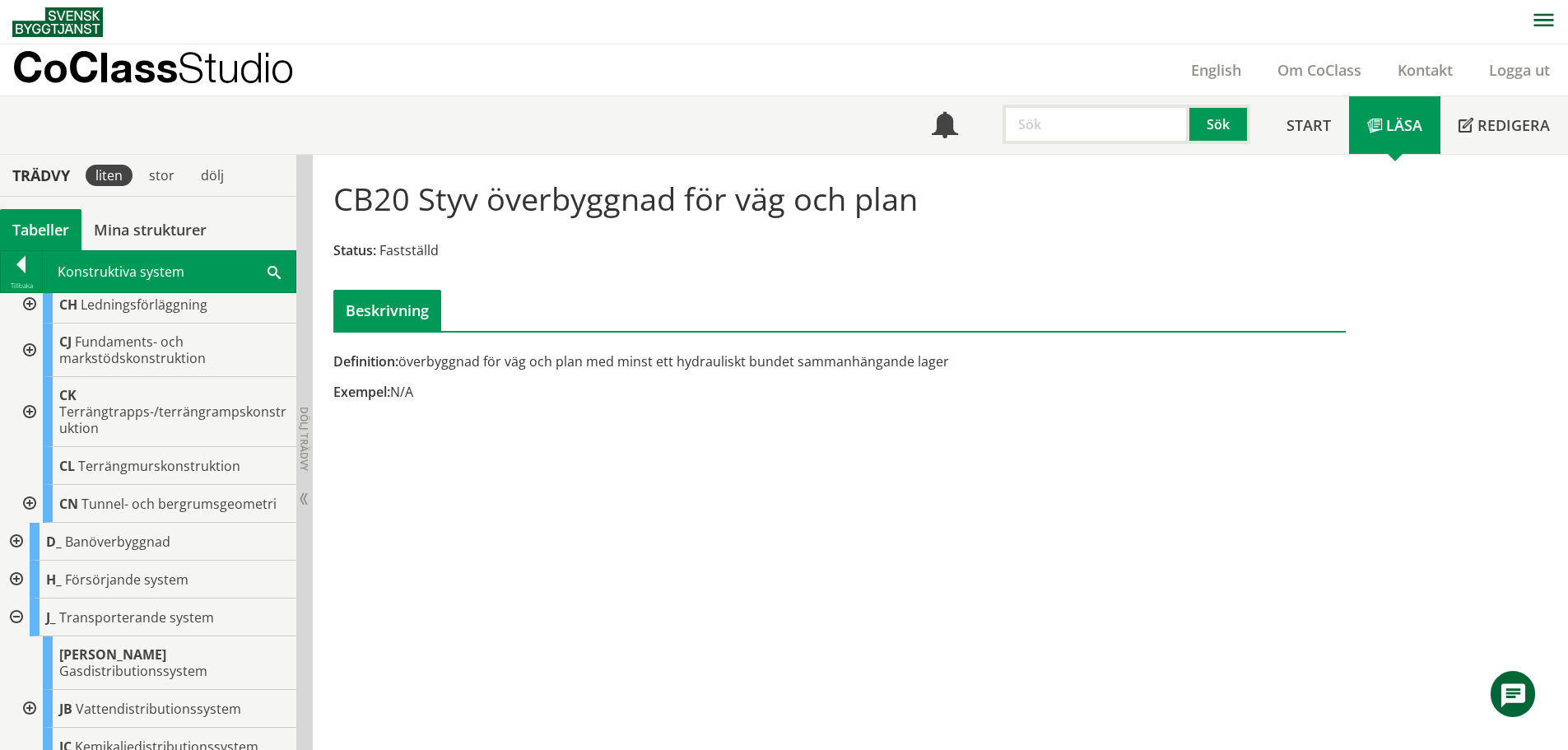
scroll to position [412, 0]
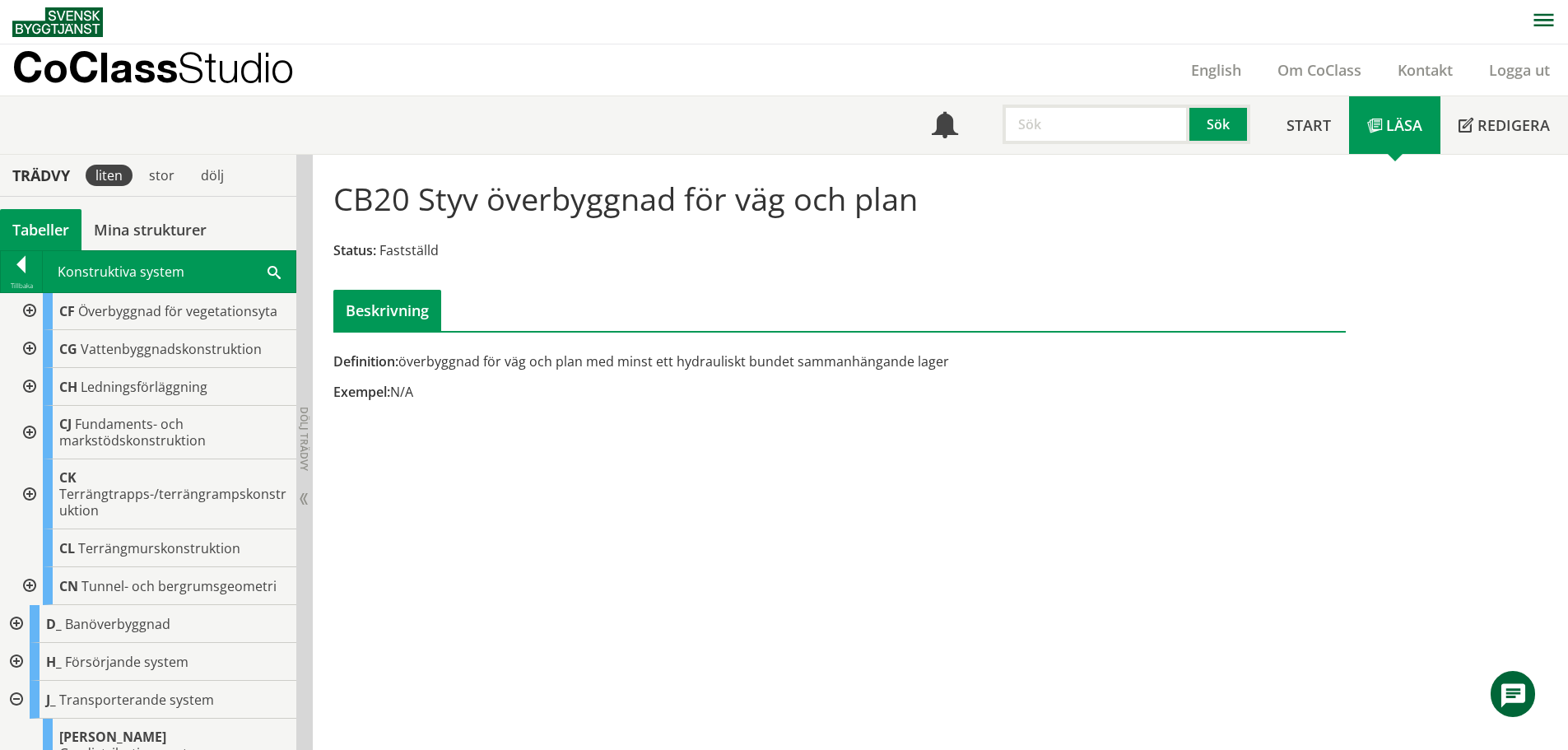
click at [30, 388] on div at bounding box center [28, 387] width 30 height 38
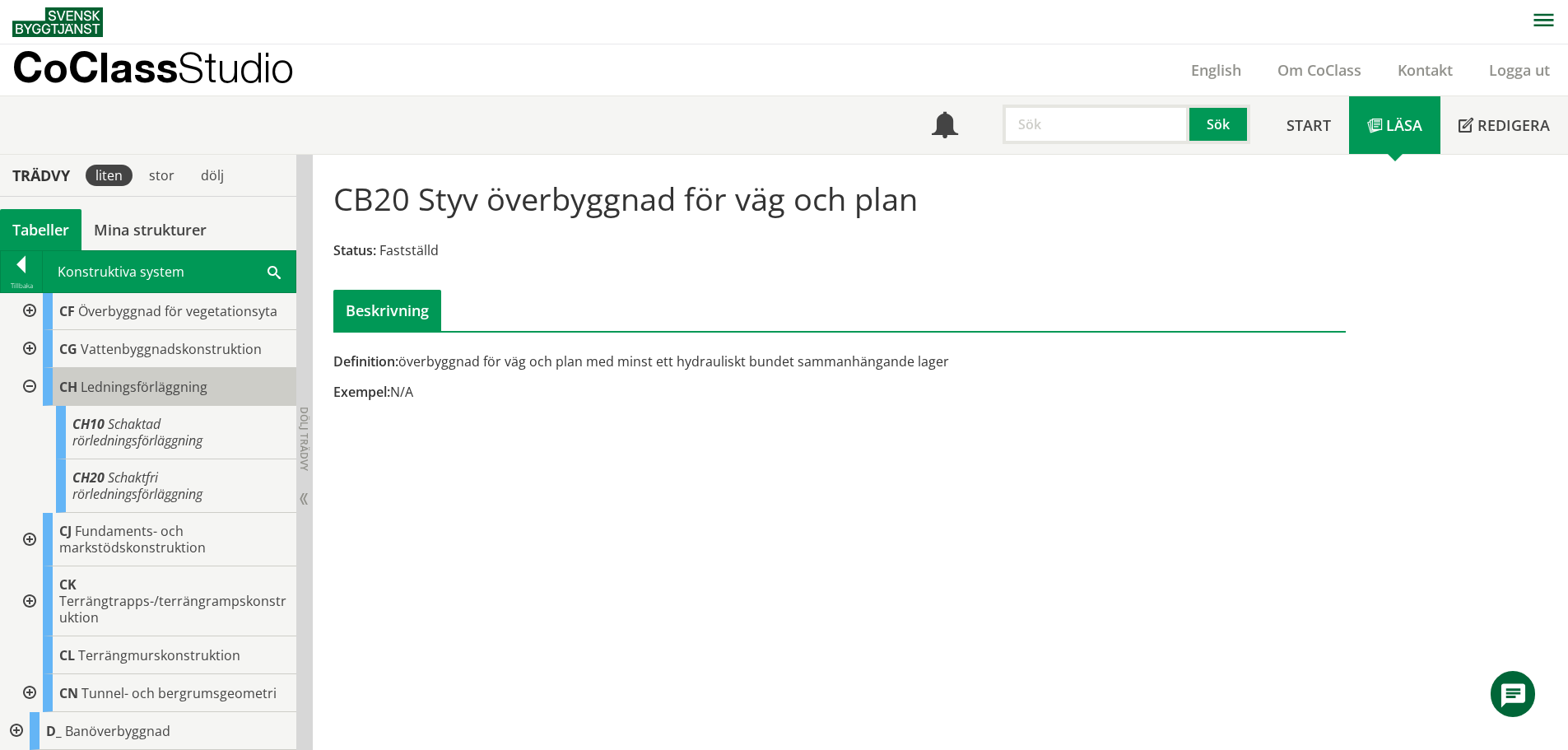
click at [84, 388] on span "Ledningsförläggning" at bounding box center [144, 387] width 127 height 18
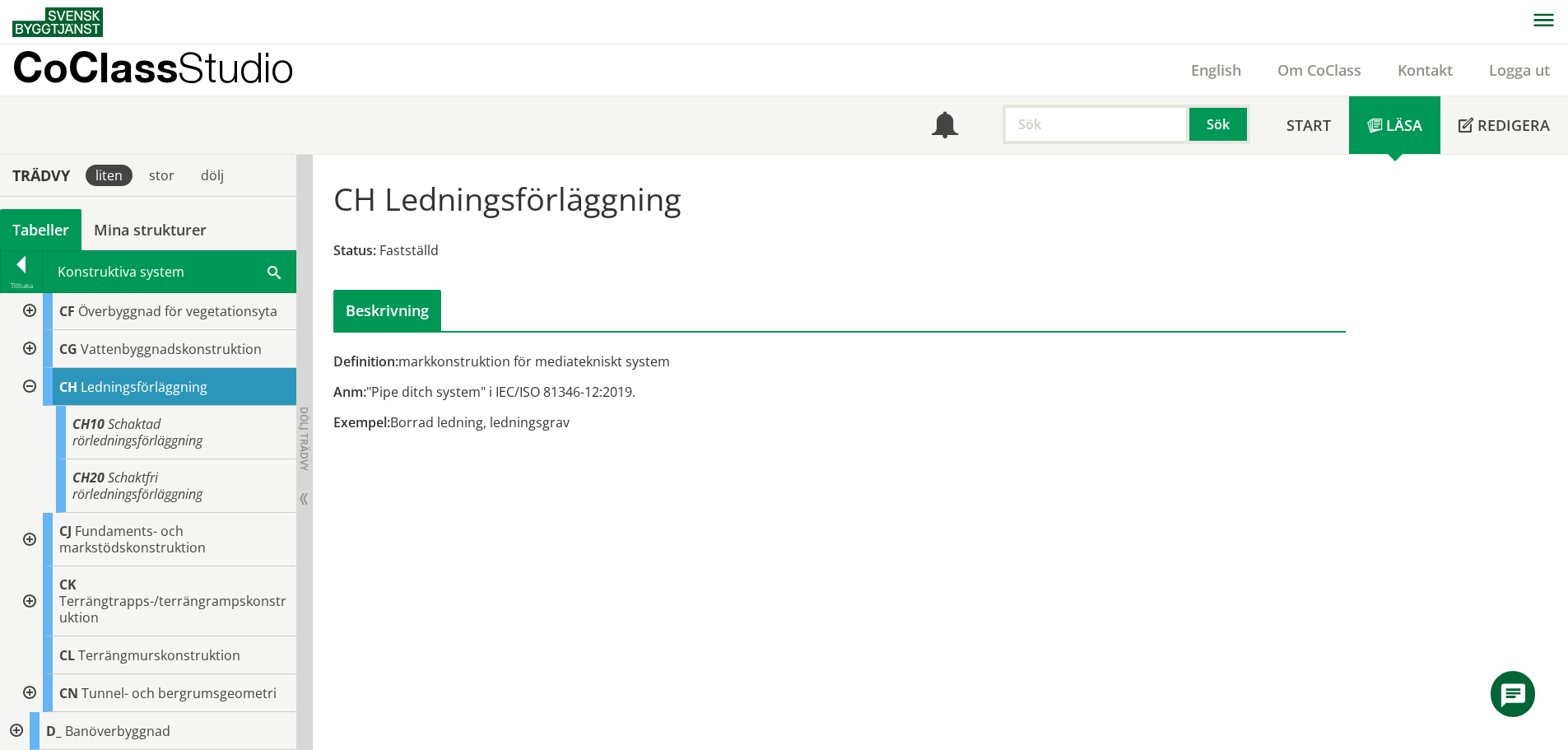
click at [32, 386] on div at bounding box center [28, 387] width 30 height 38
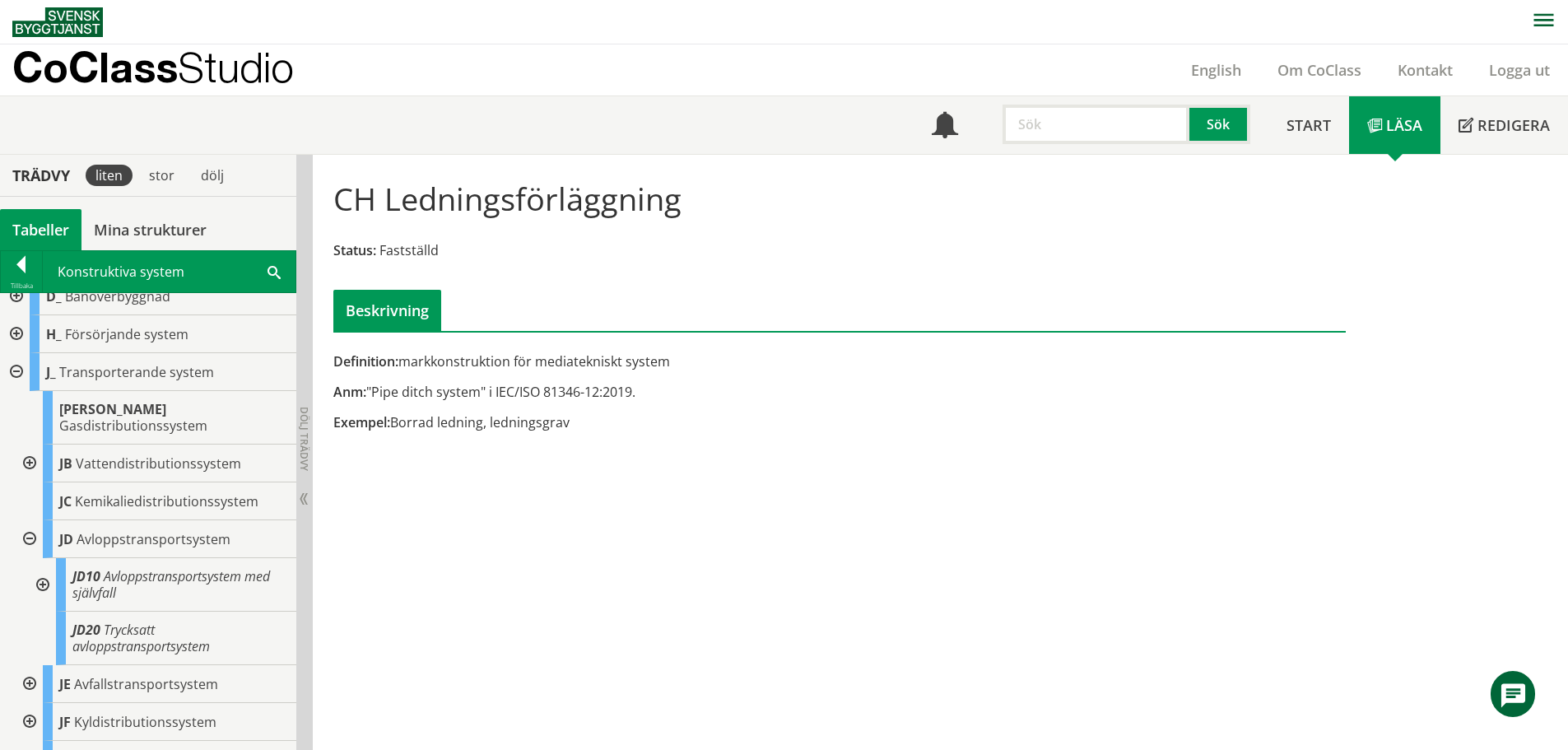
scroll to position [741, 0]
click at [143, 516] on body "AMA AMA Beskrivningsverktyg AMA Funktion BSAB Bygginfo Byggjura Byggkatalogen […" at bounding box center [784, 375] width 1568 height 750
click at [75, 529] on div "JD Avloppstransportsystem" at bounding box center [169, 538] width 253 height 38
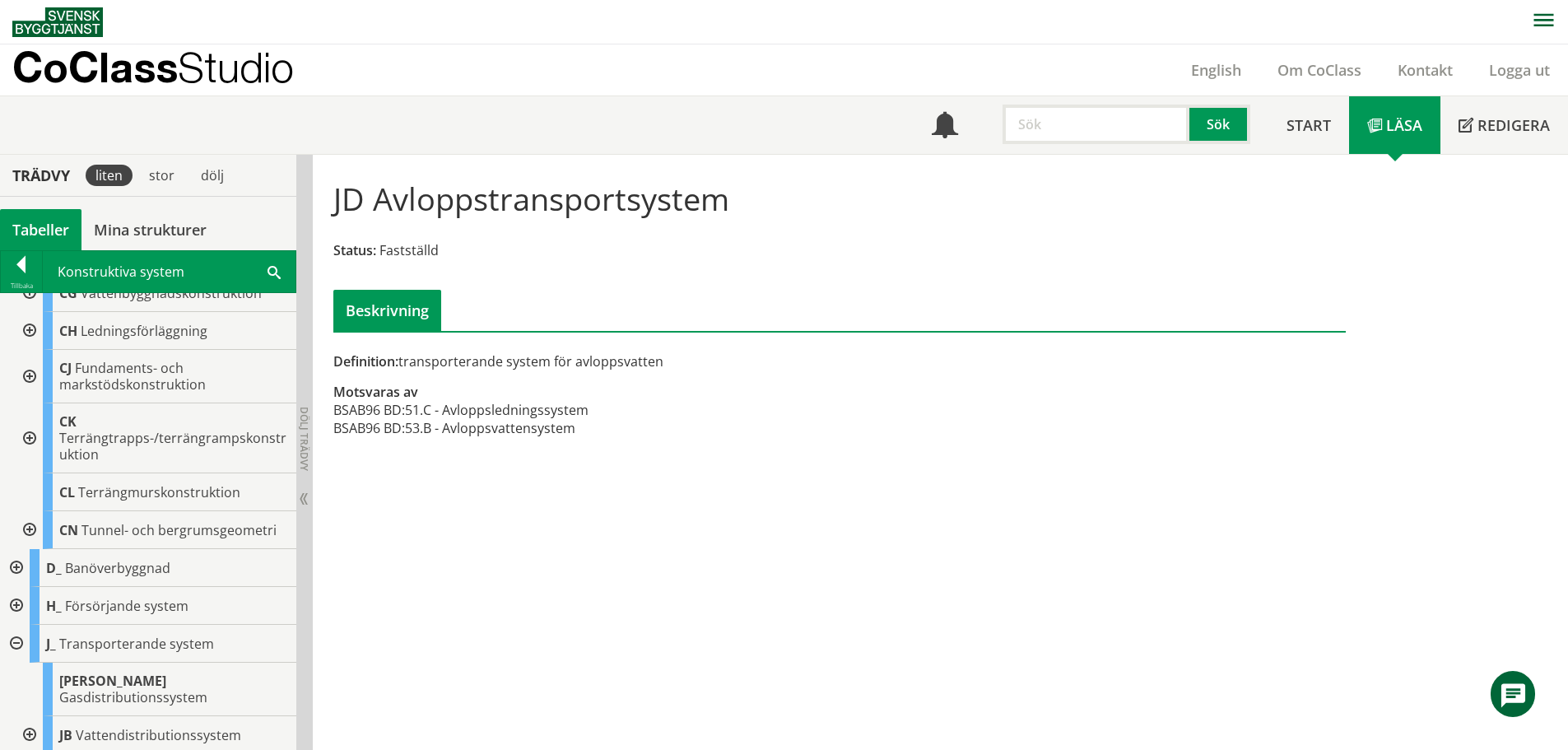
scroll to position [412, 0]
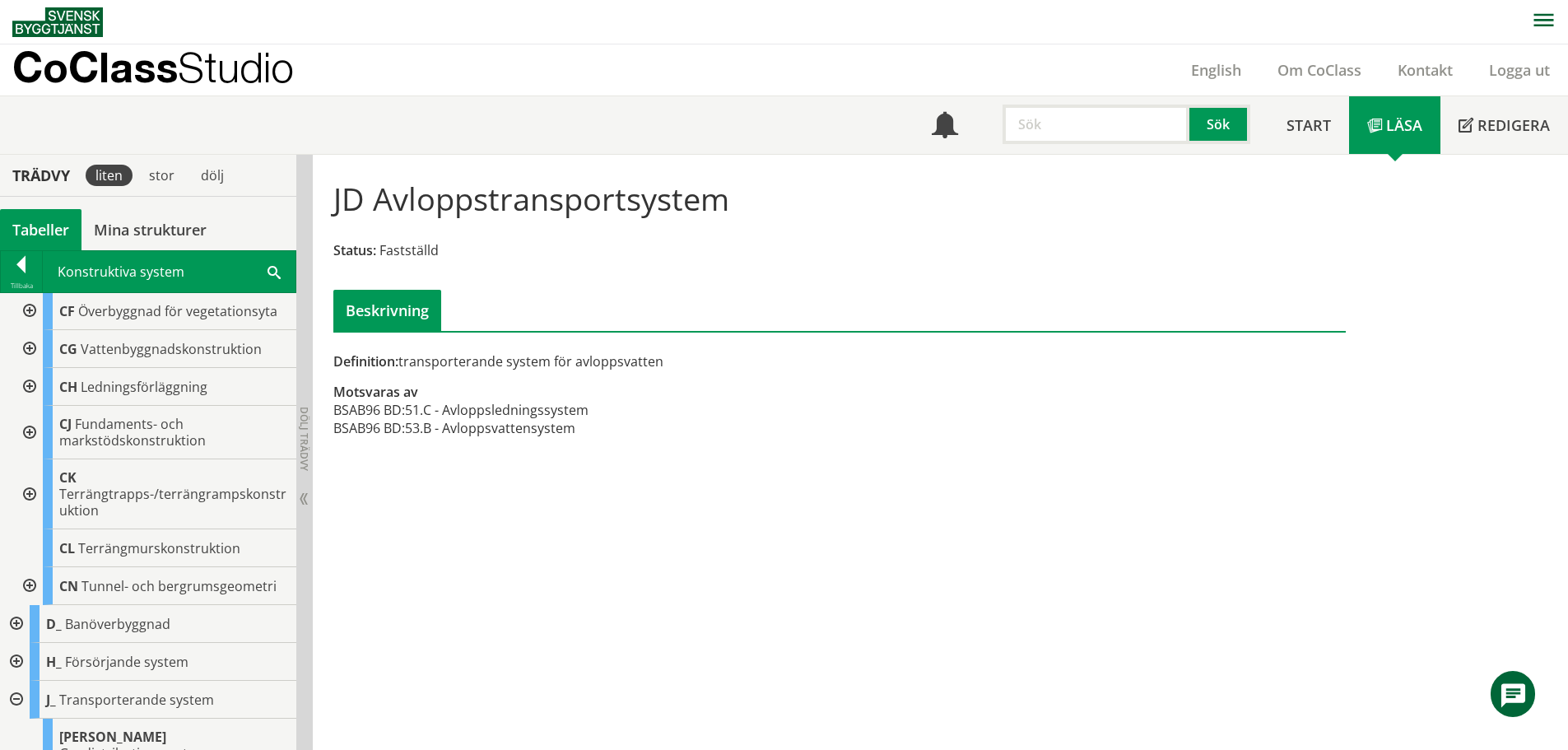
click at [34, 387] on div at bounding box center [28, 387] width 30 height 38
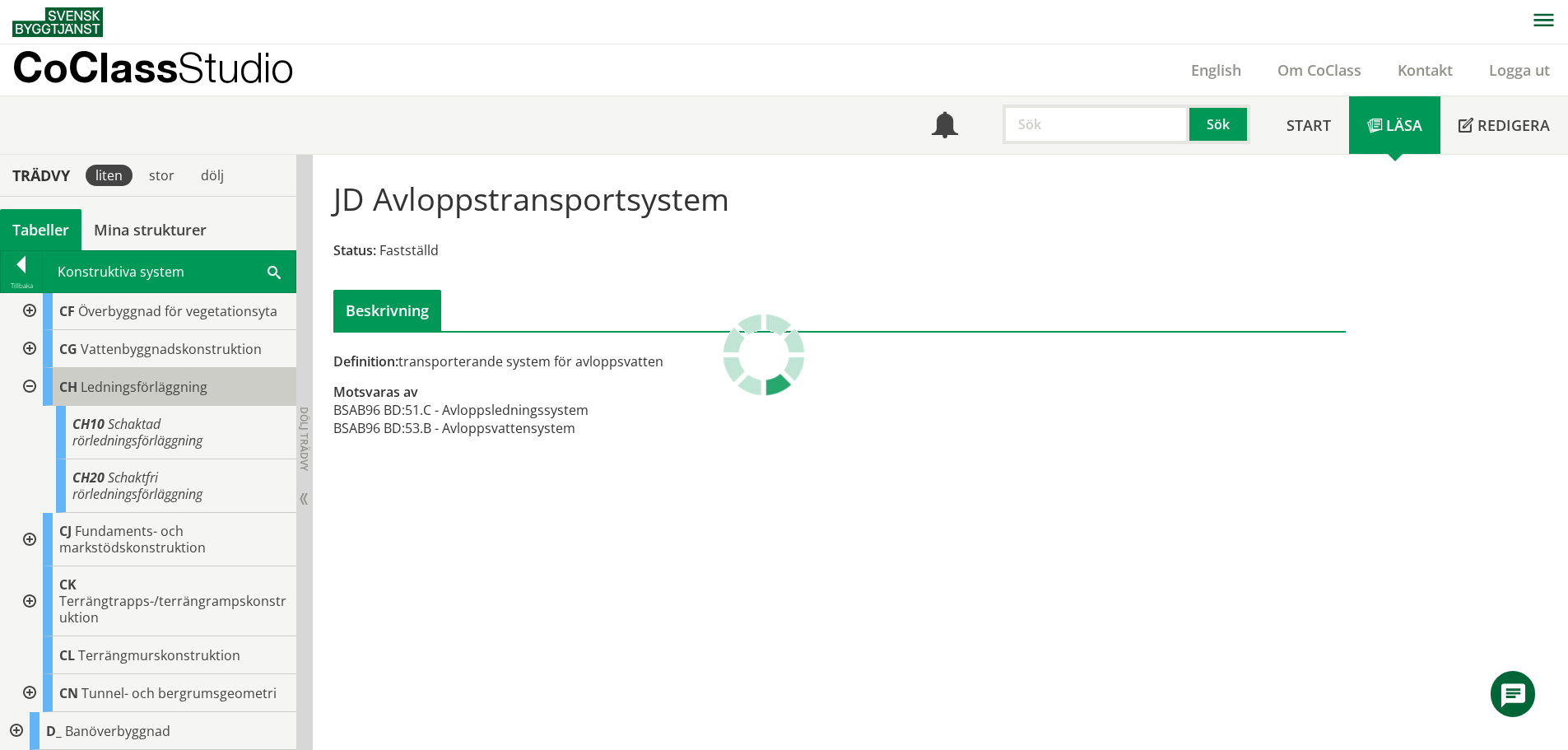
click at [108, 382] on span "Ledningsförläggning" at bounding box center [144, 387] width 127 height 18
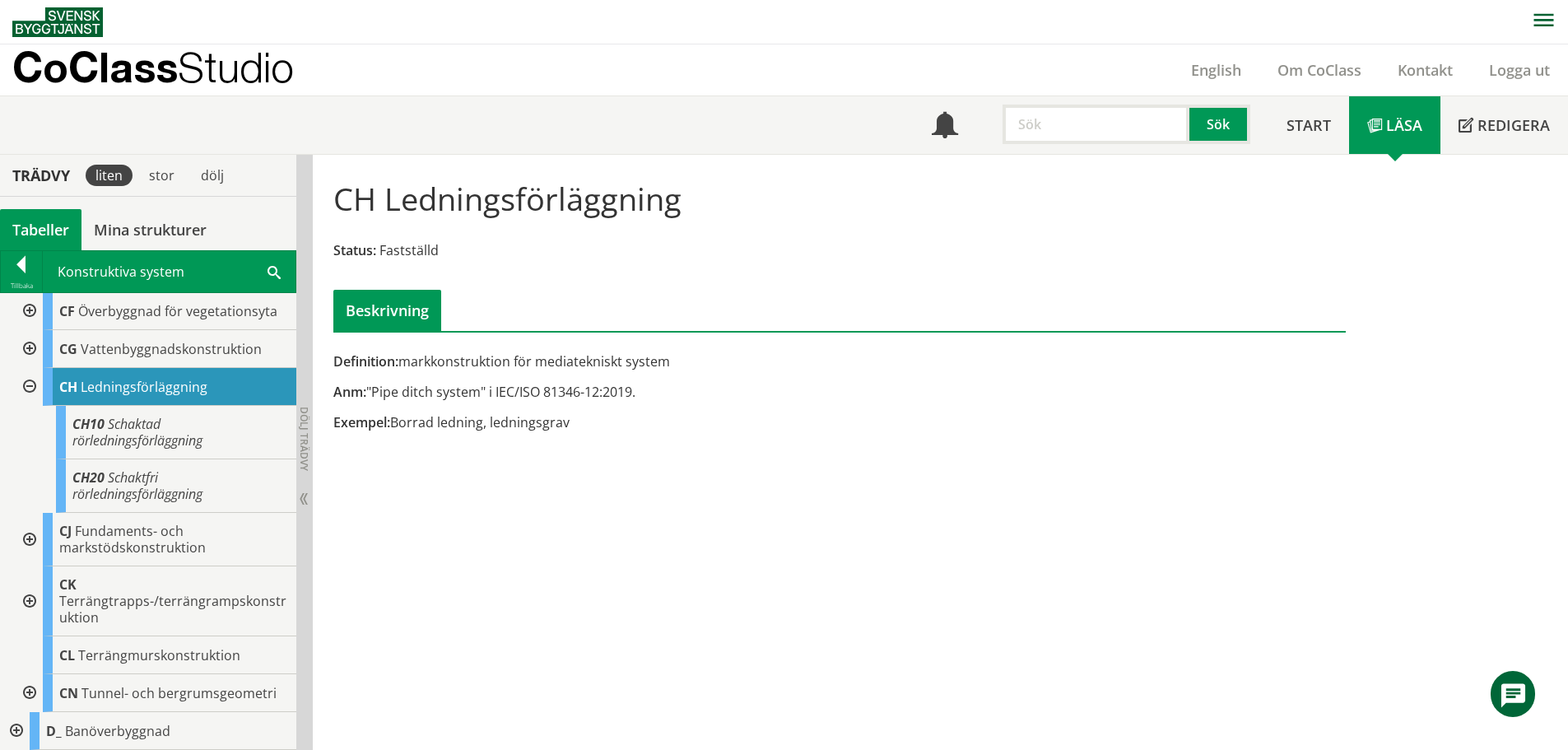
click at [23, 391] on div at bounding box center [28, 387] width 30 height 38
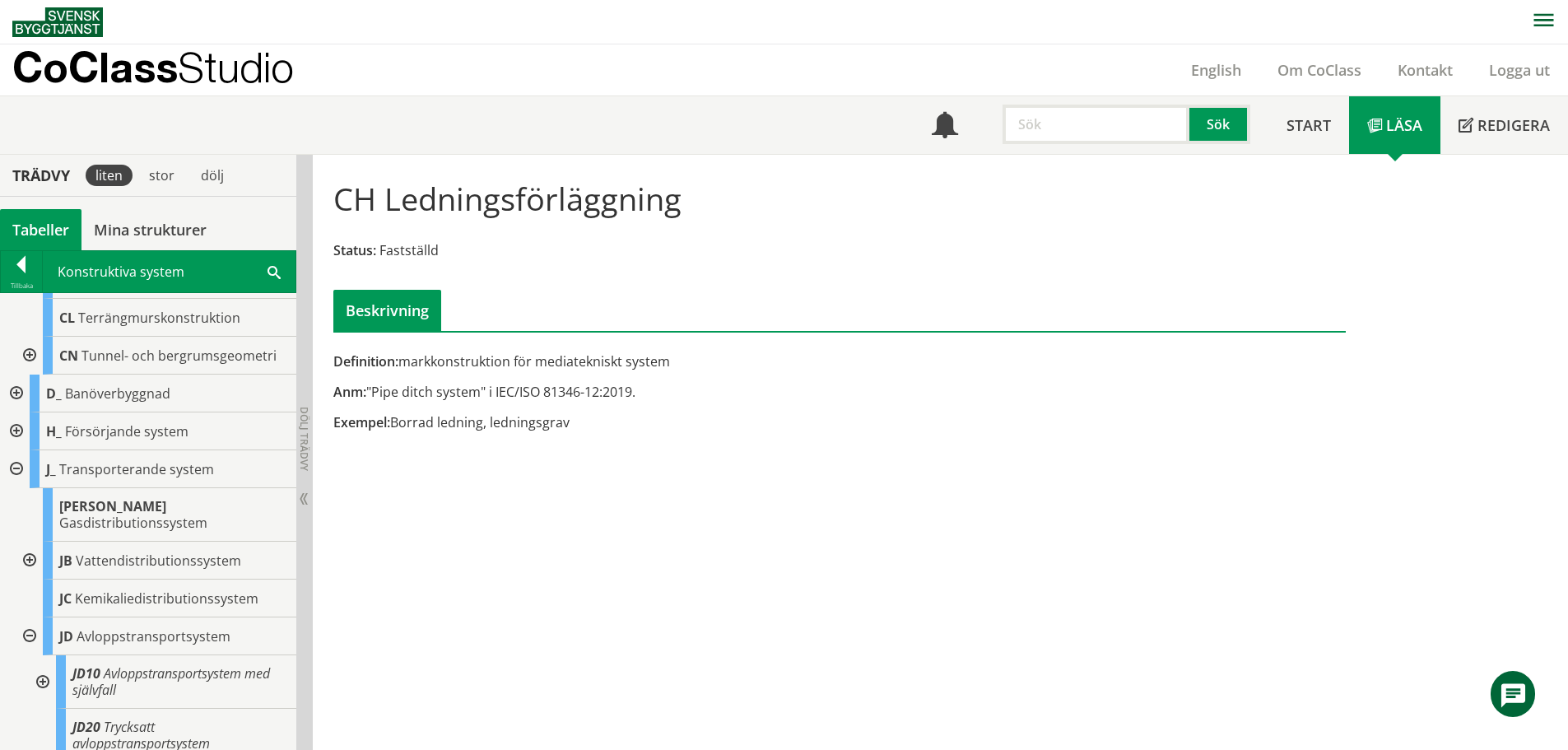
scroll to position [741, 0]
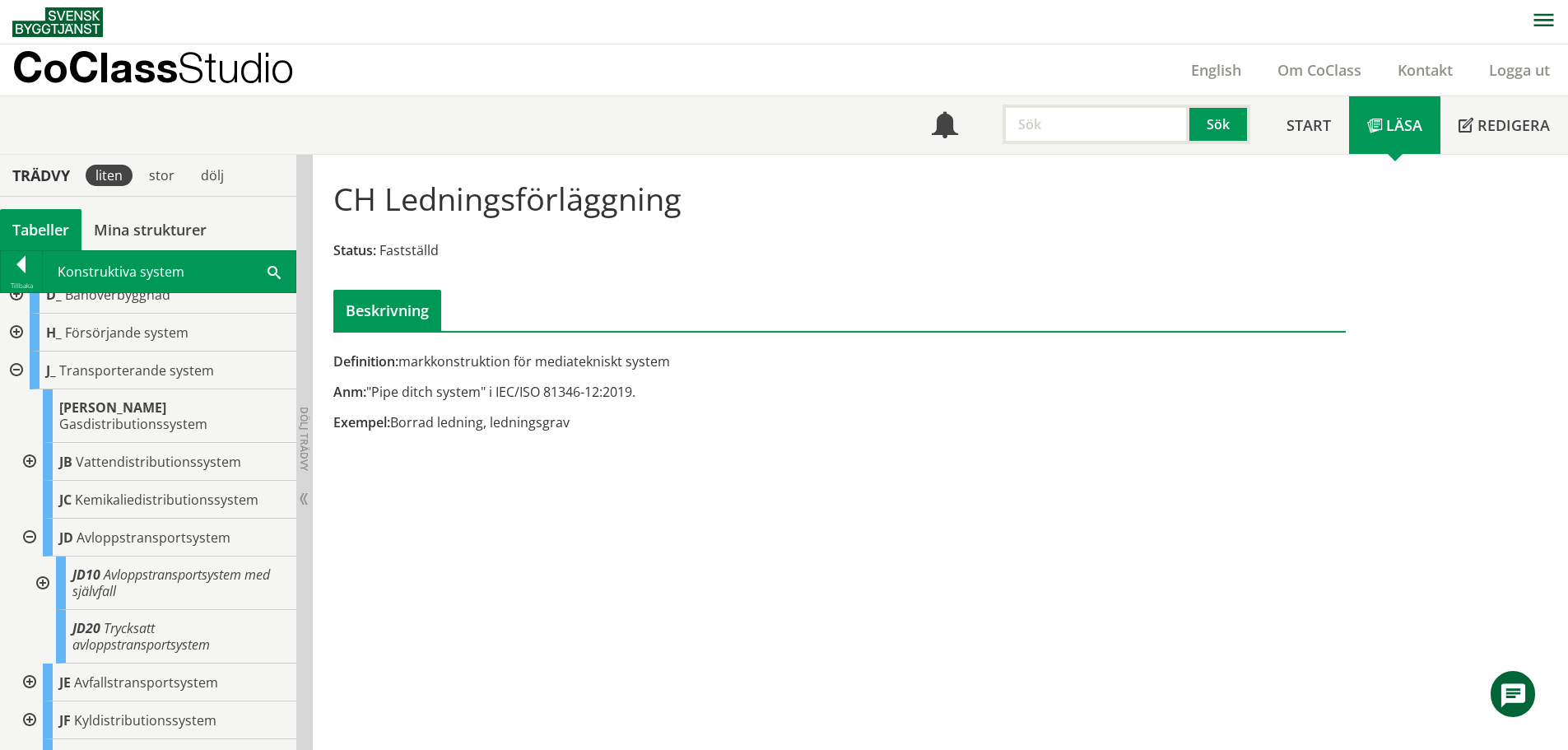
click at [15, 336] on div at bounding box center [14, 333] width 30 height 38
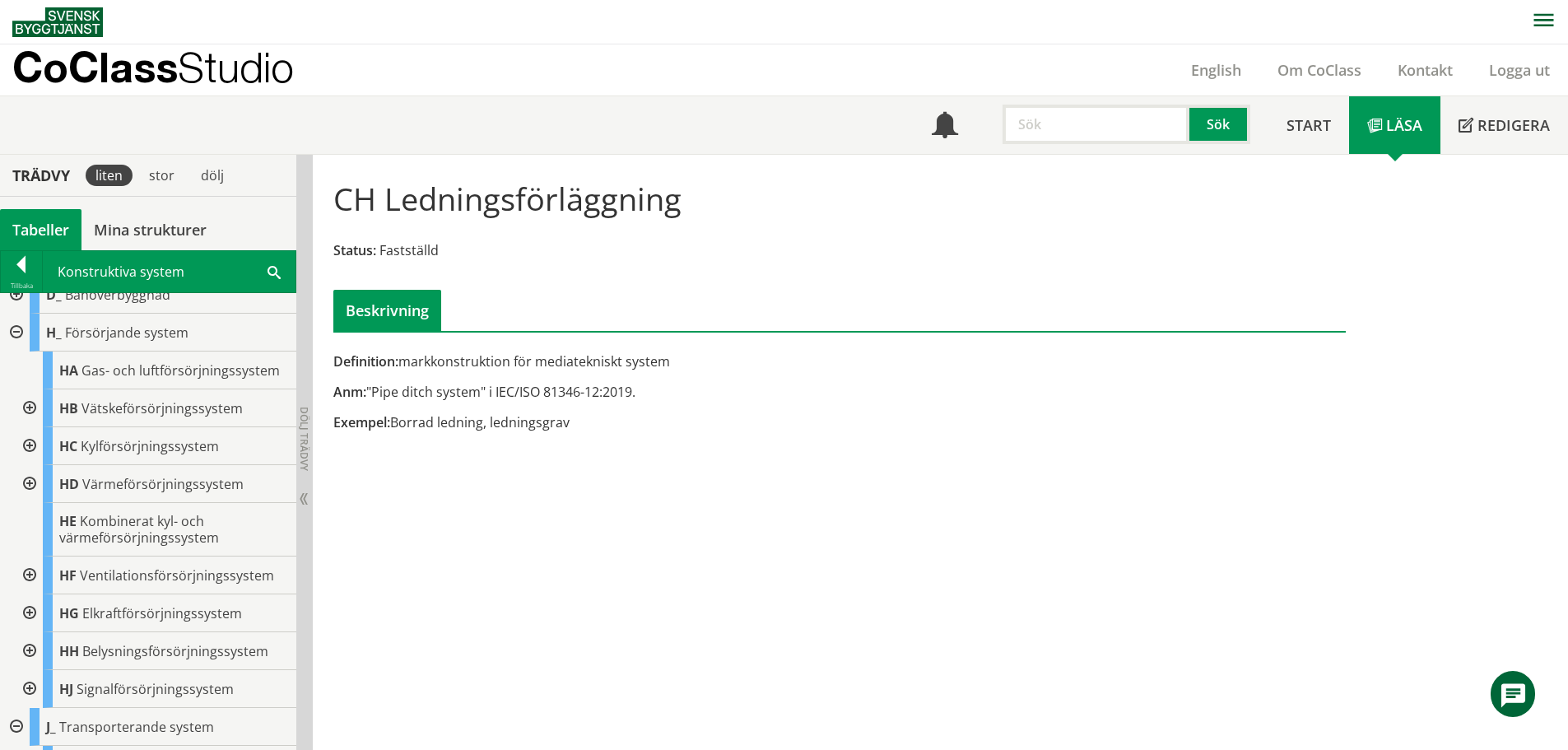
click at [14, 336] on div at bounding box center [14, 333] width 30 height 38
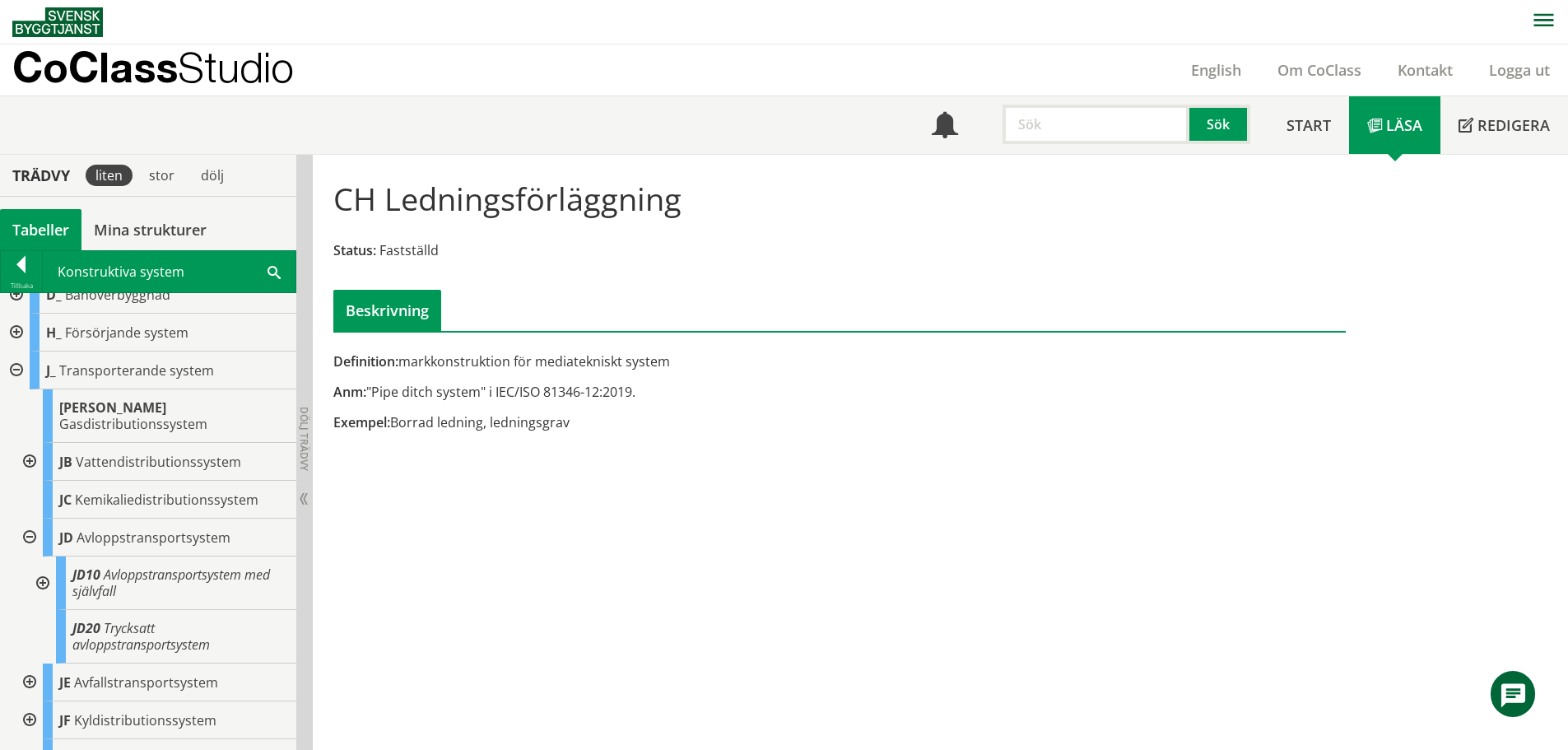
click at [15, 375] on div at bounding box center [14, 371] width 30 height 38
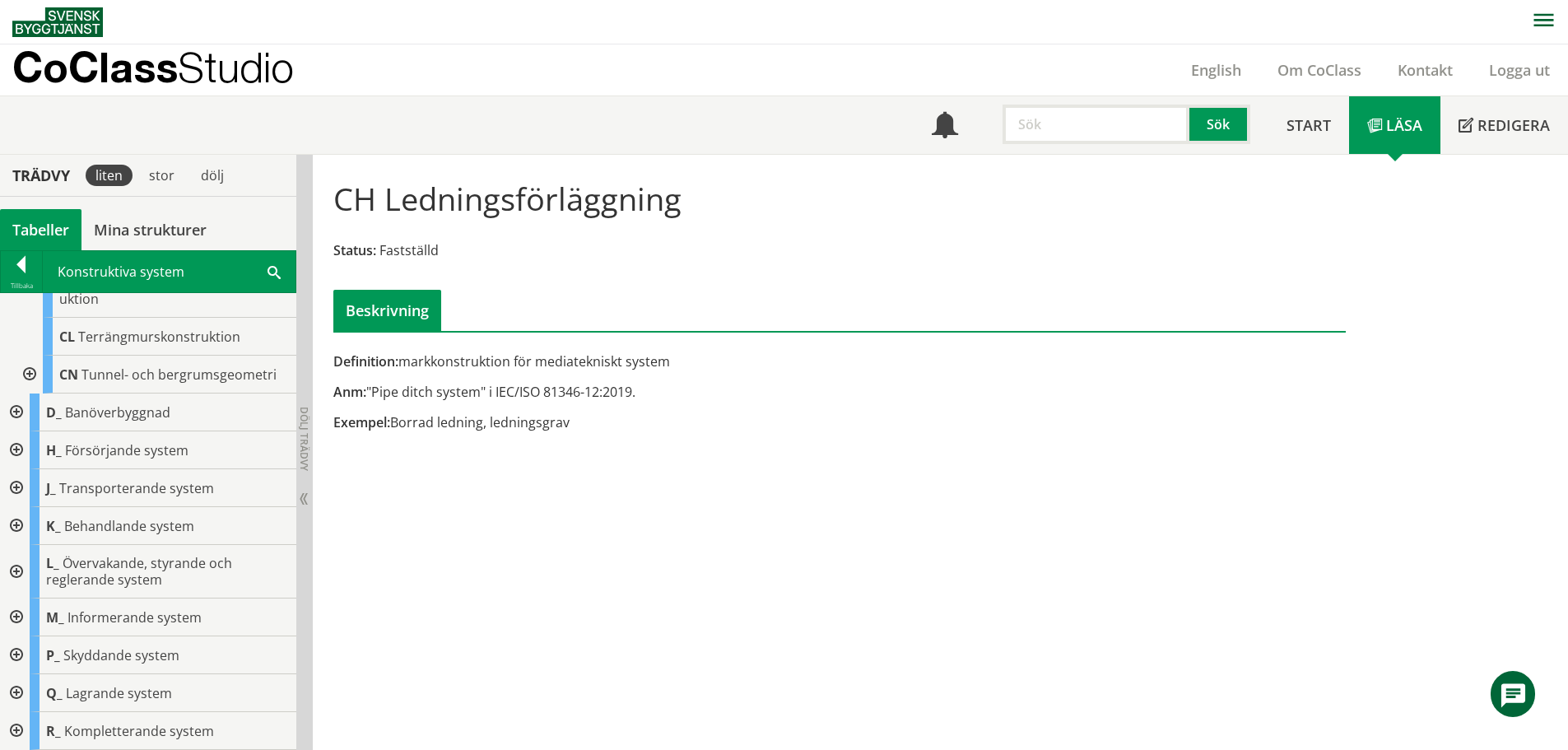
scroll to position [624, 0]
click at [18, 453] on div at bounding box center [14, 450] width 30 height 38
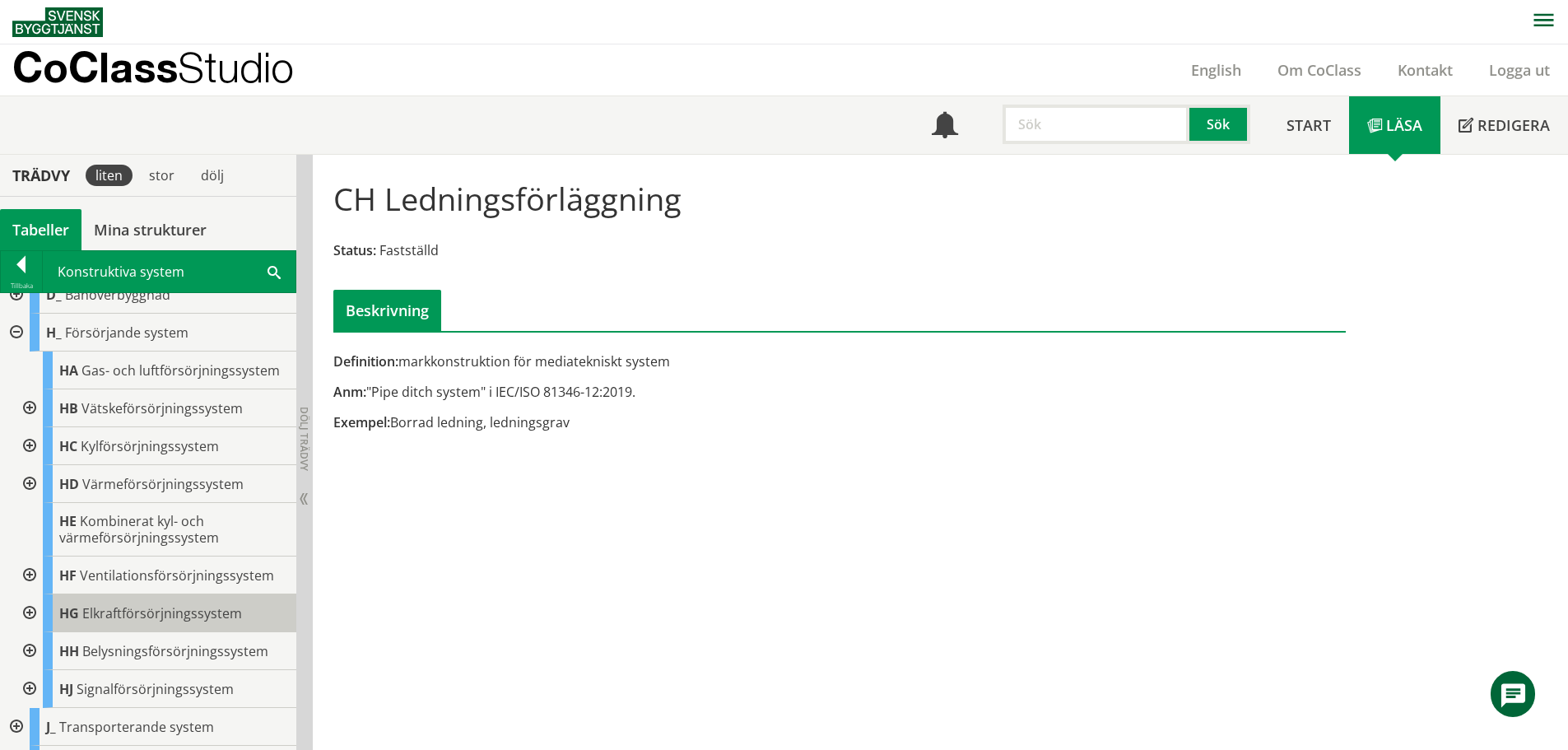
click at [93, 612] on span "Elkraftförsörjningssystem" at bounding box center [162, 613] width 160 height 18
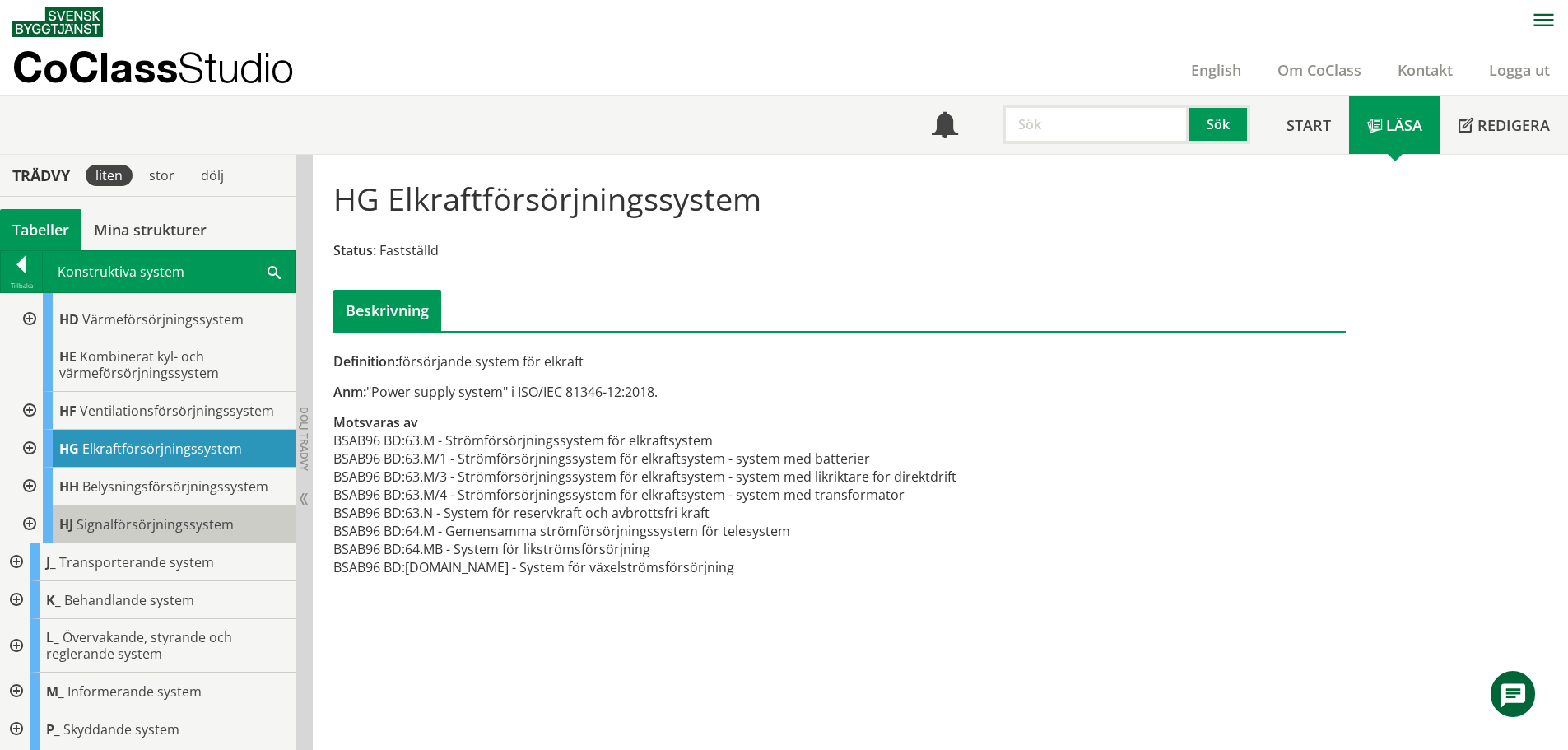
scroll to position [980, 0]
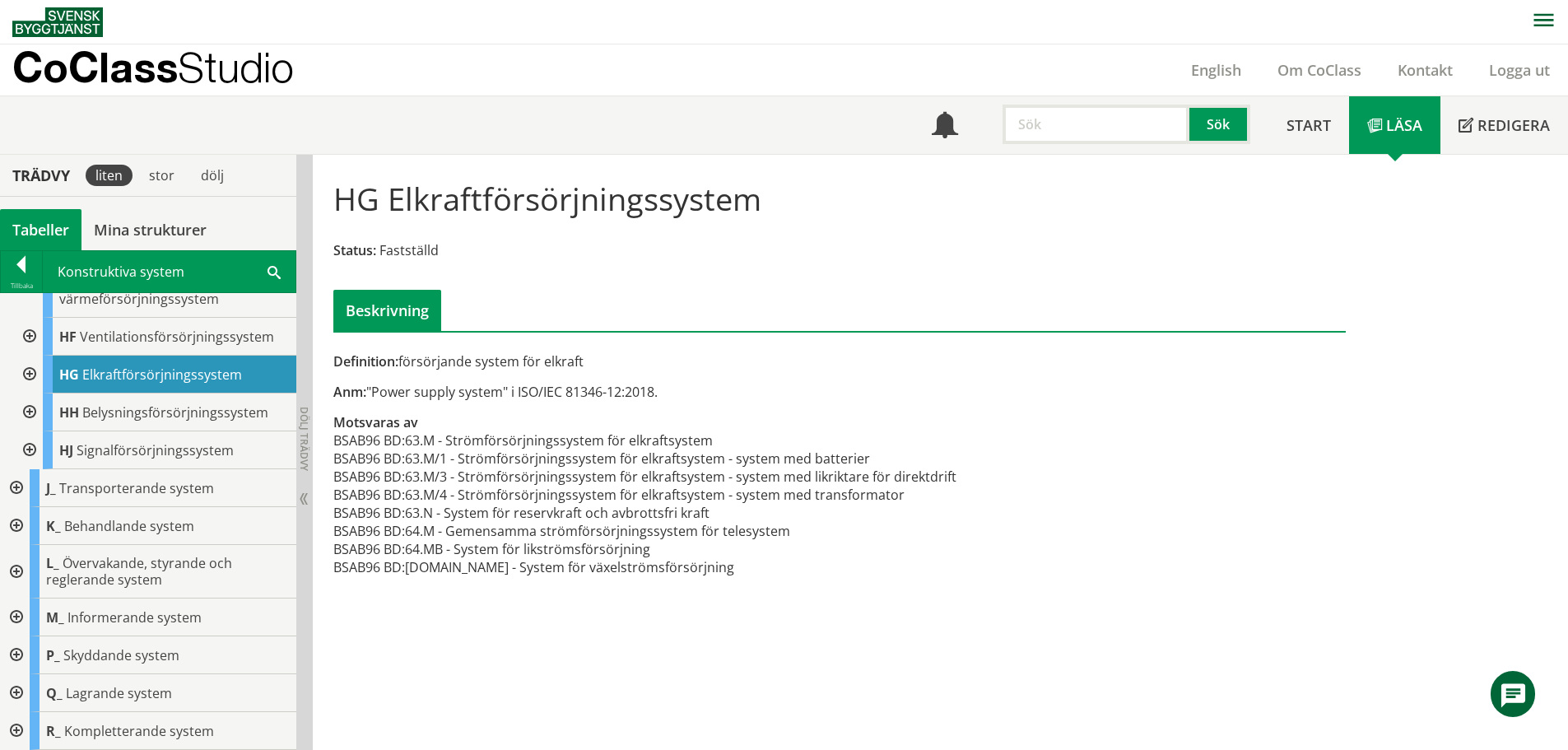
click at [13, 487] on div at bounding box center [14, 489] width 30 height 38
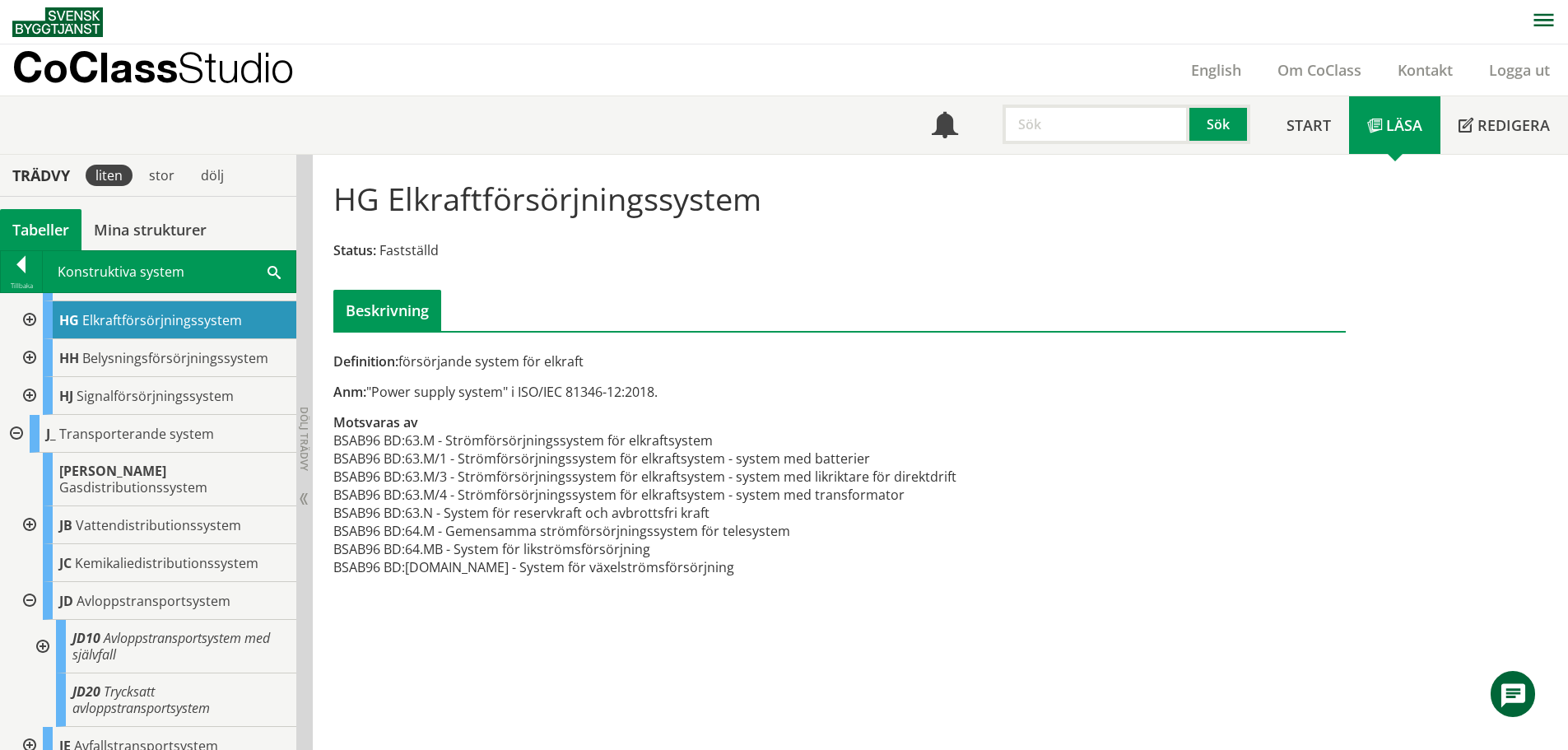
scroll to position [1062, 0]
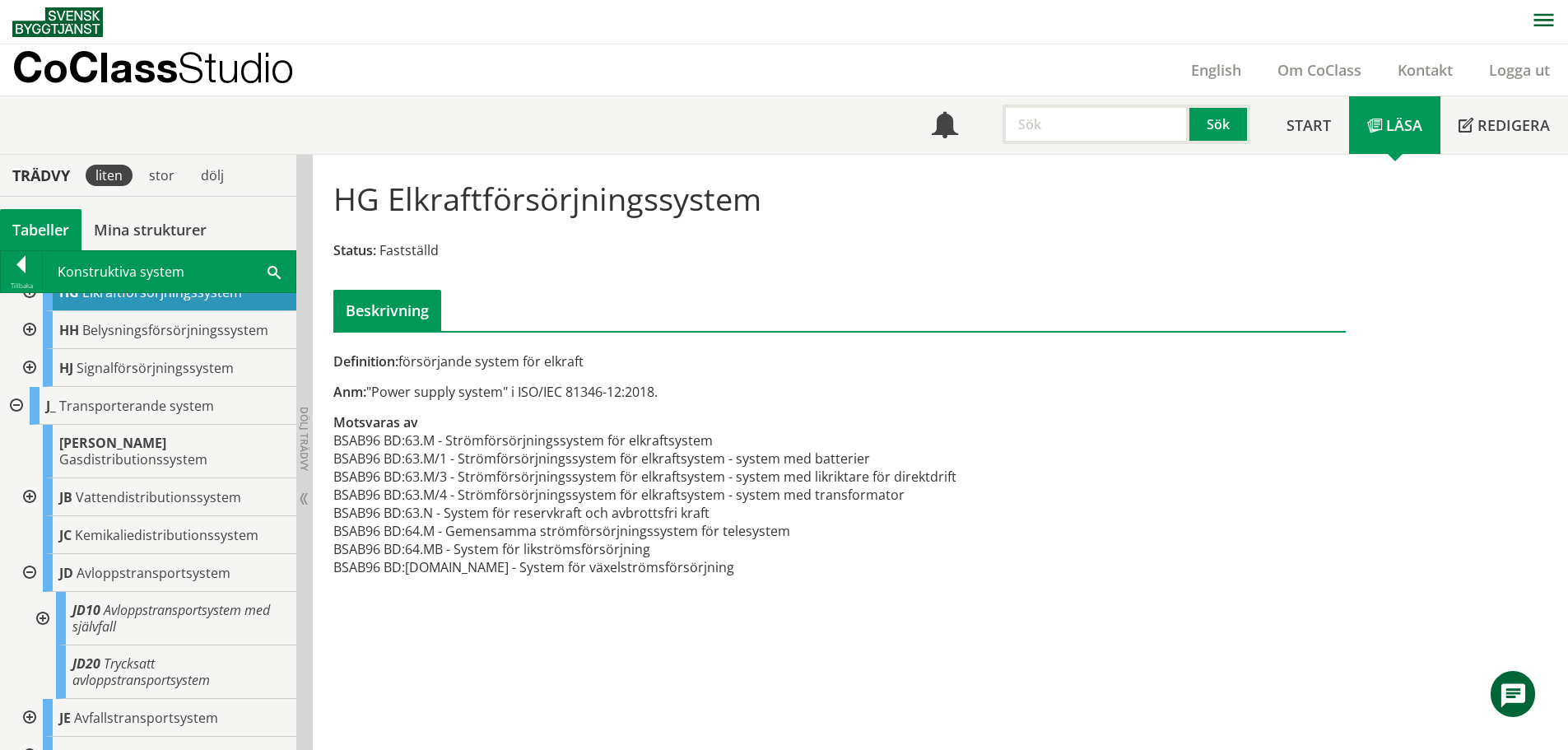
click at [25, 554] on div at bounding box center [28, 573] width 30 height 38
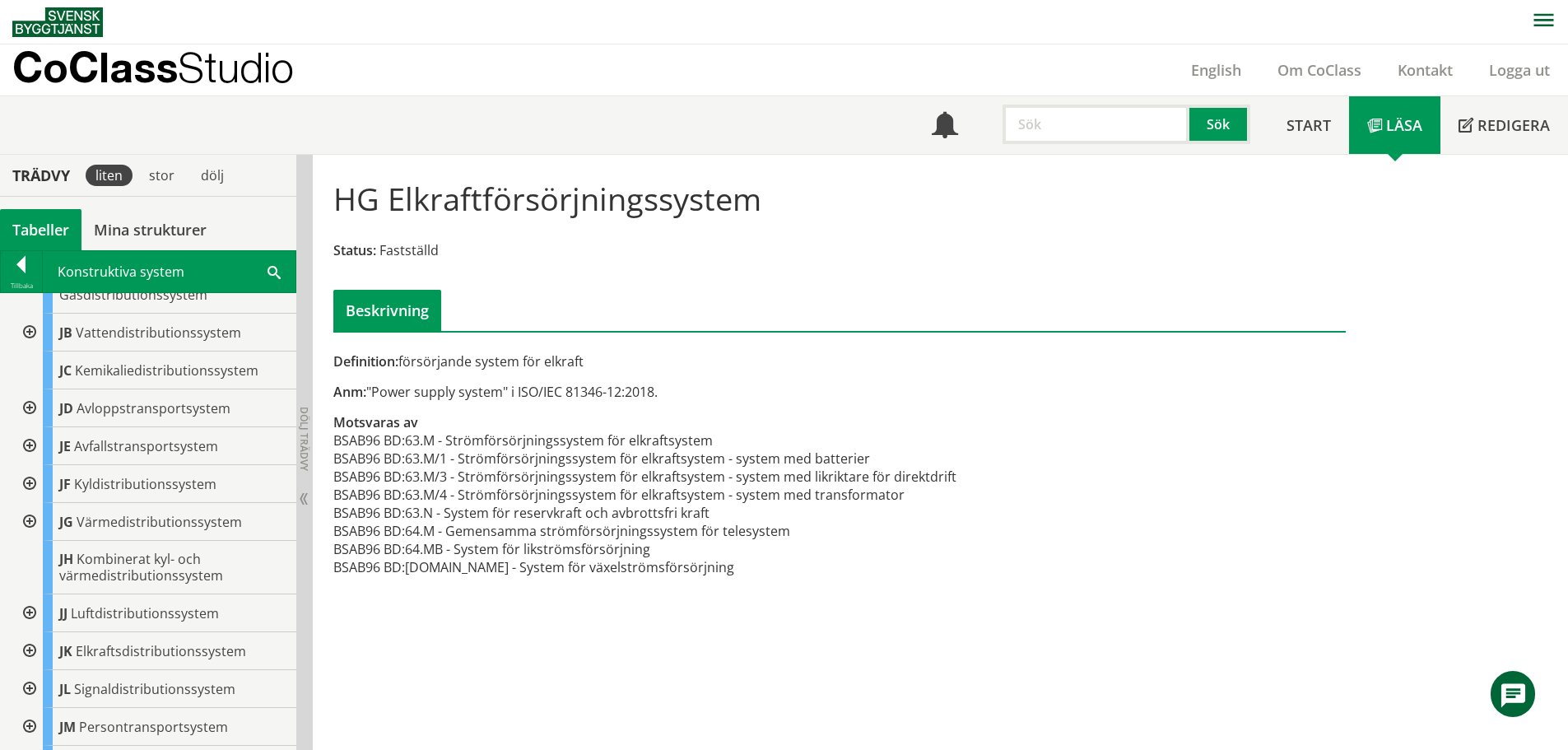
scroll to position [1309, 0]
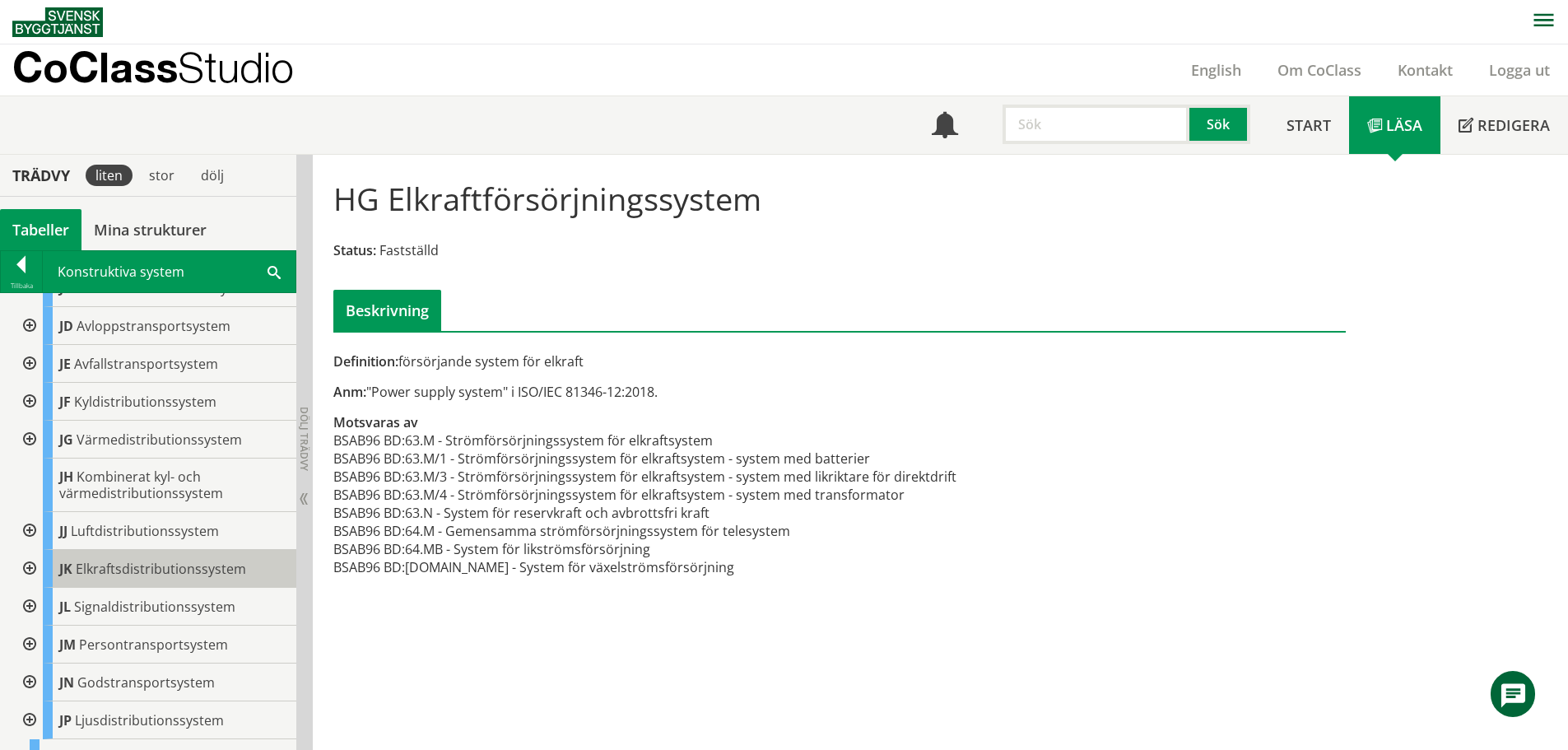
click at [139, 560] on span "Elkraftsdistributionssystem" at bounding box center [161, 569] width 170 height 18
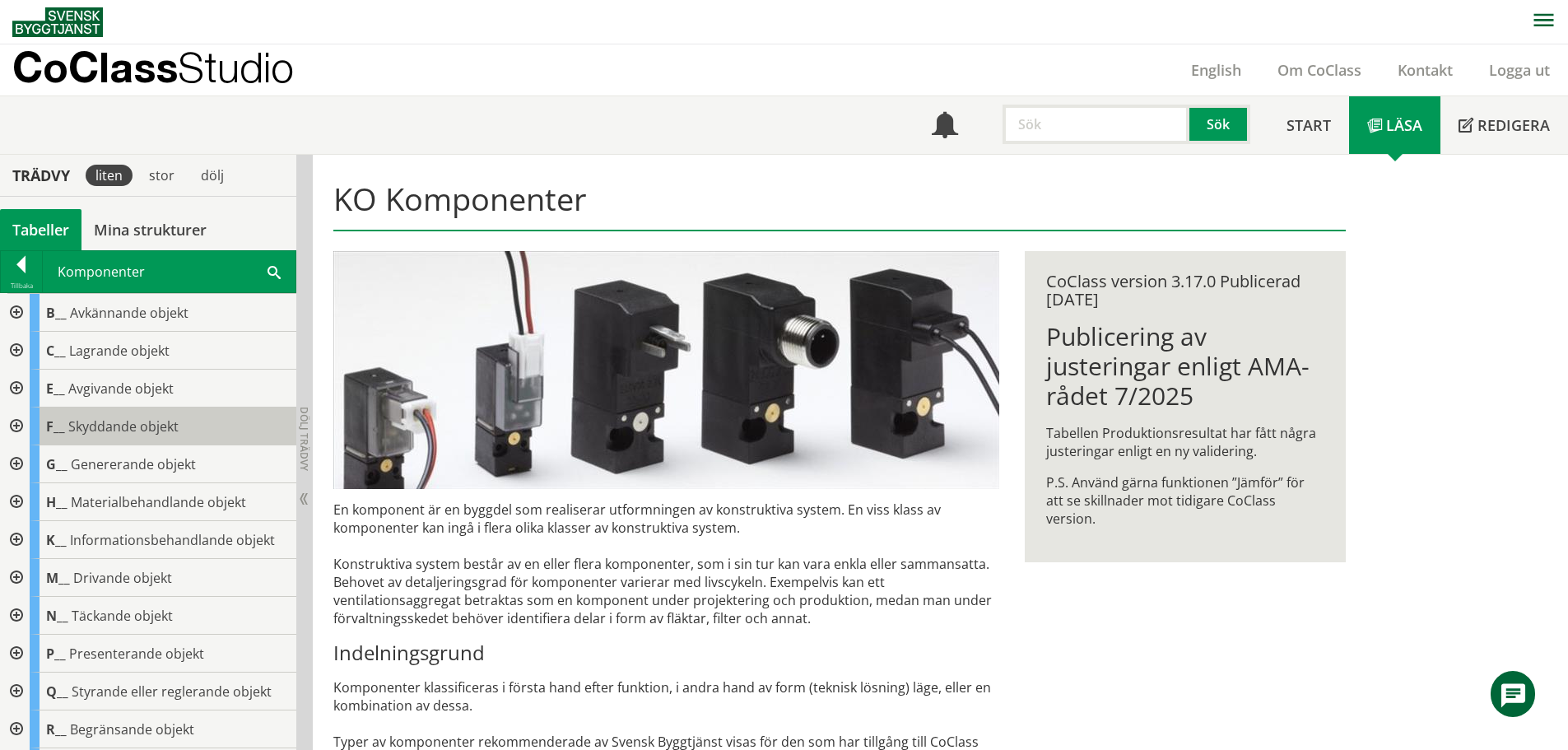
scroll to position [279, 0]
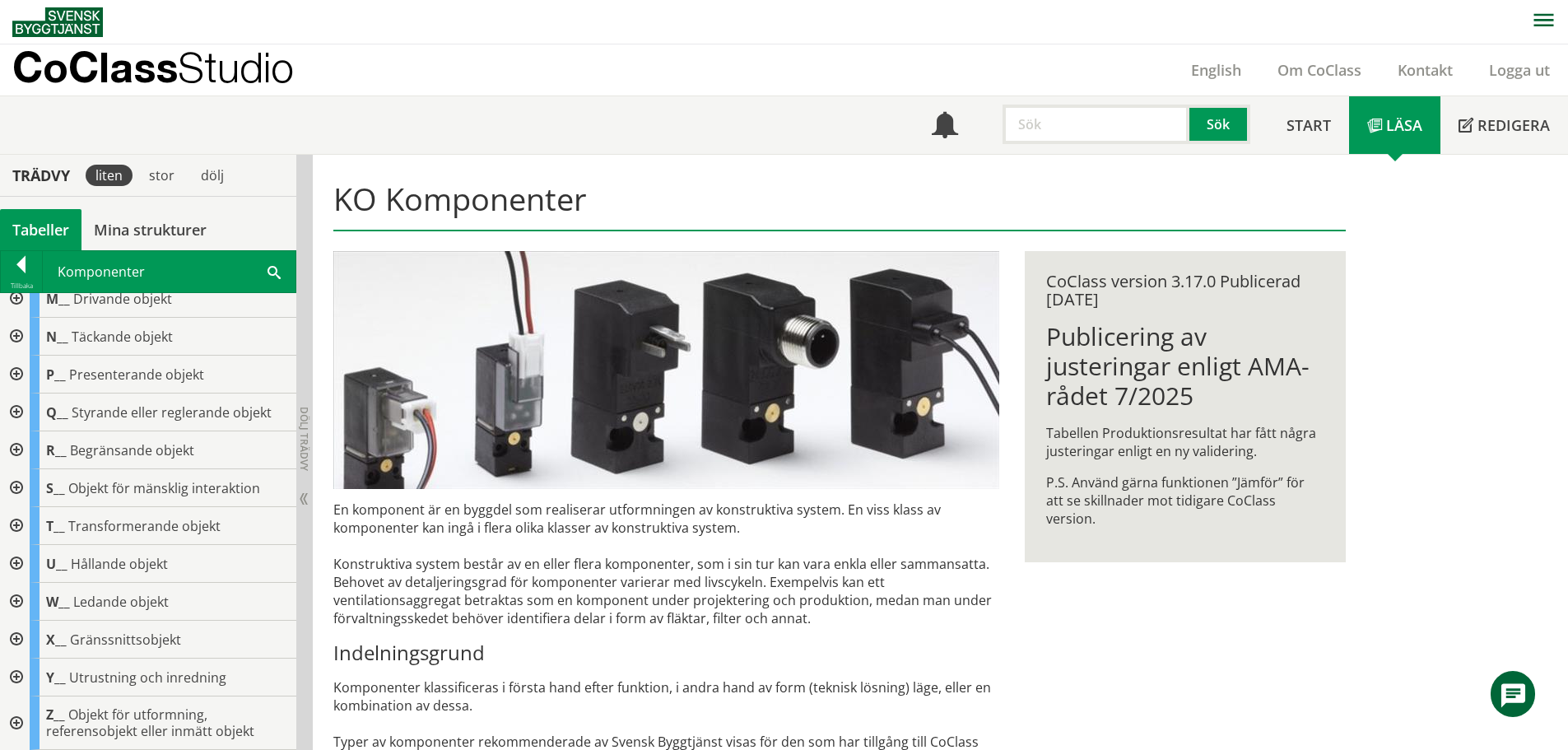
click at [20, 637] on div at bounding box center [14, 640] width 30 height 38
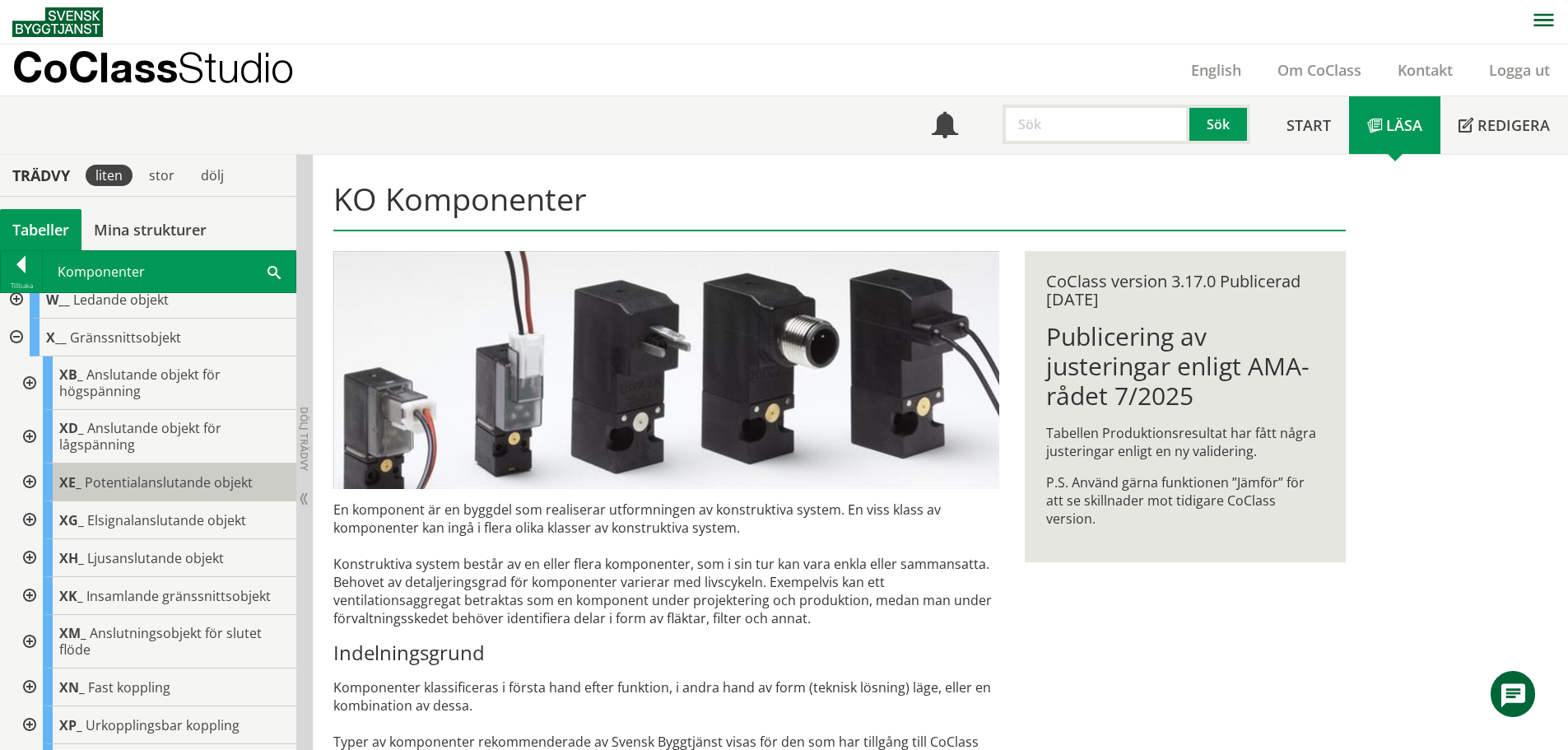
scroll to position [609, 0]
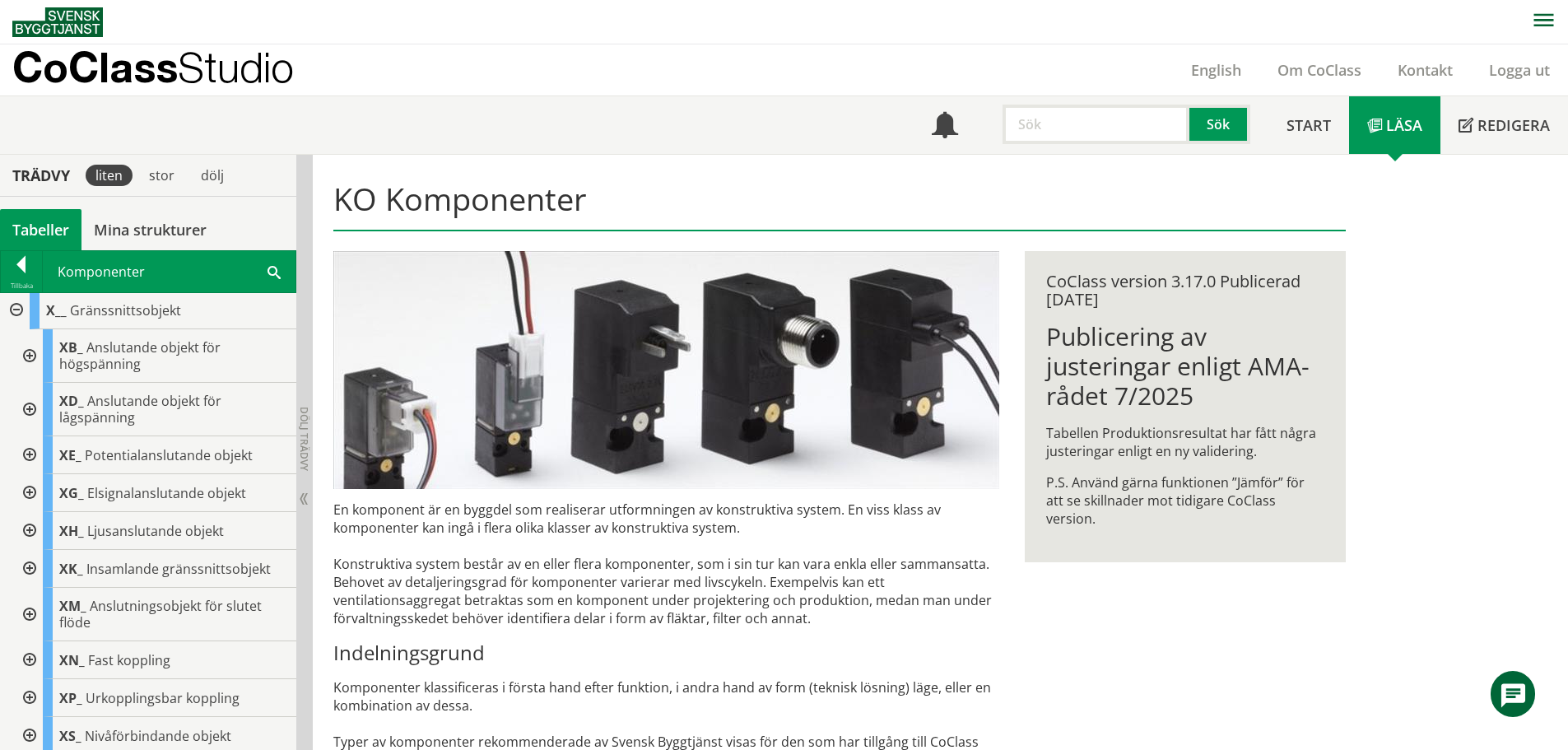
click at [29, 497] on div at bounding box center [28, 493] width 30 height 38
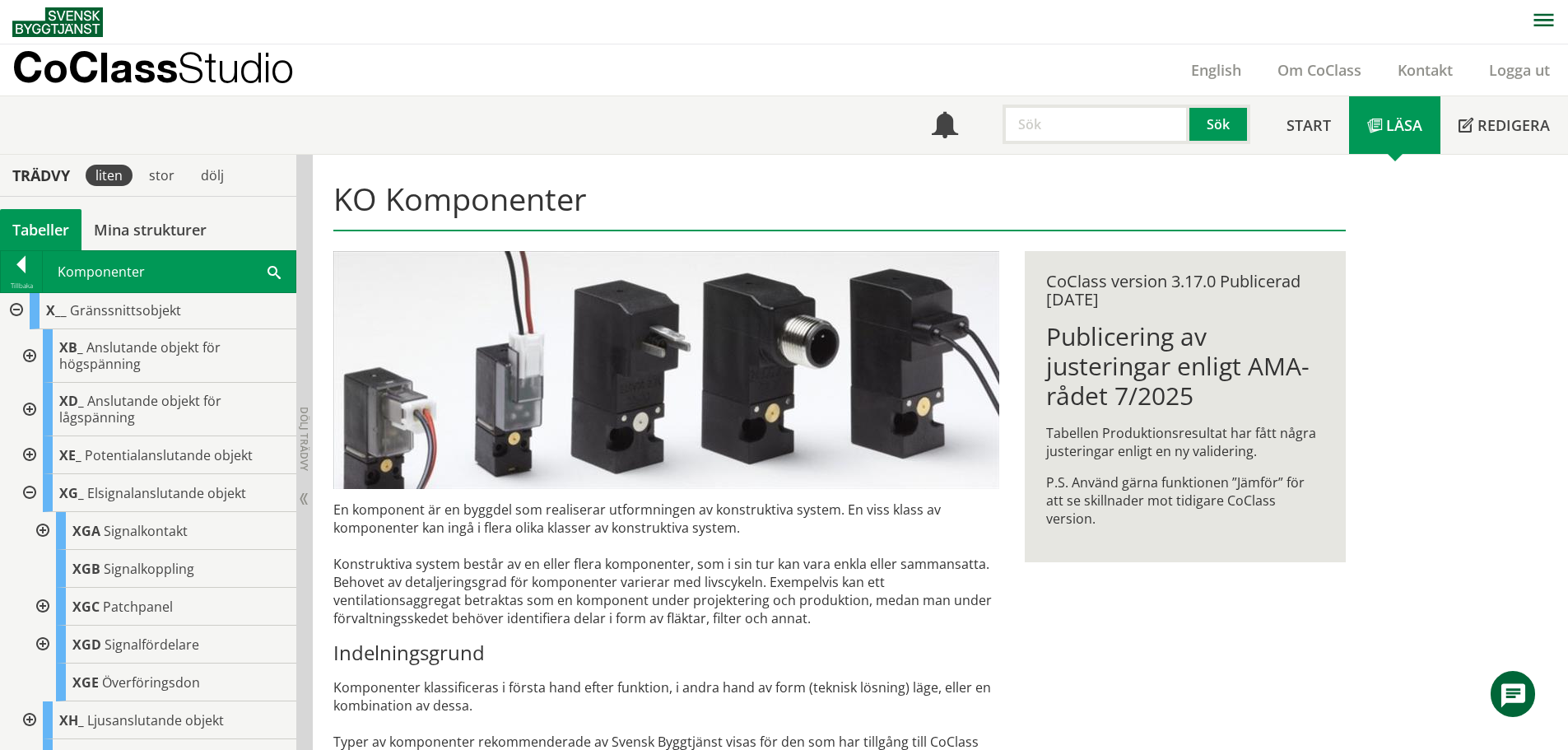
click at [30, 358] on div at bounding box center [28, 356] width 30 height 54
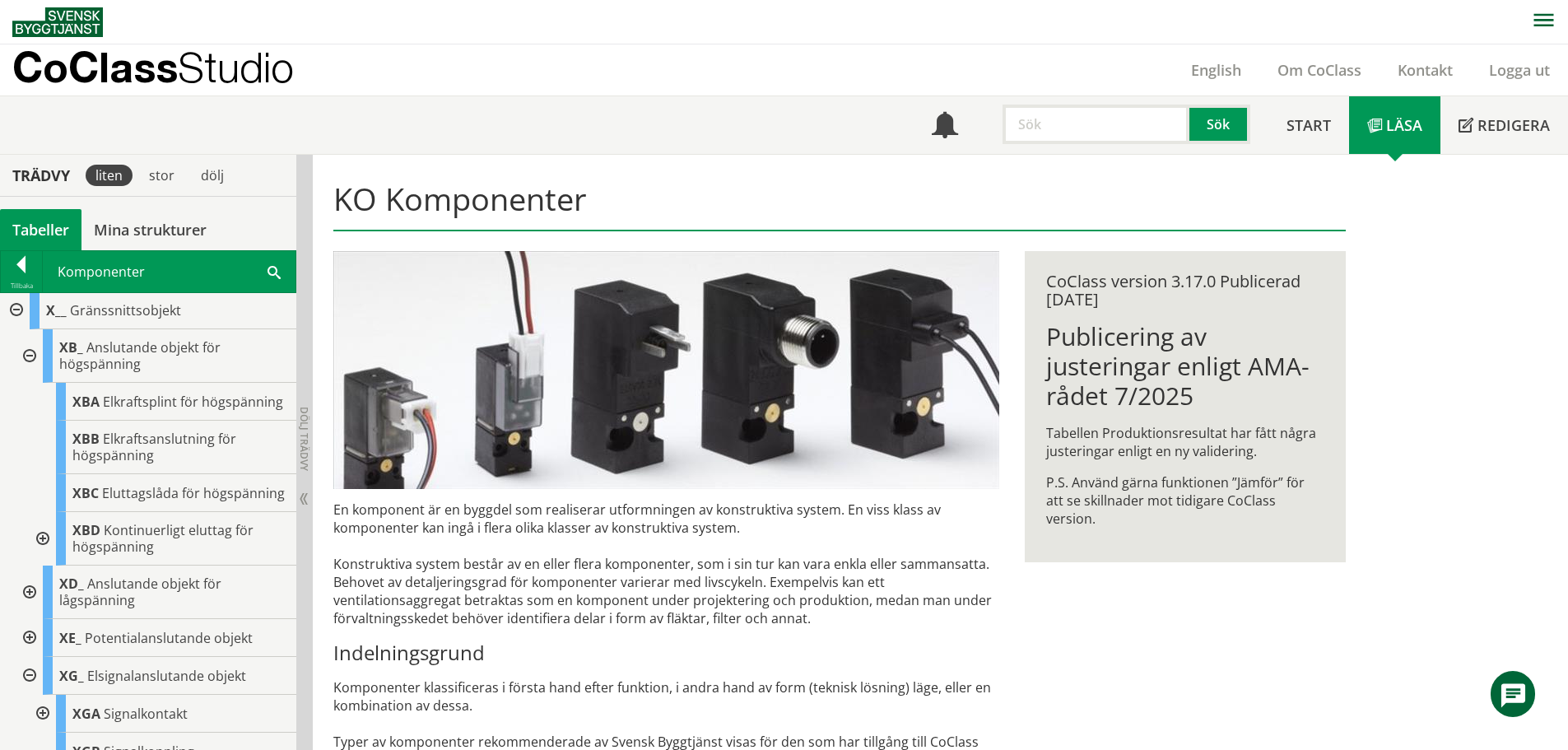
click at [30, 358] on div at bounding box center [28, 356] width 30 height 54
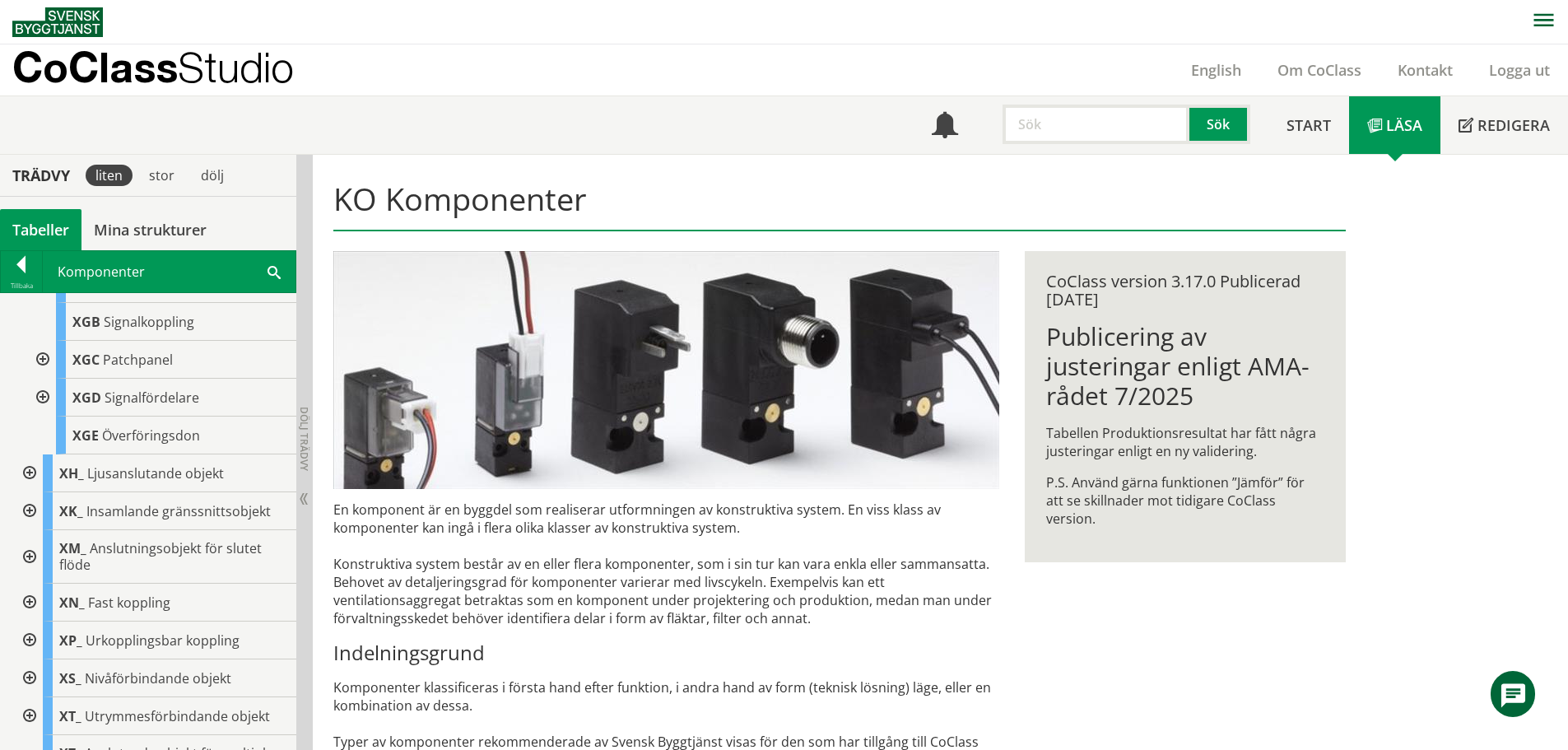
scroll to position [938, 0]
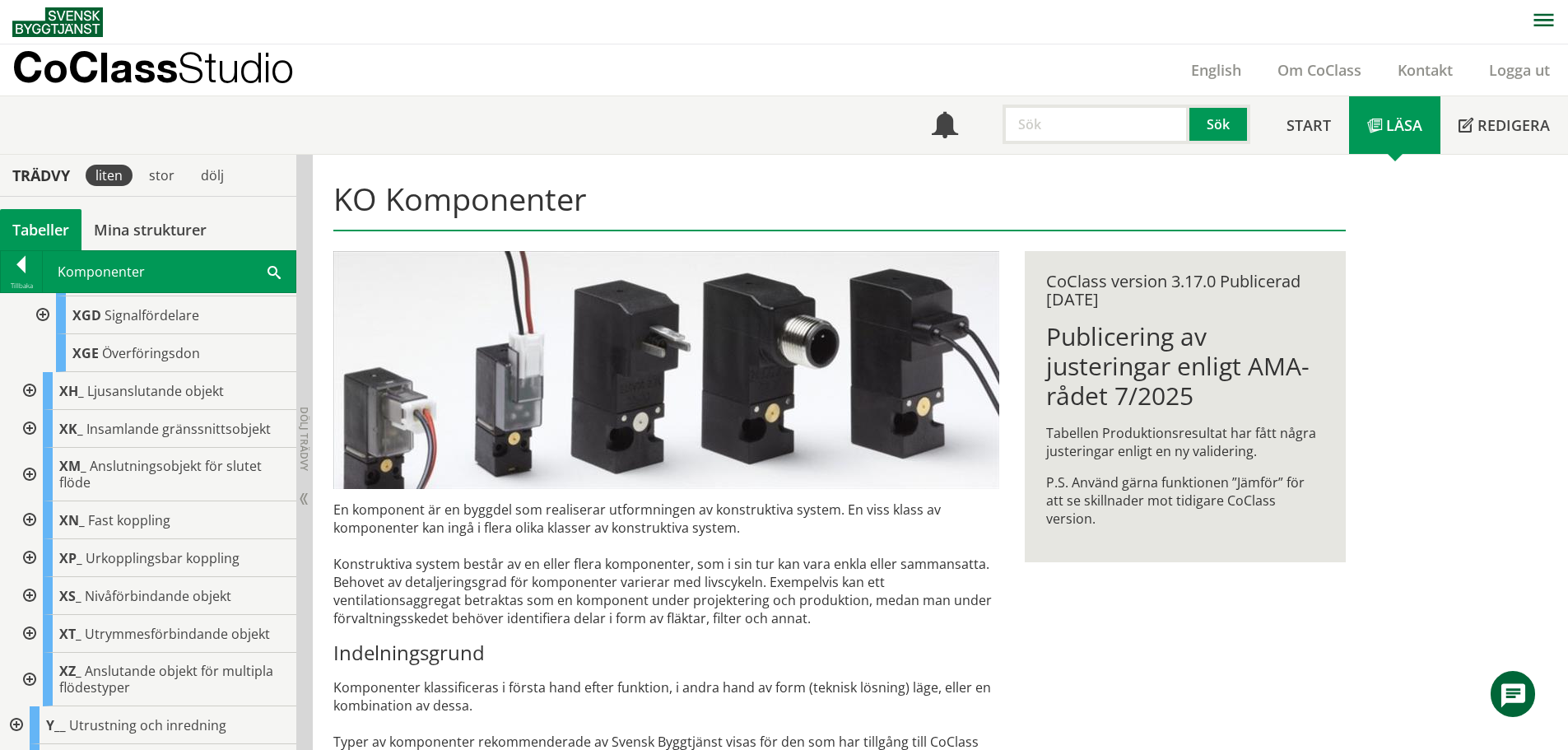
click at [30, 473] on div at bounding box center [28, 475] width 30 height 54
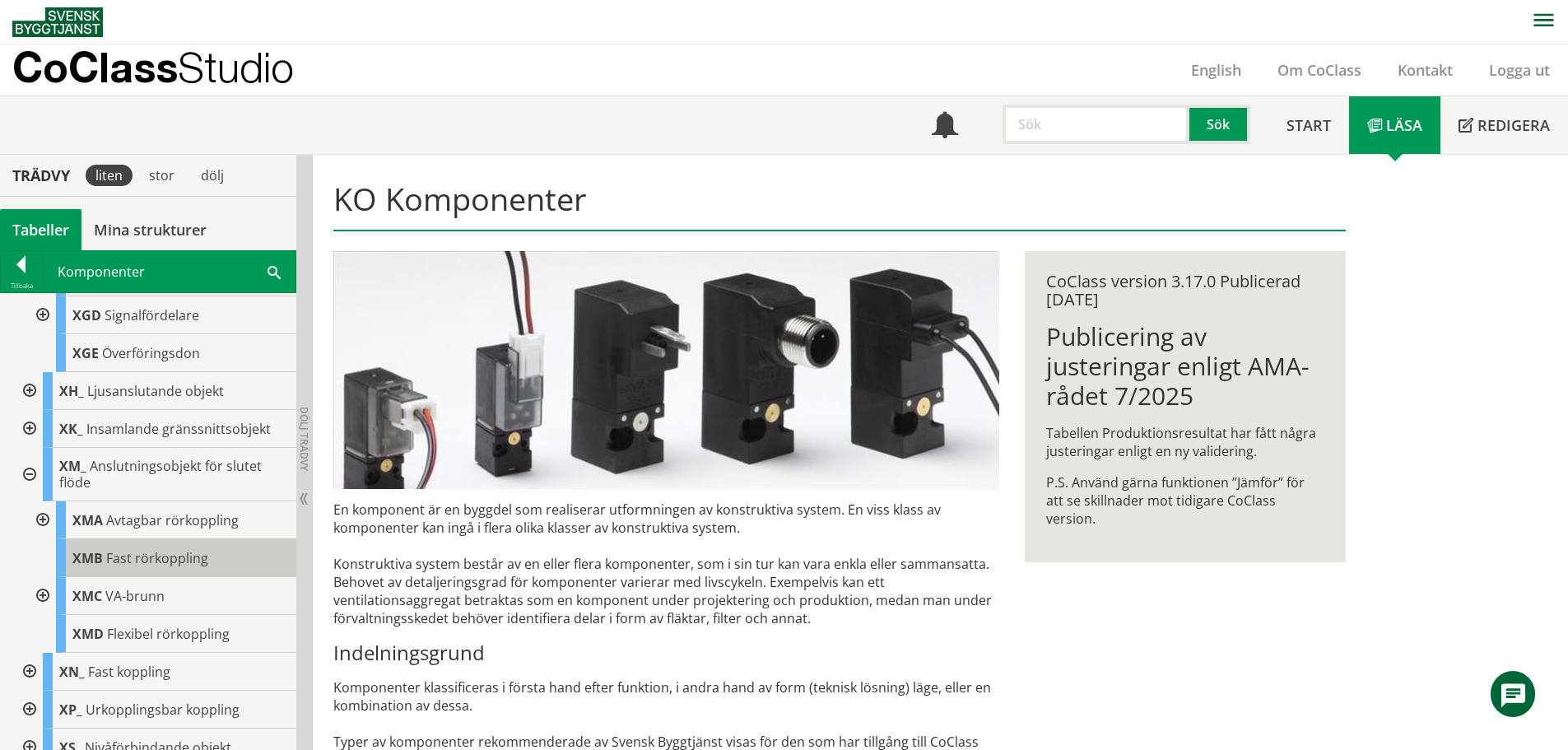
click at [142, 560] on span "Fast rörkoppling" at bounding box center [157, 558] width 102 height 18
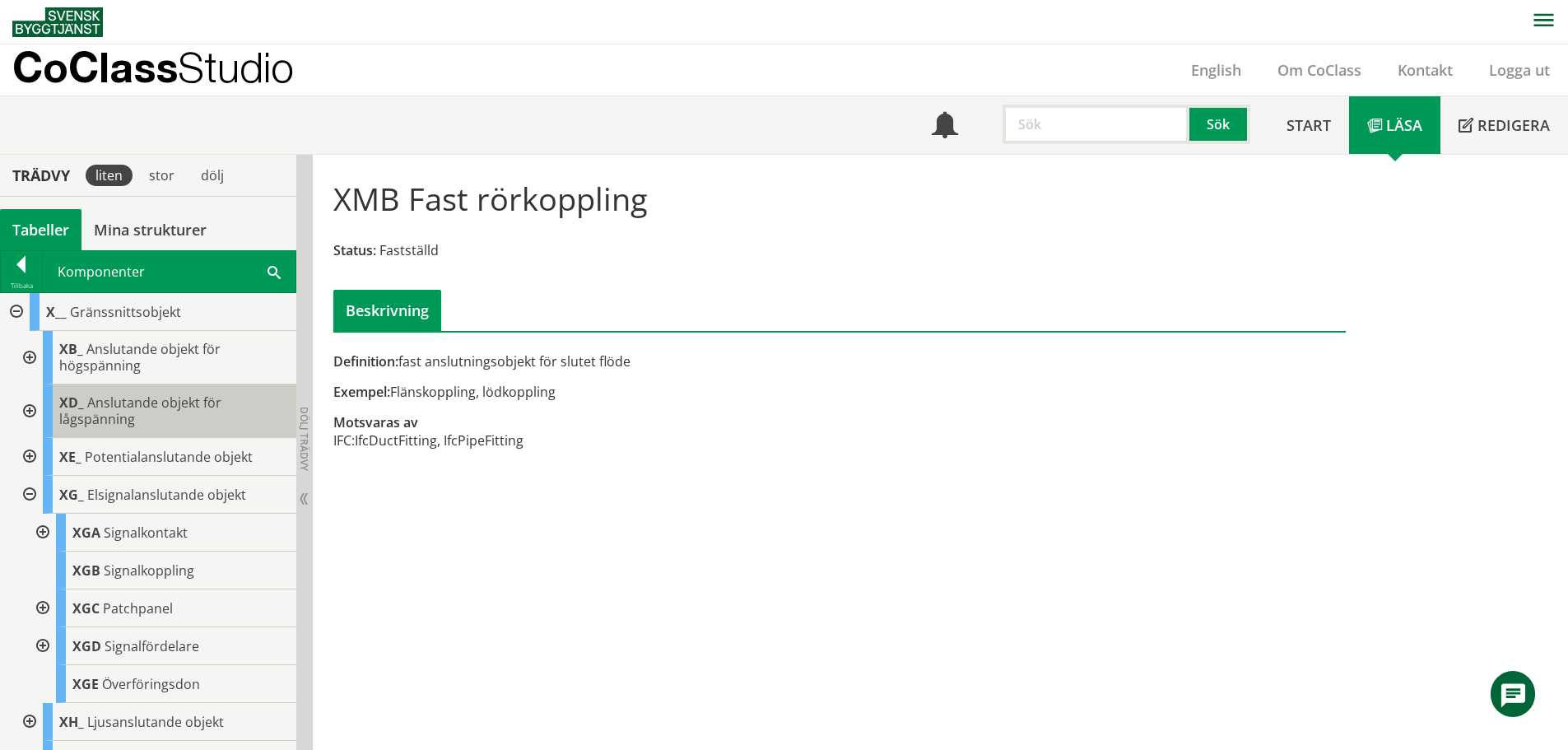
scroll to position [609, 0]
click at [39, 531] on div at bounding box center [40, 531] width 30 height 38
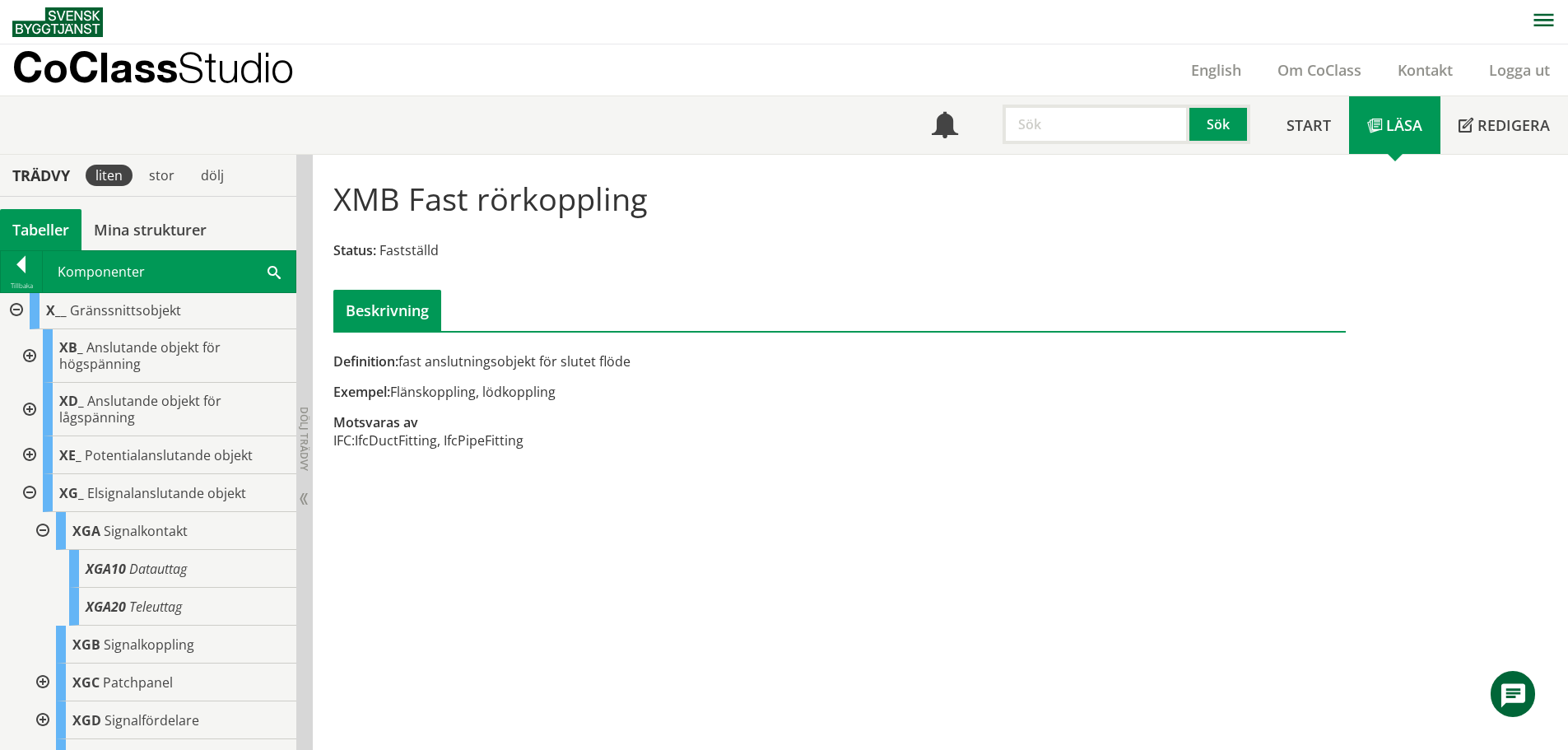
scroll to position [691, 0]
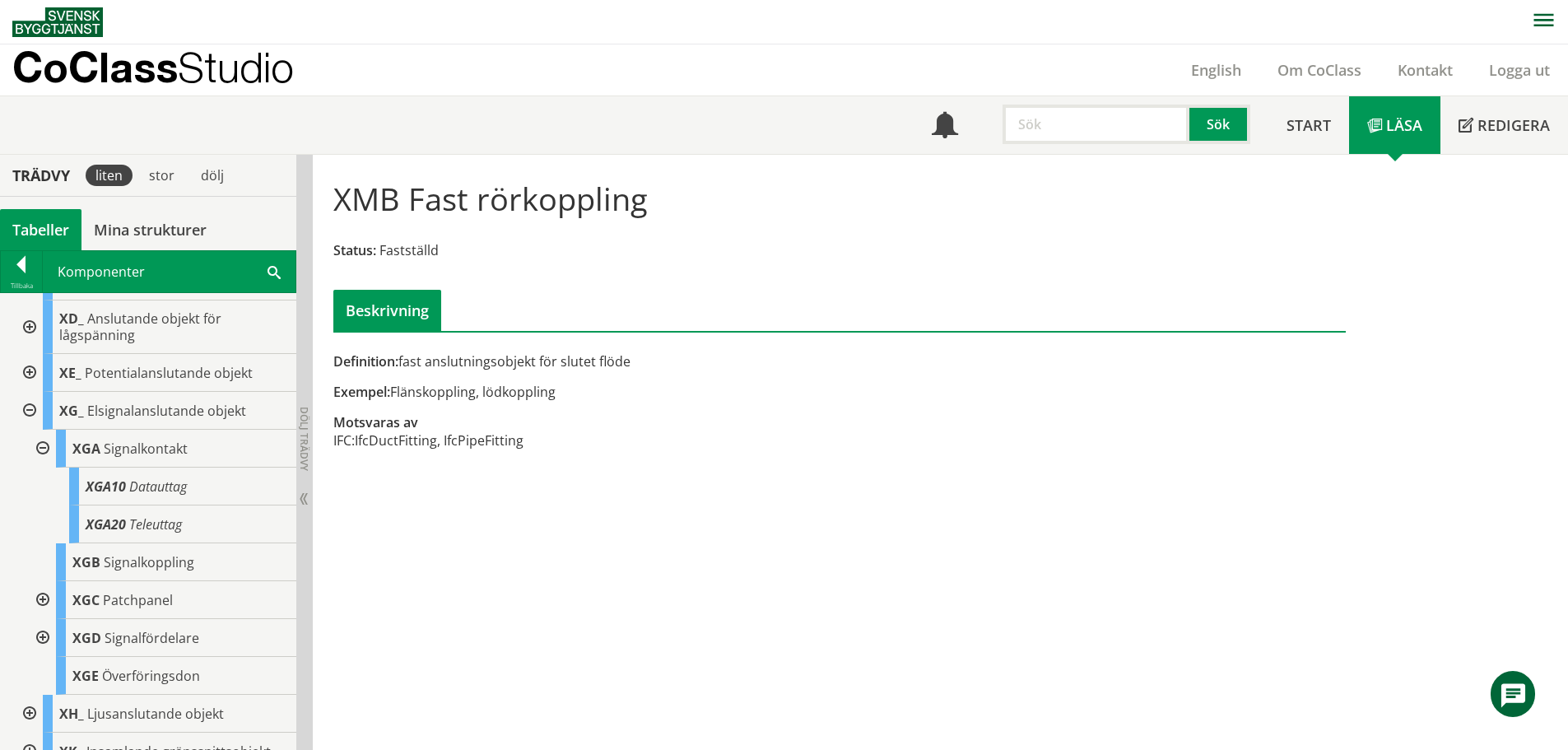
click at [42, 601] on div at bounding box center [40, 601] width 30 height 38
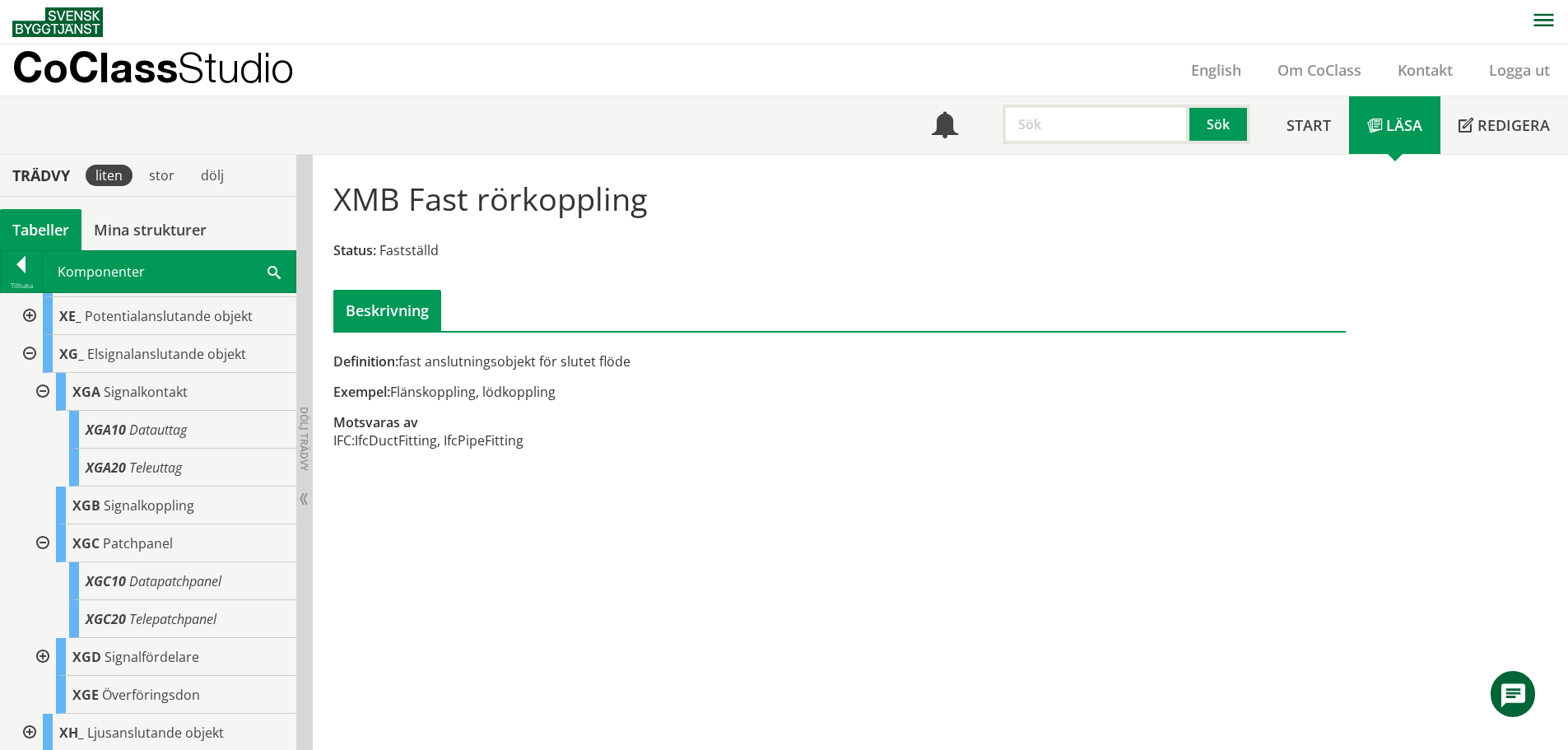
scroll to position [773, 0]
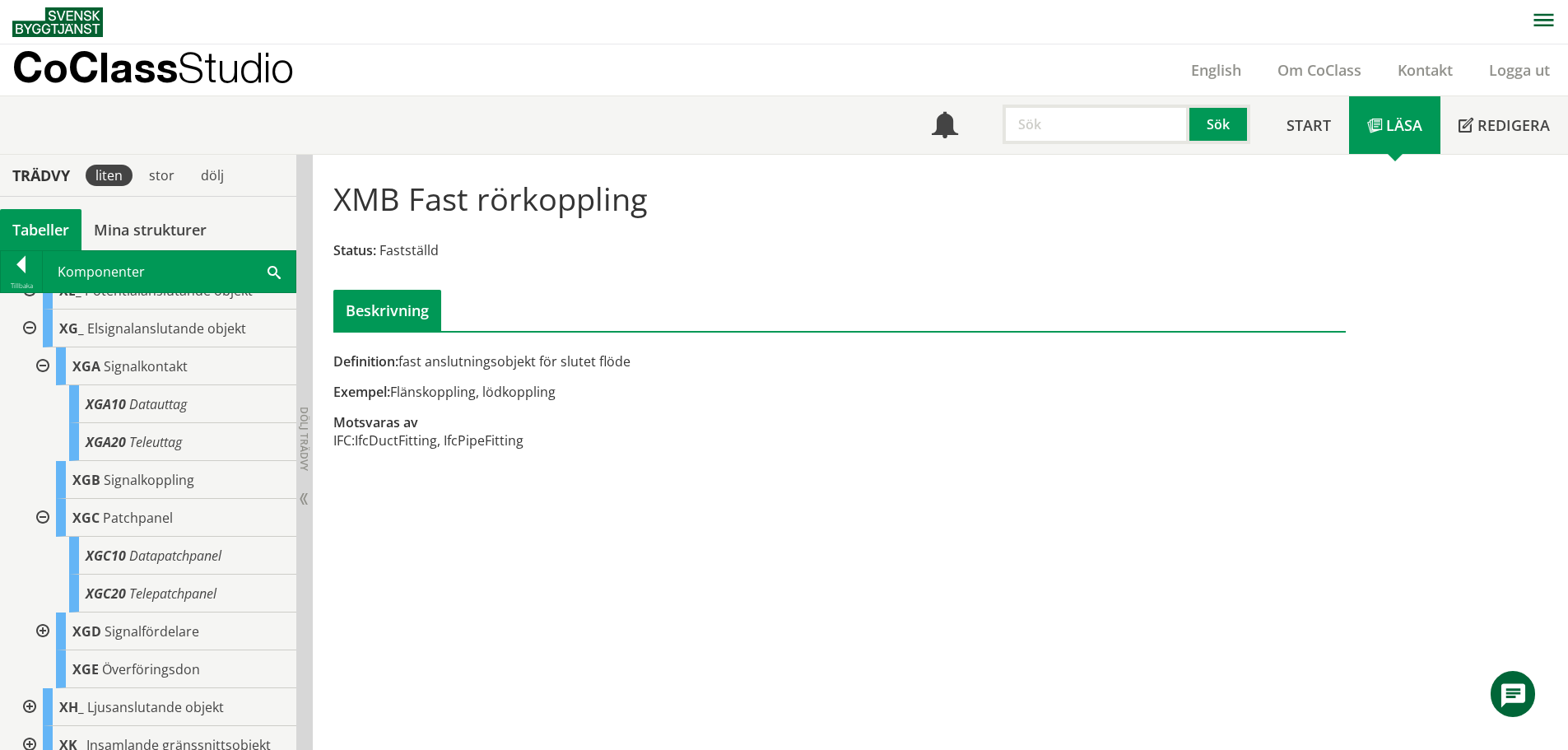
click at [39, 633] on div at bounding box center [40, 632] width 30 height 38
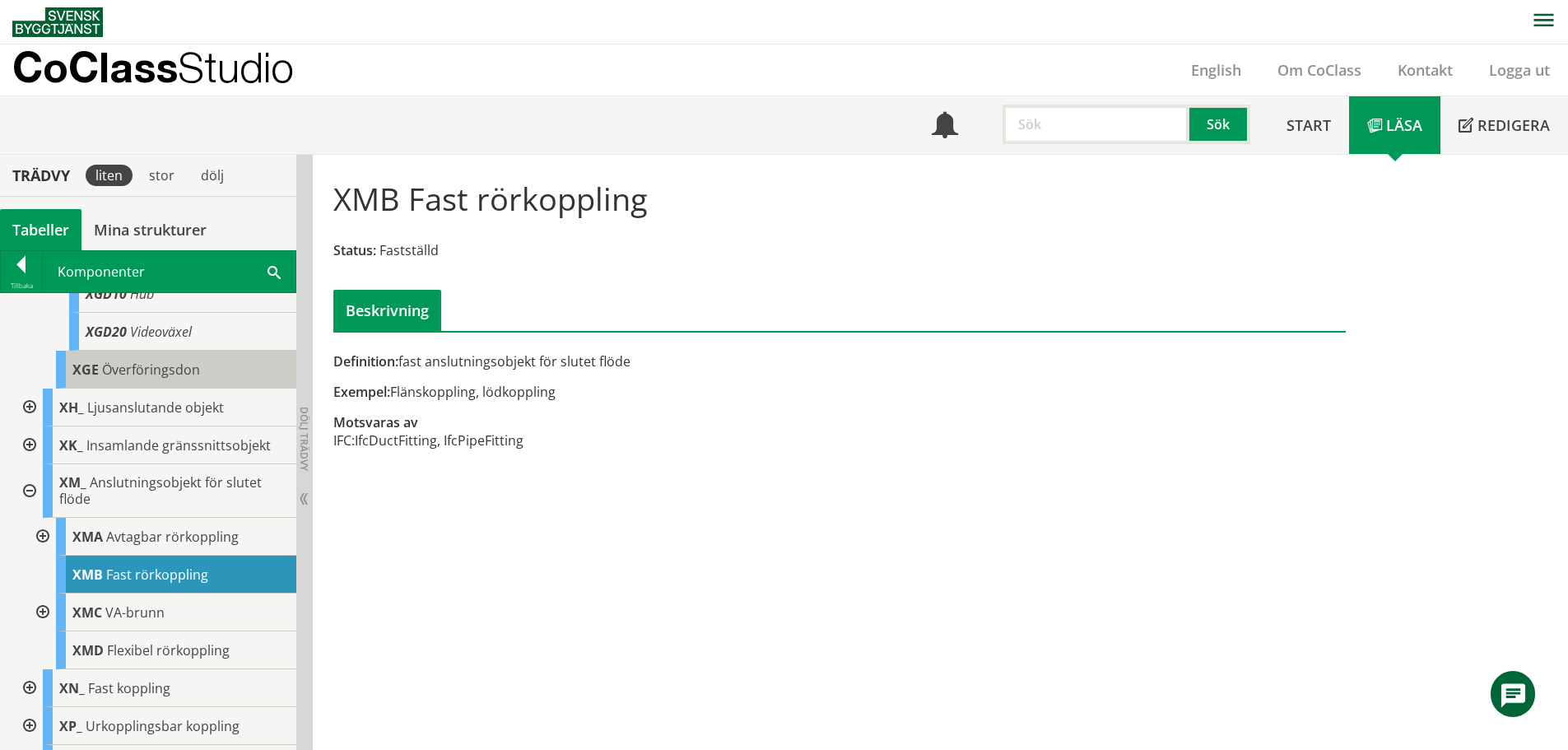
scroll to position [1185, 0]
